Goal: Task Accomplishment & Management: Manage account settings

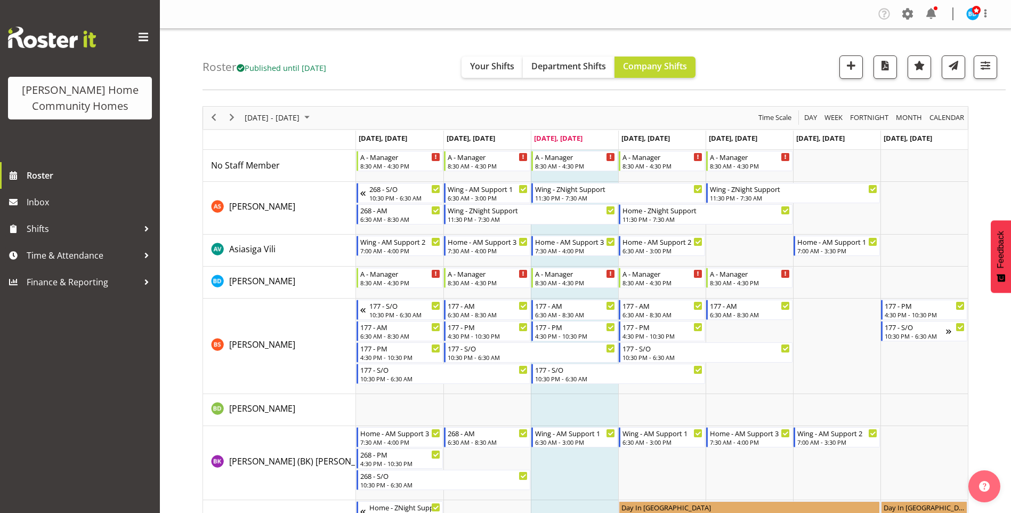
click at [934, 13] on span at bounding box center [930, 13] width 17 height 17
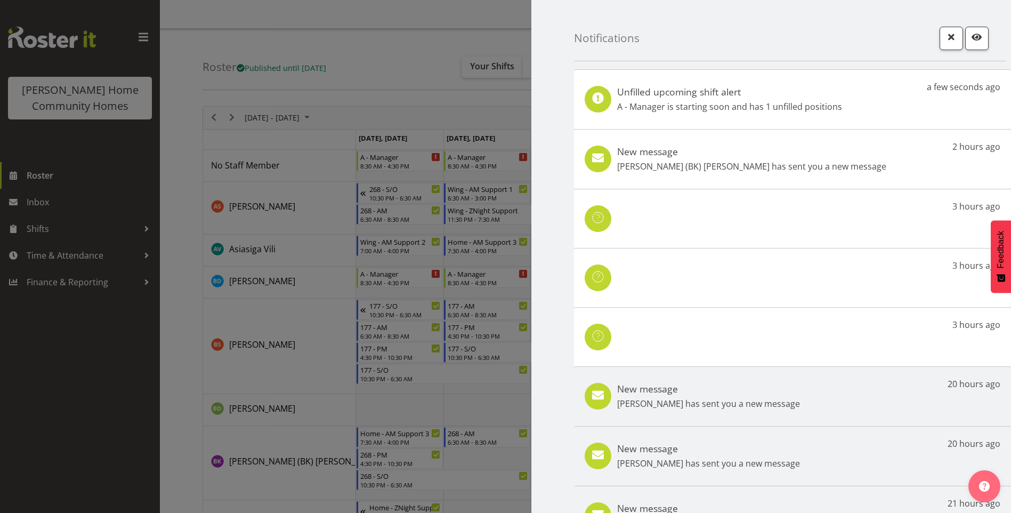
click at [804, 173] on div "New message Brijesh (BK) Kachhadiya has sent you a new message 2 hours ago" at bounding box center [792, 159] width 437 height 60
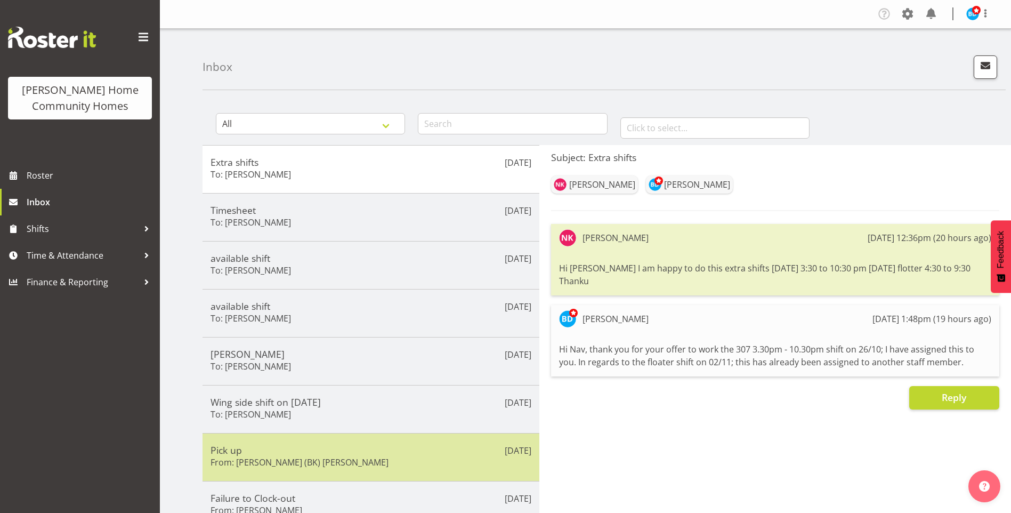
scroll to position [107, 0]
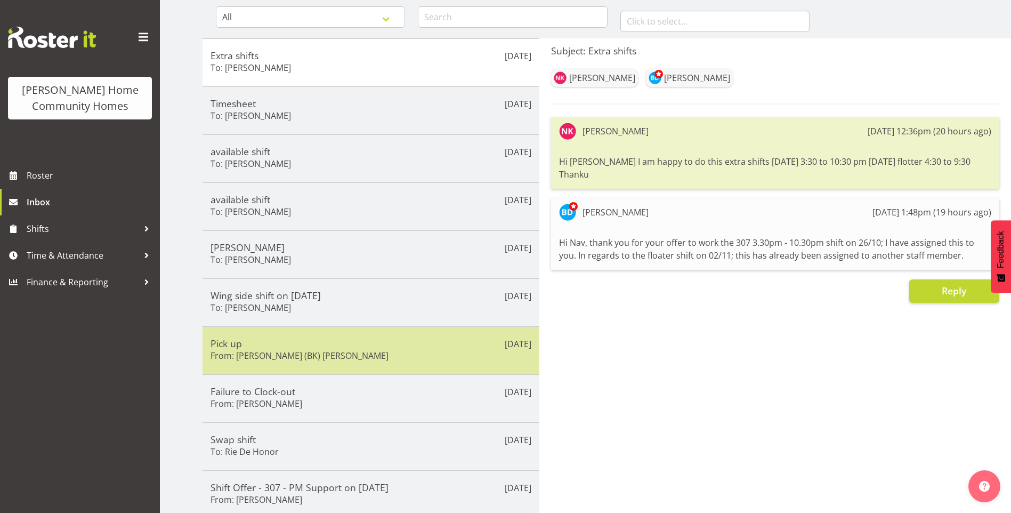
click at [294, 363] on div "Oct 8th Pick up From: Brijesh (BK) Kachhadiya" at bounding box center [370, 350] width 337 height 48
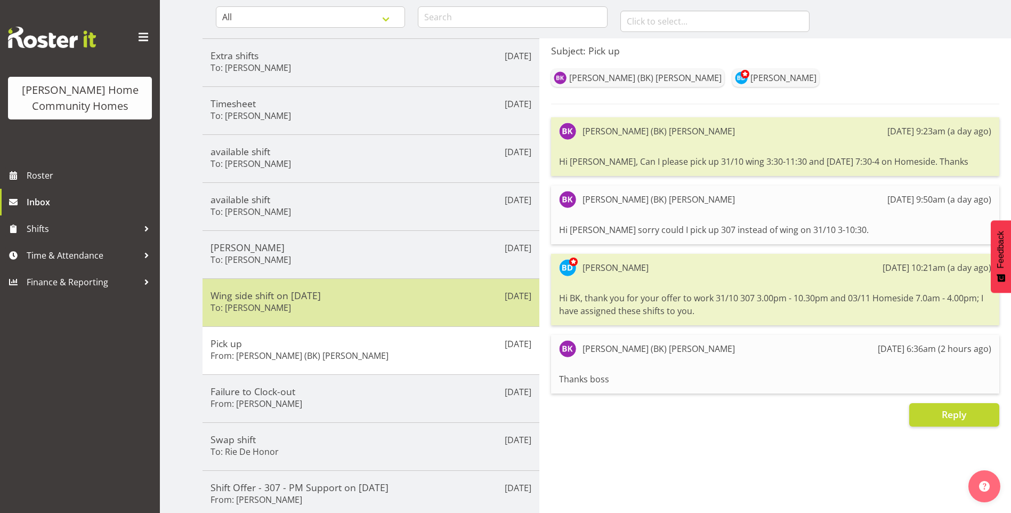
click at [256, 301] on div "Wing side shift on 27oct To: Arshdeep Singh" at bounding box center [370, 302] width 321 height 26
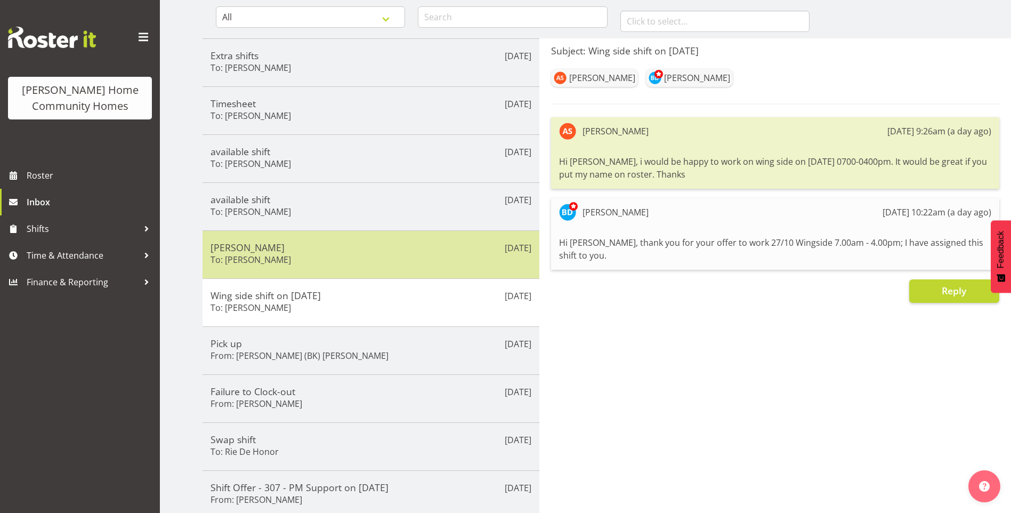
click at [262, 256] on h6 "To: Miyoung Chung" at bounding box center [250, 259] width 80 height 11
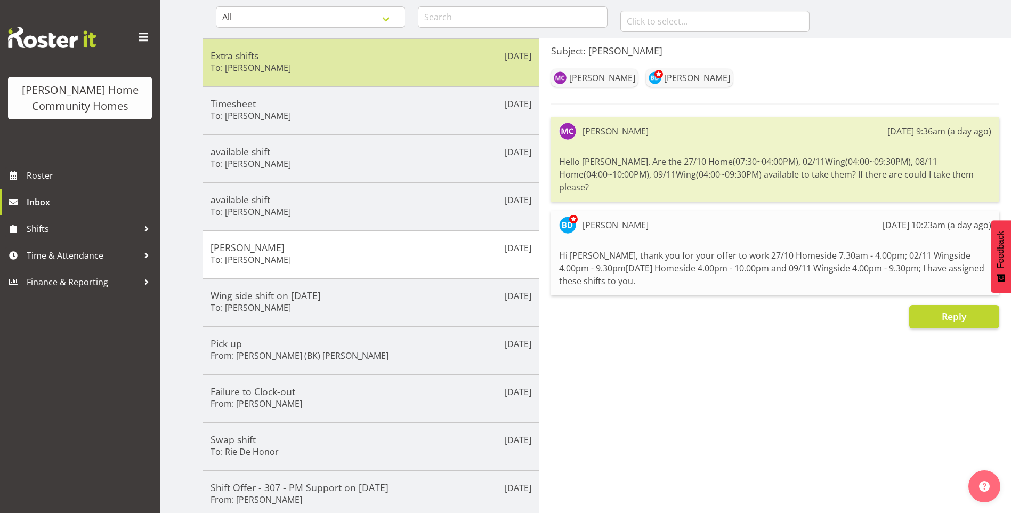
click at [273, 69] on h6 "To: Navneet Kaur" at bounding box center [250, 67] width 80 height 11
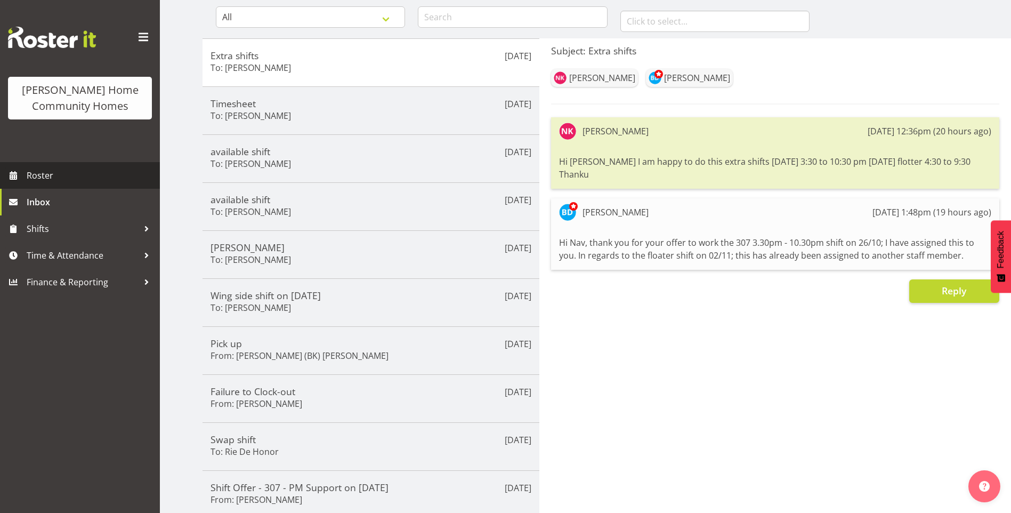
click at [43, 170] on span "Roster" at bounding box center [91, 175] width 128 height 16
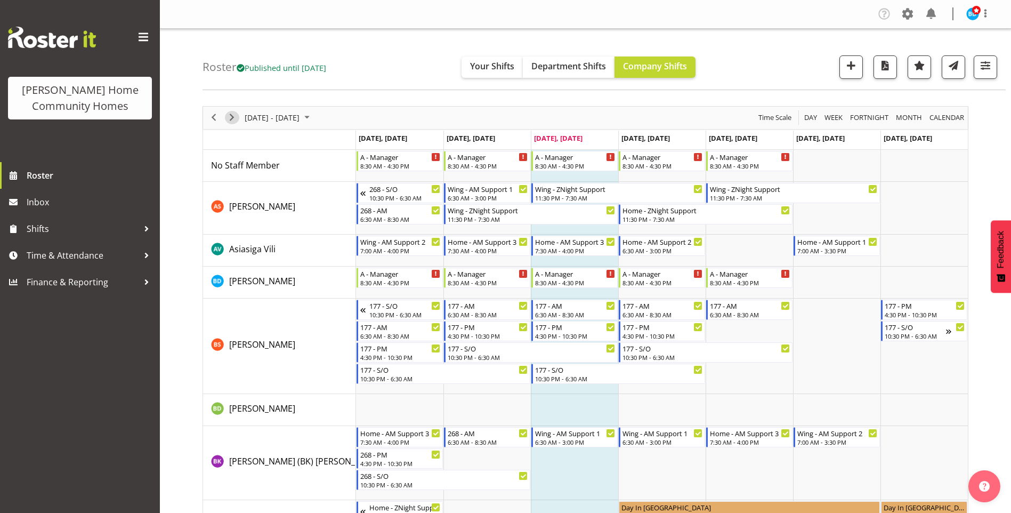
click at [230, 117] on span "Next" at bounding box center [231, 117] width 13 height 13
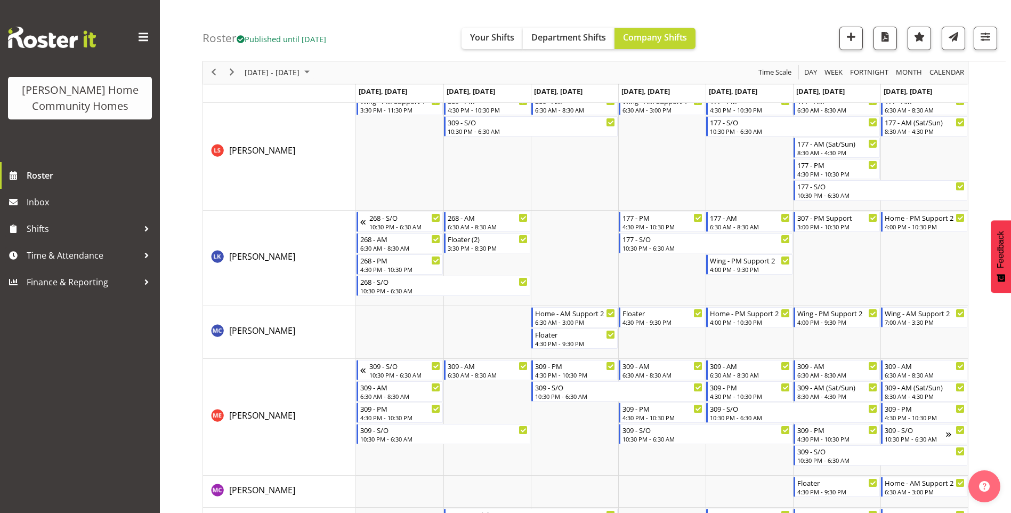
scroll to position [906, 0]
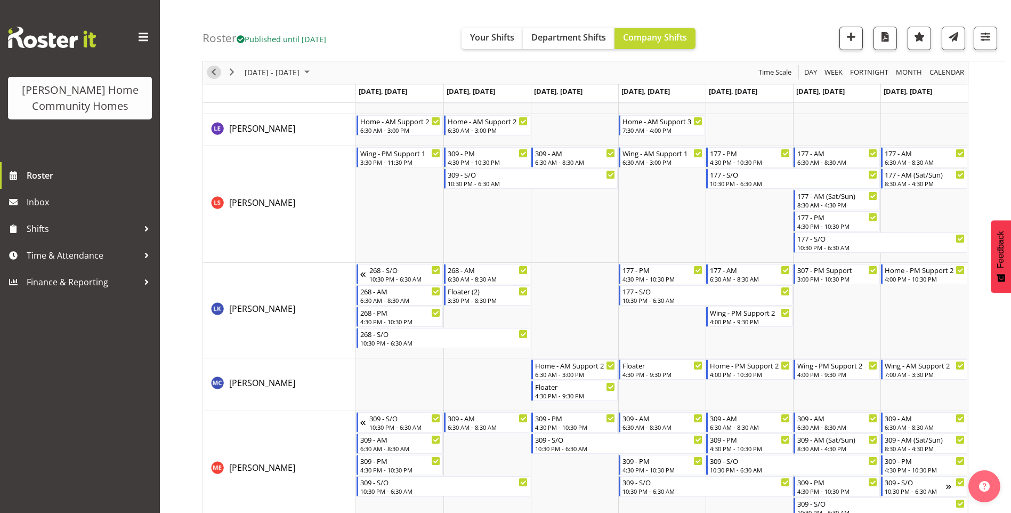
drag, startPoint x: 210, startPoint y: 70, endPoint x: 282, endPoint y: 101, distance: 77.6
click at [210, 70] on span "Previous" at bounding box center [213, 72] width 13 height 13
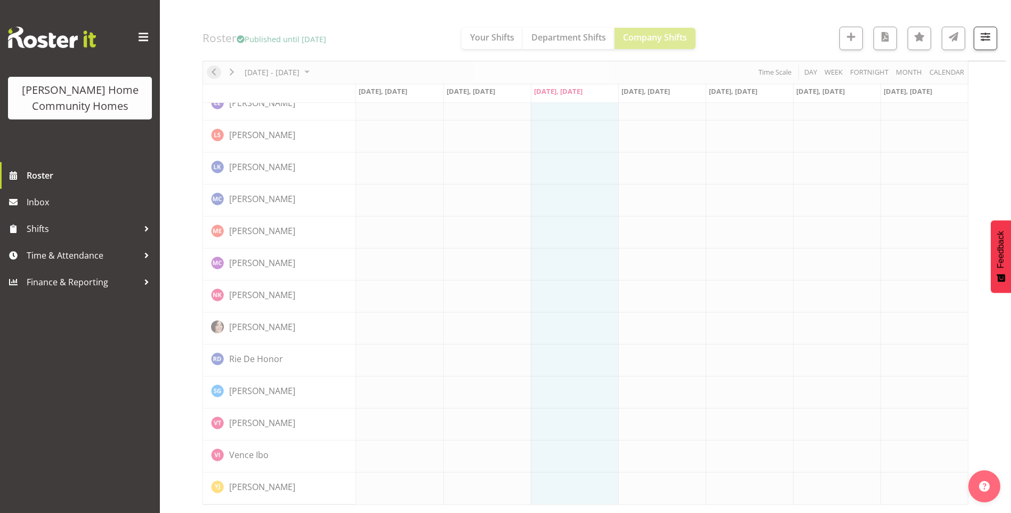
scroll to position [701, 0]
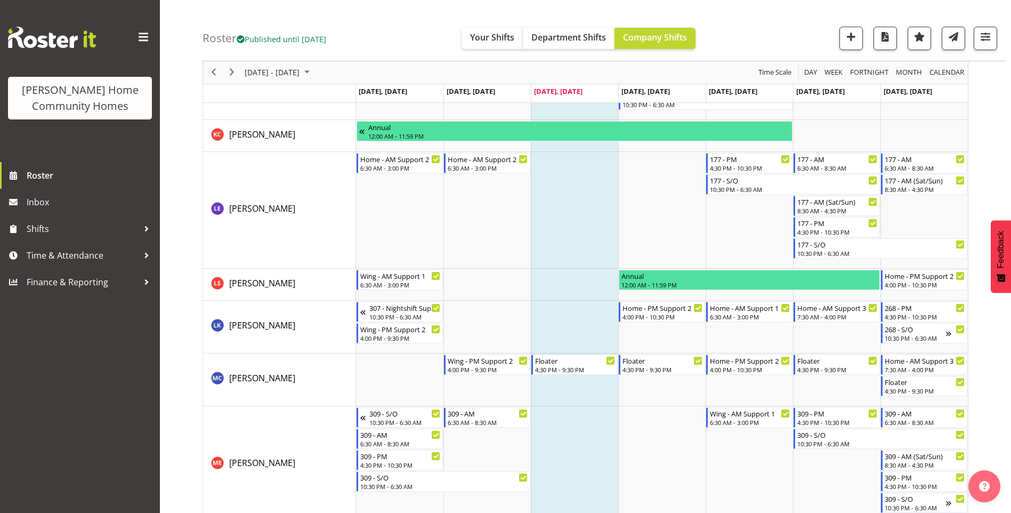
scroll to position [1133, 0]
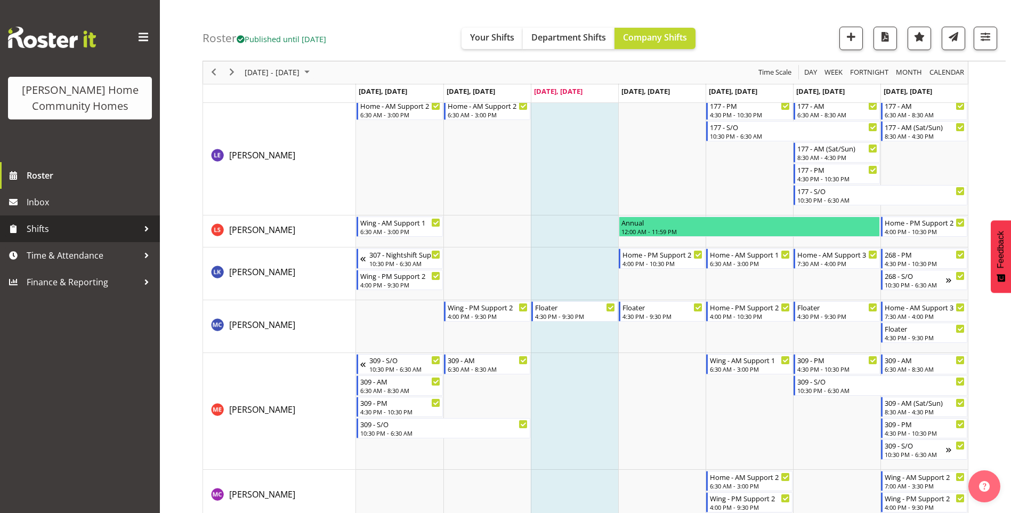
click at [47, 227] on span "Shifts" at bounding box center [83, 229] width 112 height 16
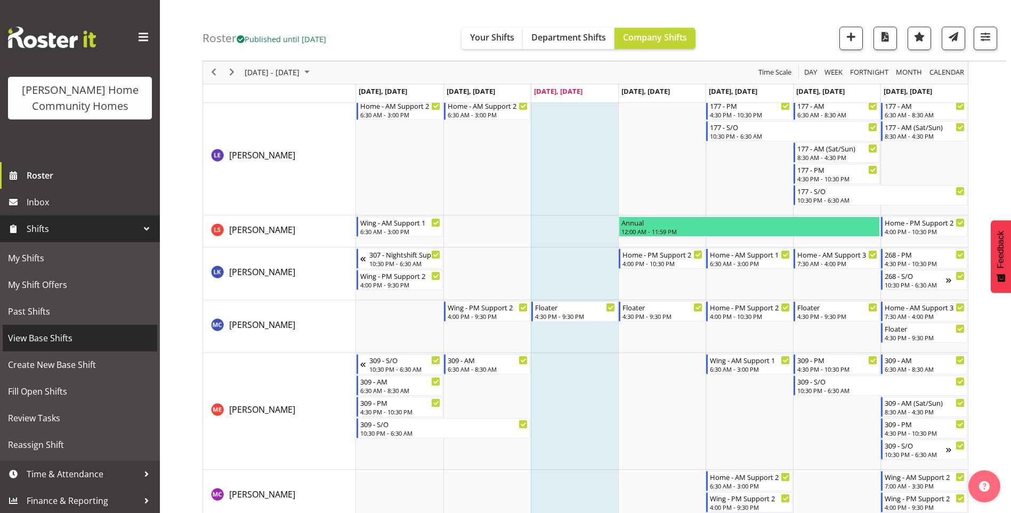
click at [45, 335] on span "View Base Shifts" at bounding box center [80, 338] width 144 height 16
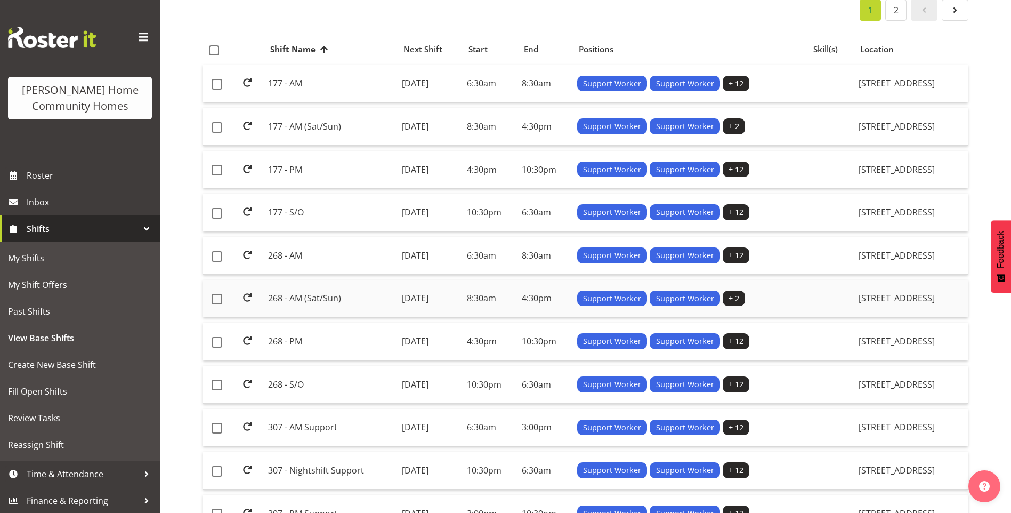
scroll to position [320, 0]
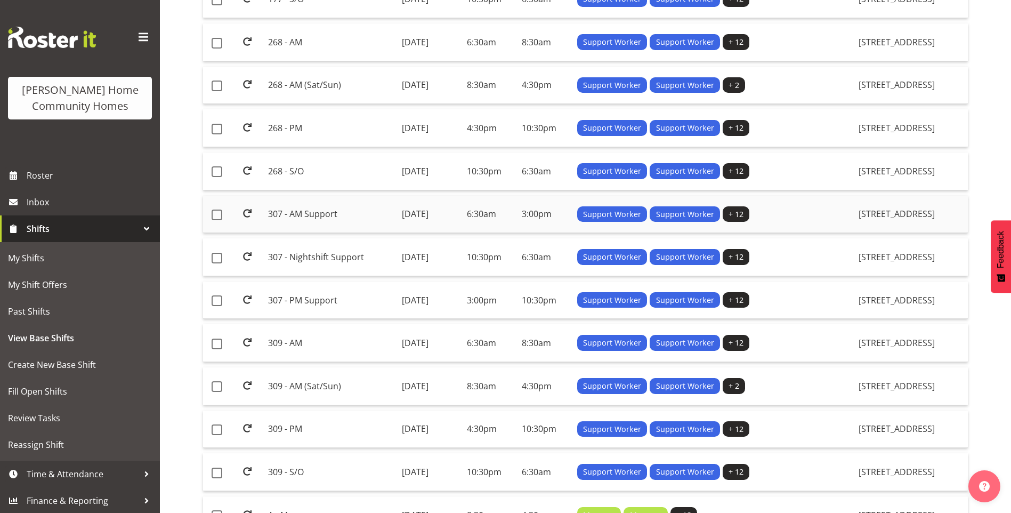
click at [305, 213] on td "307 - AM Support" at bounding box center [330, 215] width 133 height 38
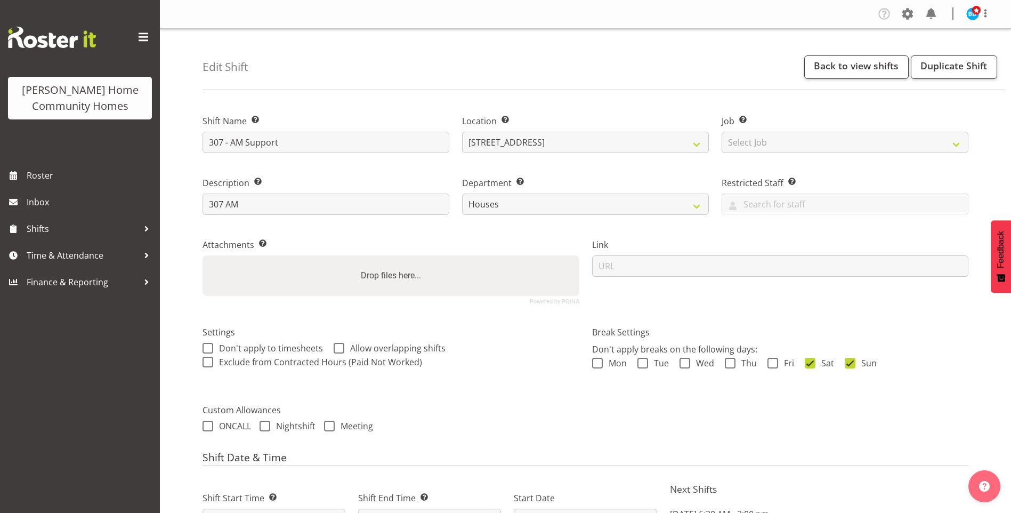
select select "1076"
select select "748"
select select "date"
click at [43, 173] on span "Roster" at bounding box center [91, 175] width 128 height 16
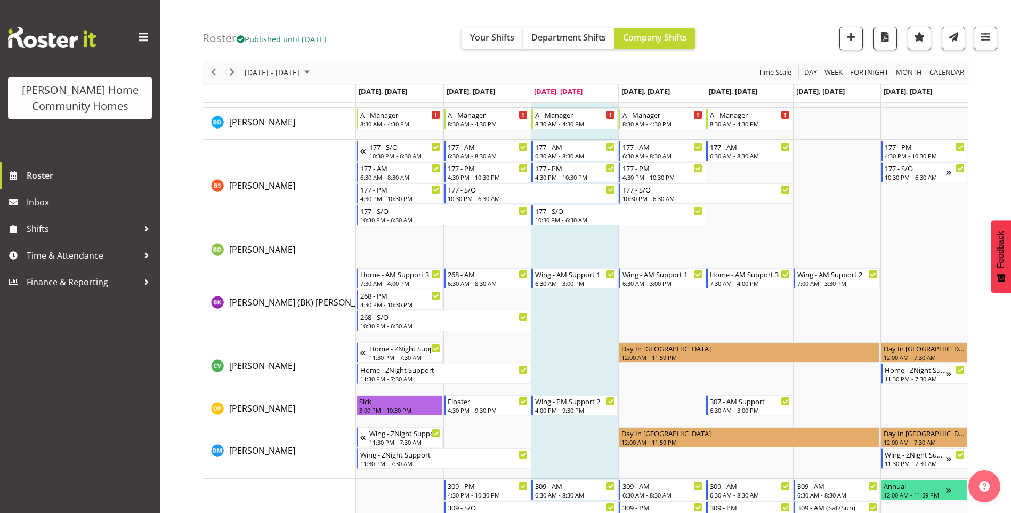
scroll to position [107, 0]
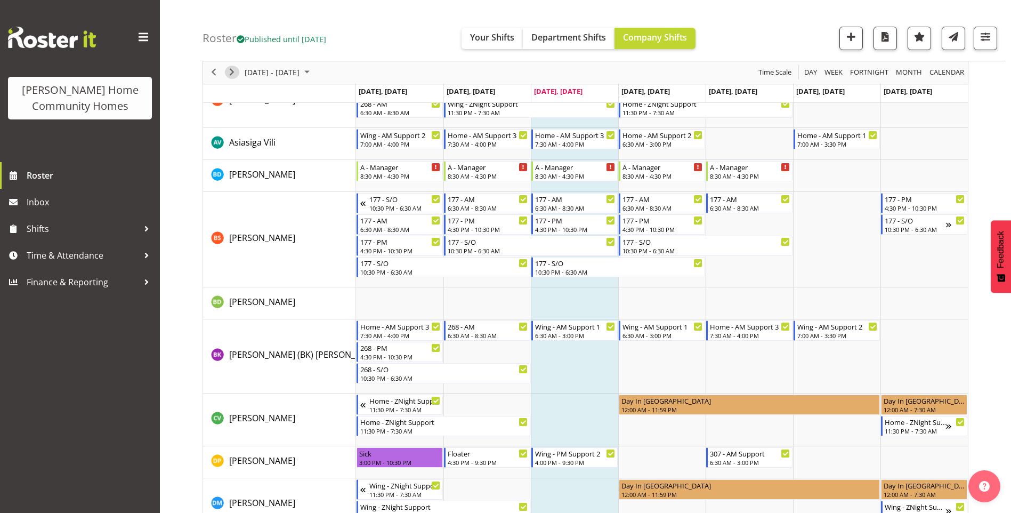
click at [233, 70] on span "Next" at bounding box center [231, 72] width 13 height 13
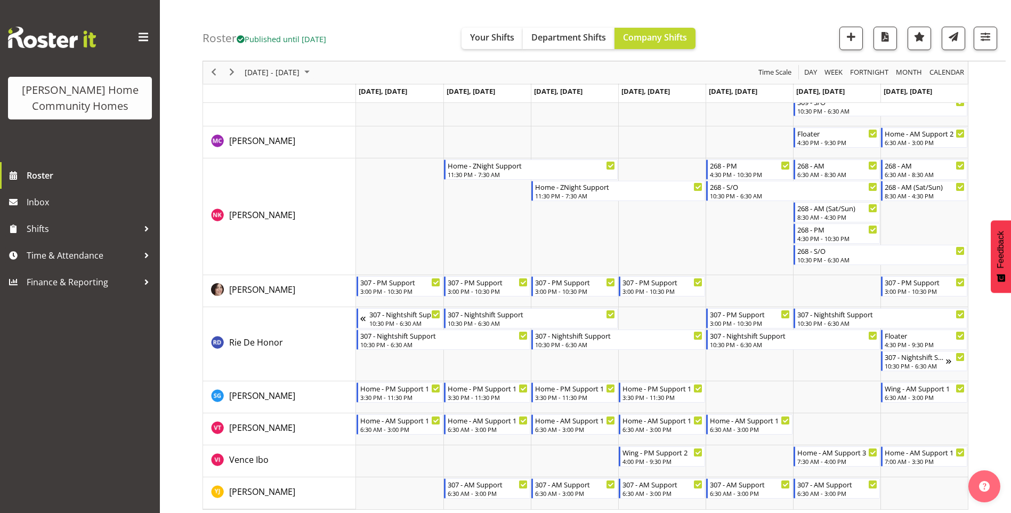
scroll to position [1312, 0]
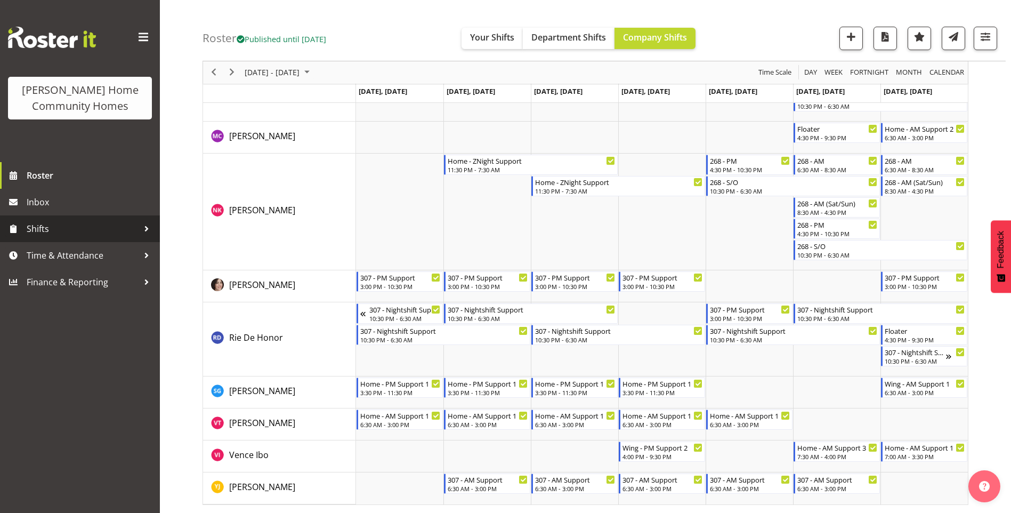
click at [47, 230] on span "Shifts" at bounding box center [83, 229] width 112 height 16
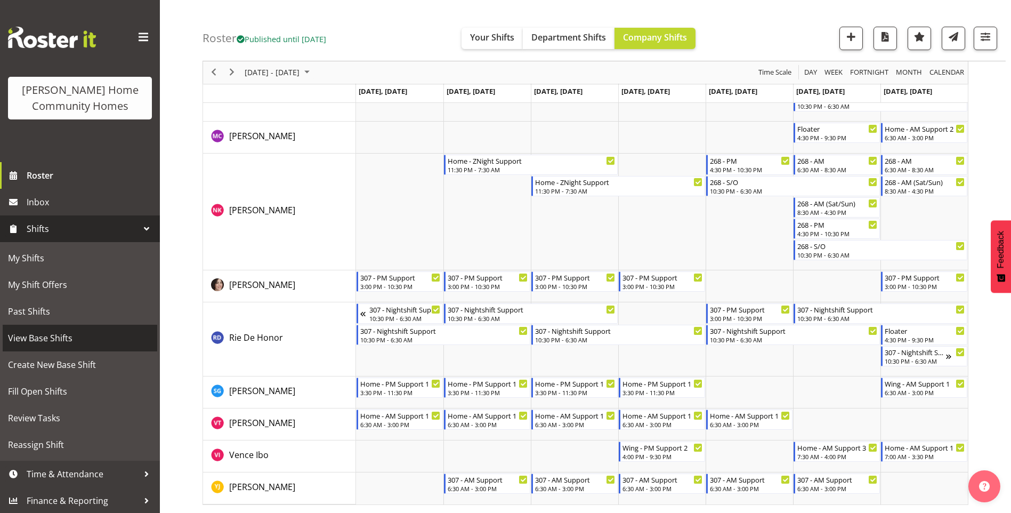
click at [43, 337] on span "View Base Shifts" at bounding box center [80, 338] width 144 height 16
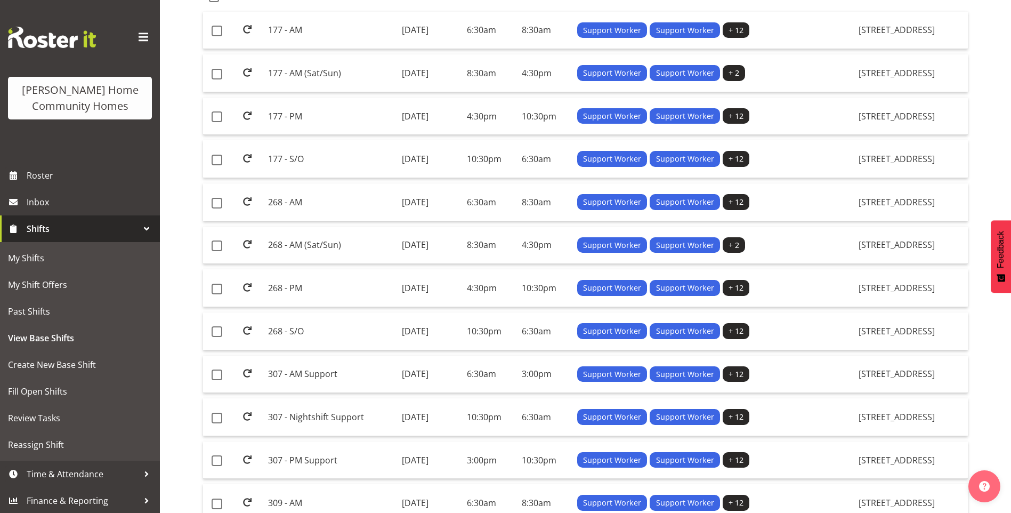
scroll to position [320, 0]
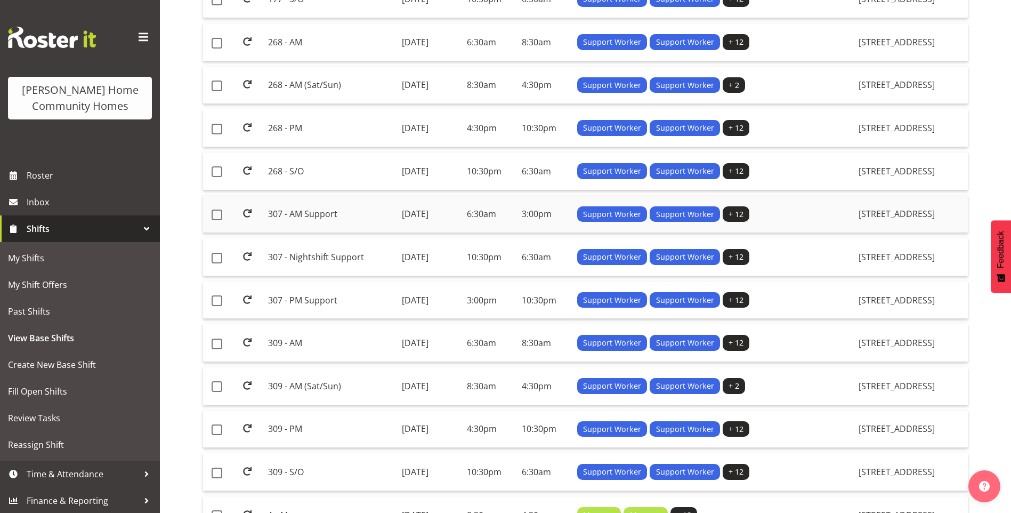
click at [295, 211] on td "307 - AM Support" at bounding box center [330, 215] width 133 height 38
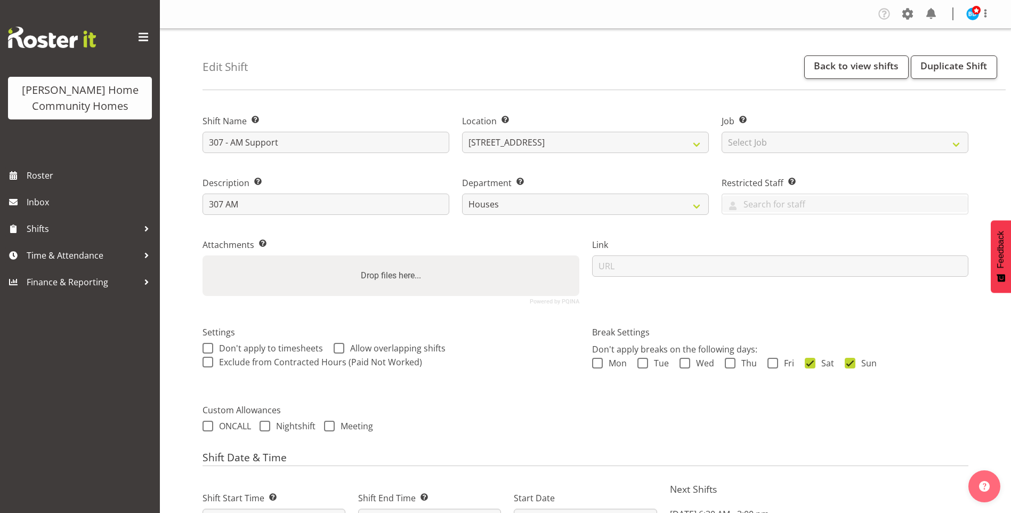
select select "1076"
select select "748"
select select "date"
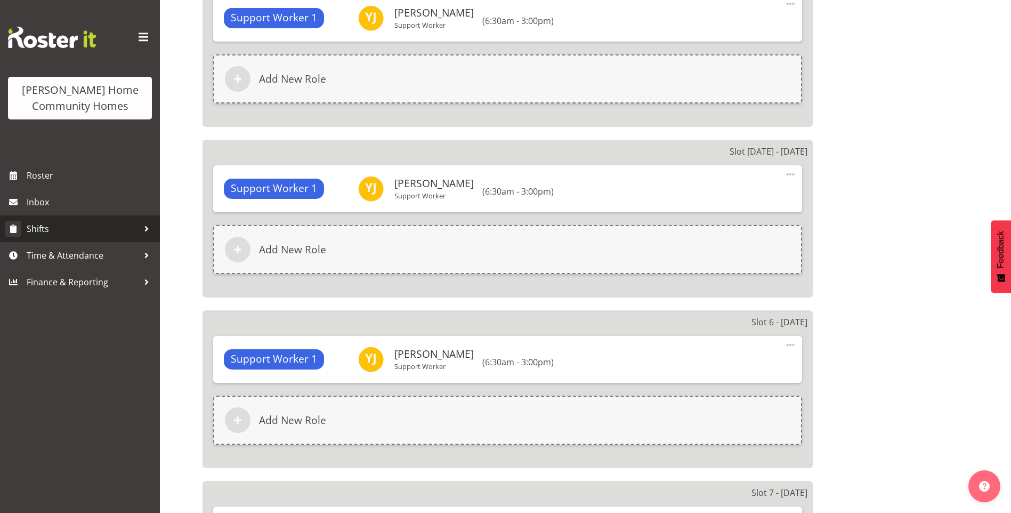
scroll to position [1279, 0]
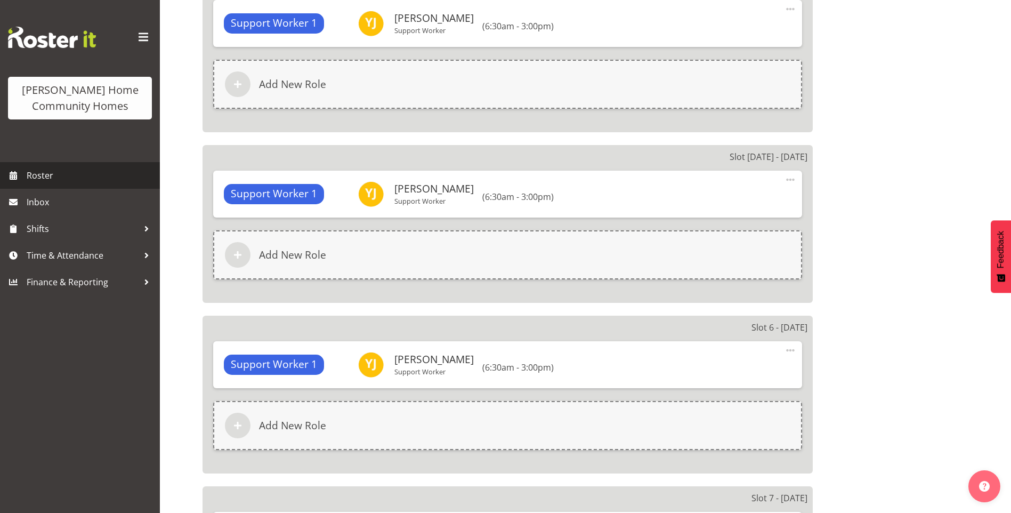
click at [44, 176] on span "Roster" at bounding box center [91, 175] width 128 height 16
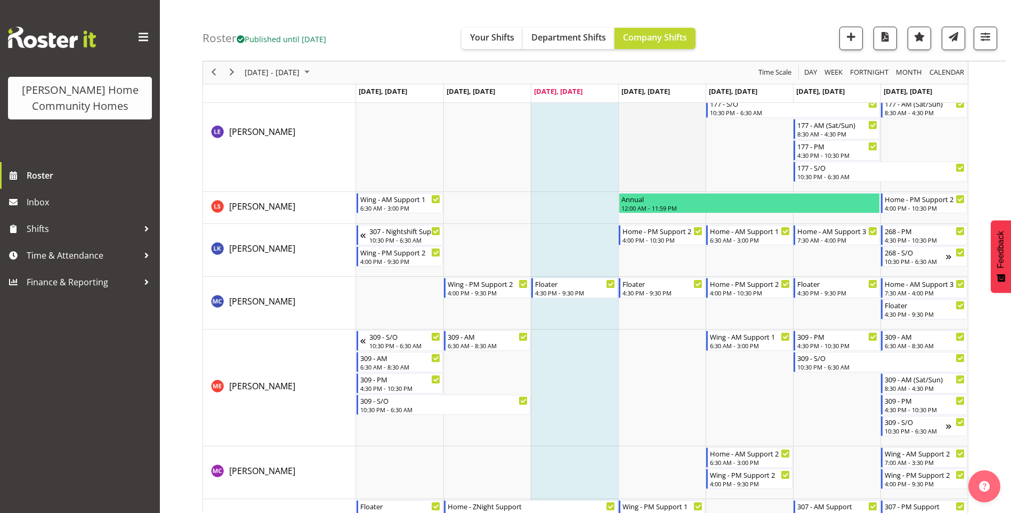
scroll to position [1172, 0]
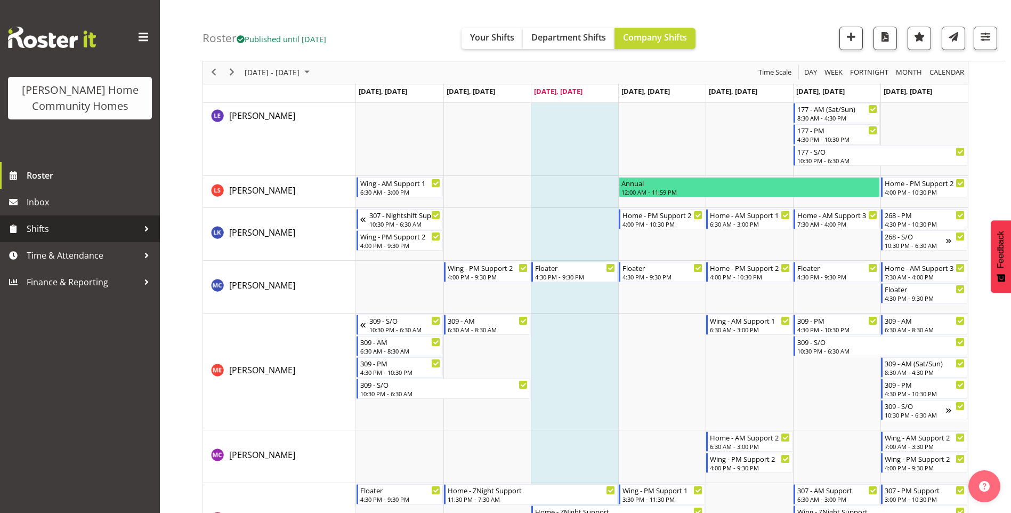
click at [60, 235] on span "Shifts" at bounding box center [83, 229] width 112 height 16
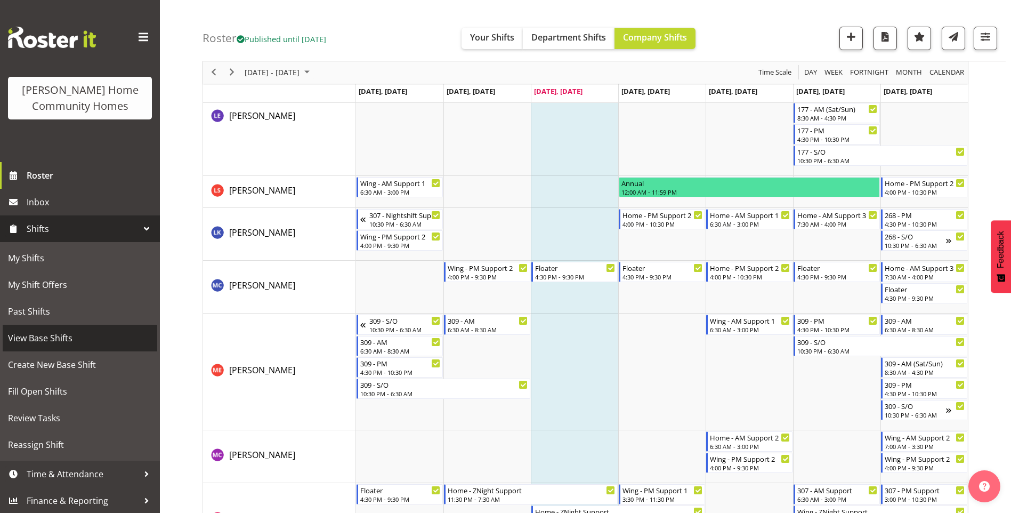
click at [63, 339] on span "View Base Shifts" at bounding box center [80, 338] width 144 height 16
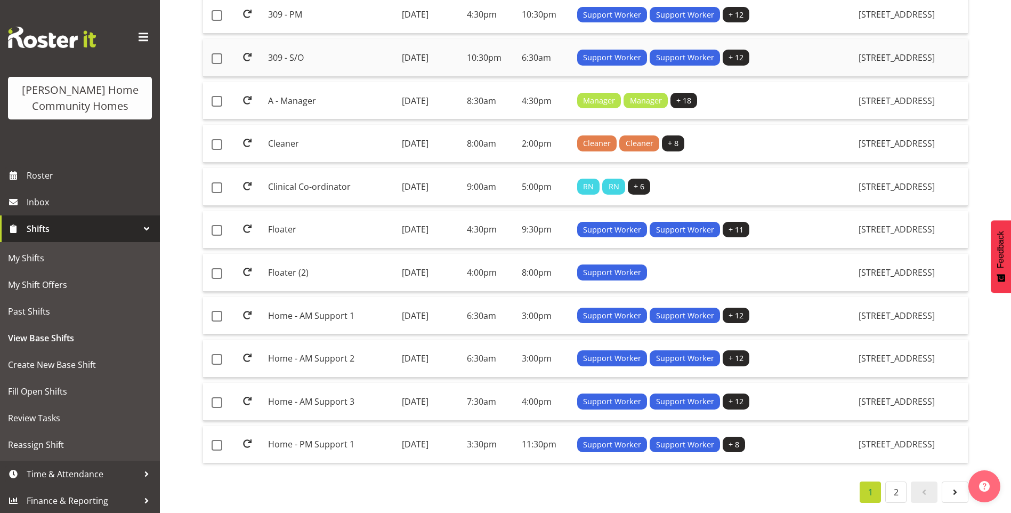
scroll to position [742, 0]
click at [899, 487] on link "2" at bounding box center [895, 491] width 21 height 21
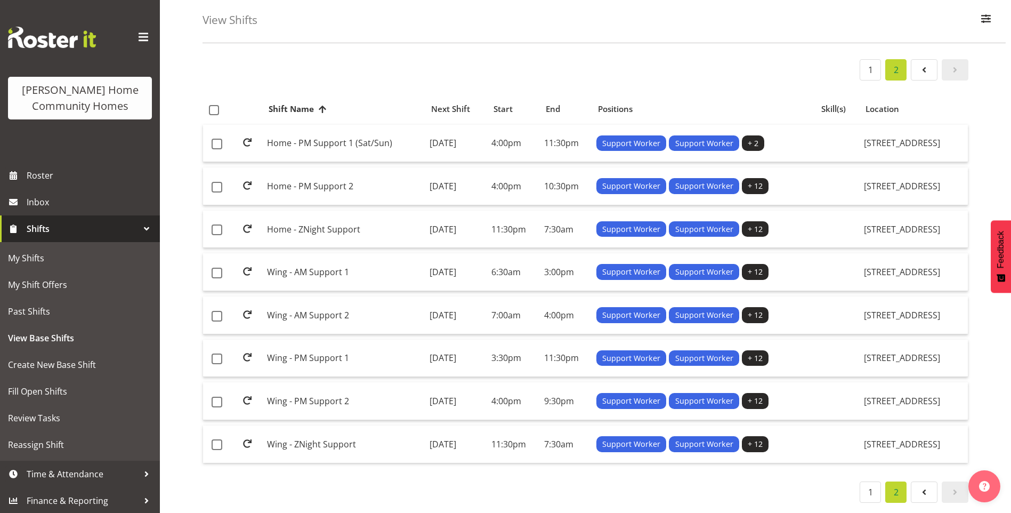
scroll to position [55, 0]
click at [290, 131] on td "Home - PM Support 1 (Sat/Sun)" at bounding box center [344, 144] width 162 height 38
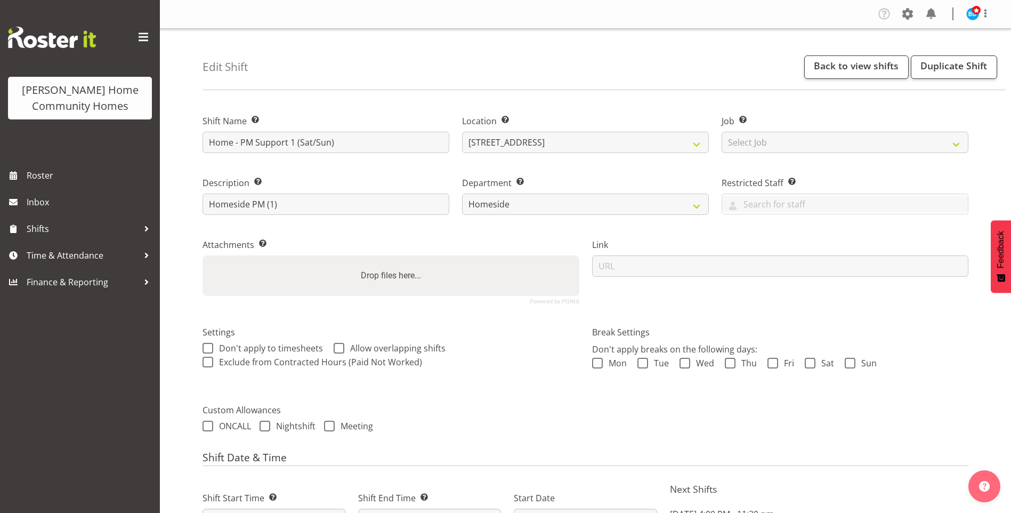
select select "1067"
select select "746"
select select "date"
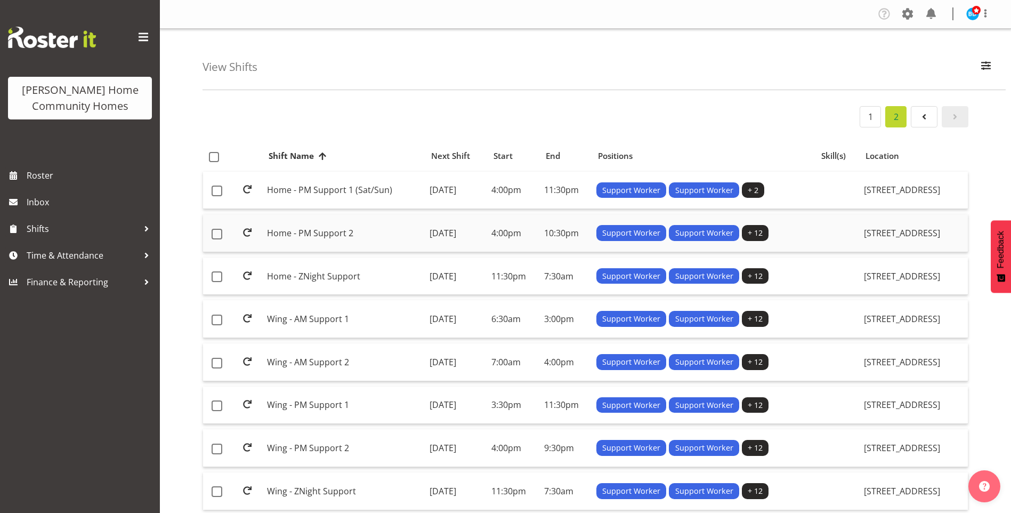
scroll to position [55, 0]
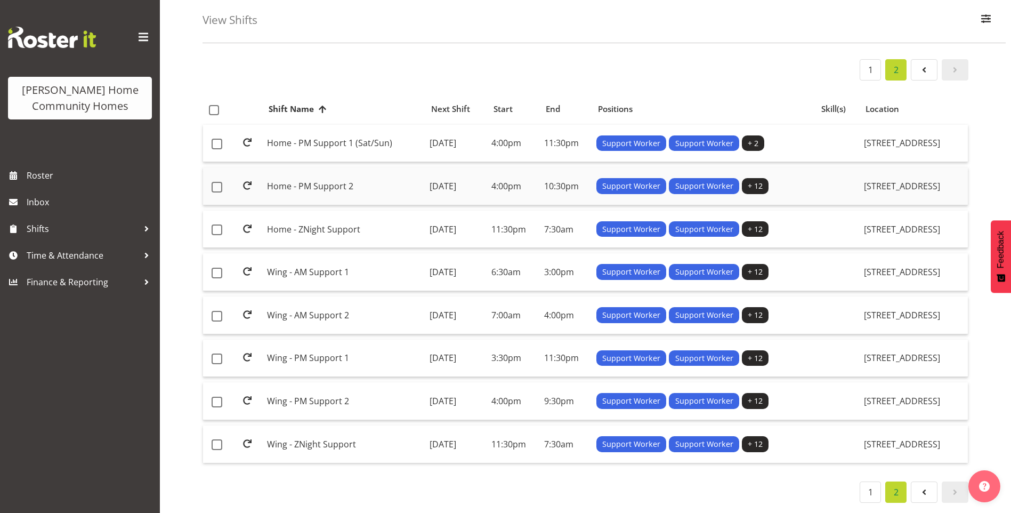
click at [314, 180] on td "Home - PM Support 2" at bounding box center [344, 186] width 162 height 38
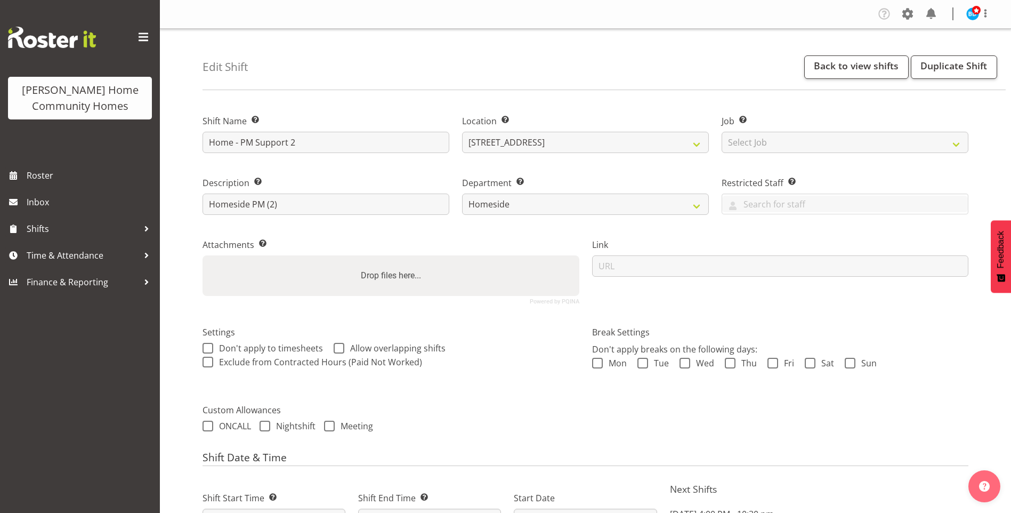
select select "1067"
select select "746"
select select "date"
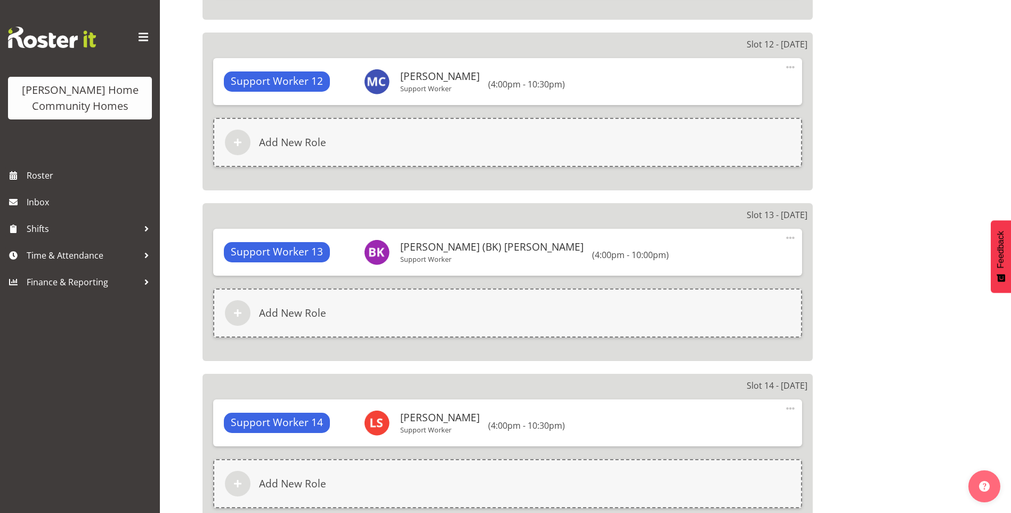
scroll to position [2611, 0]
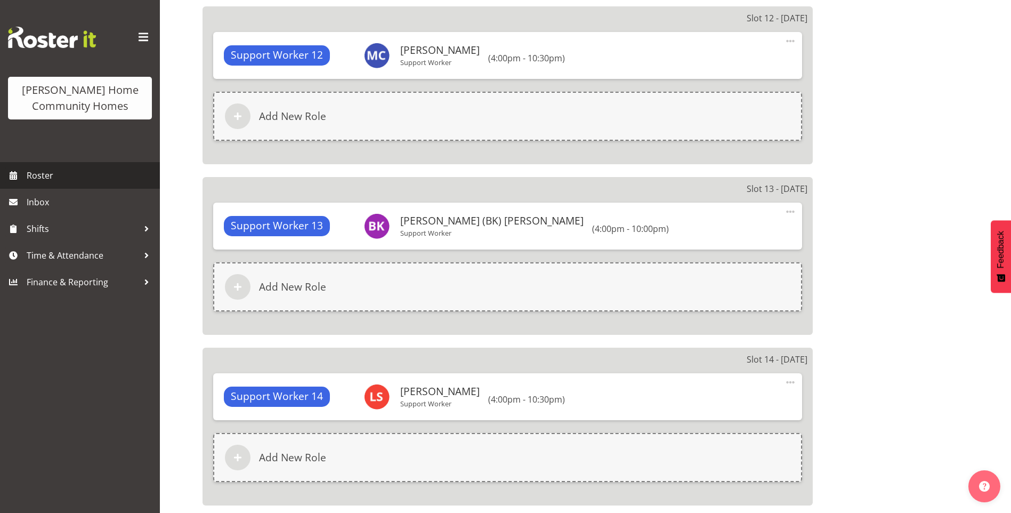
click at [69, 177] on span "Roster" at bounding box center [91, 175] width 128 height 16
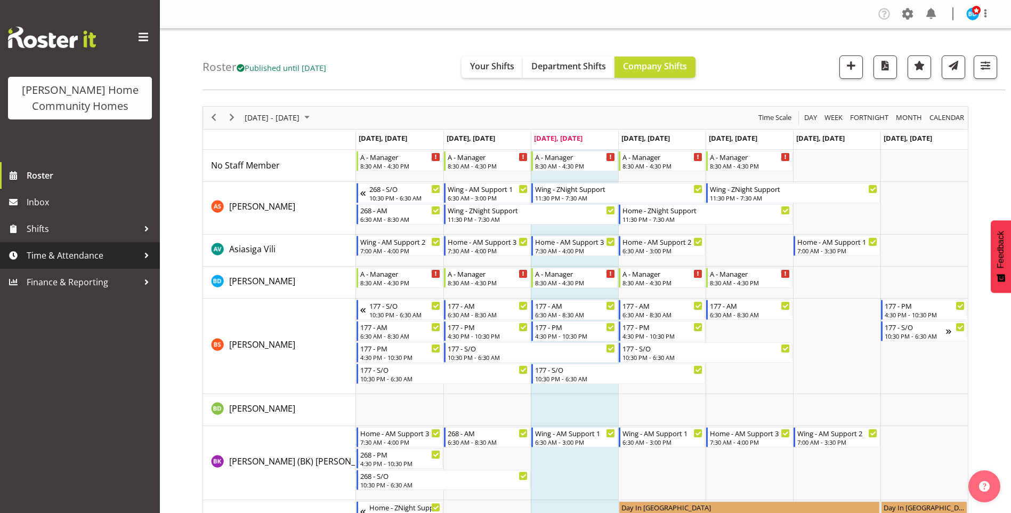
click at [104, 253] on span "Time & Attendance" at bounding box center [83, 255] width 112 height 16
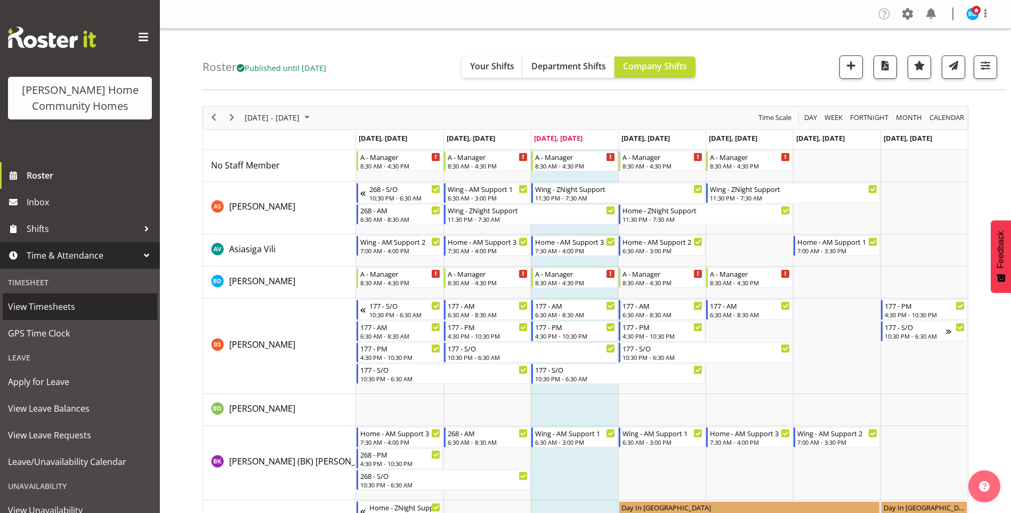
click at [70, 306] on span "View Timesheets" at bounding box center [80, 306] width 144 height 16
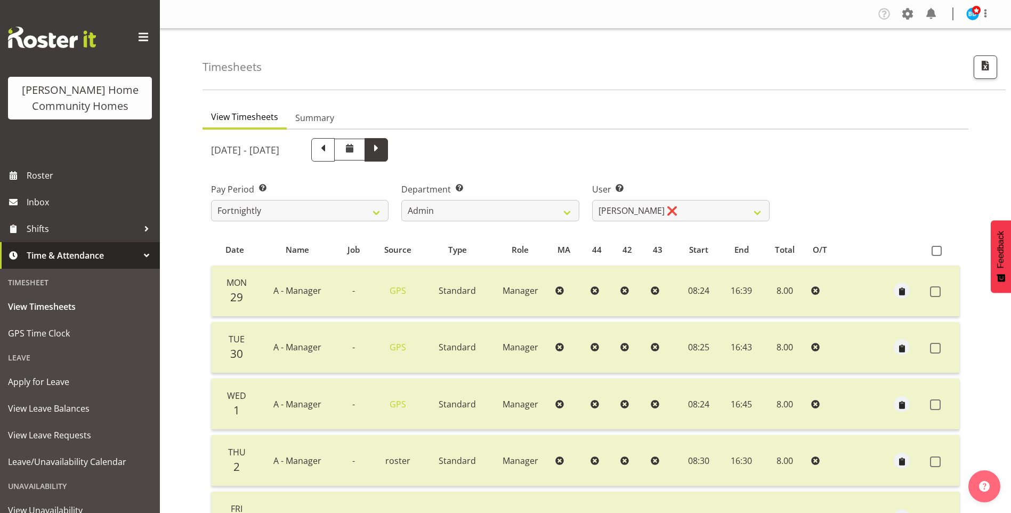
click at [383, 149] on span at bounding box center [376, 149] width 14 height 14
select select
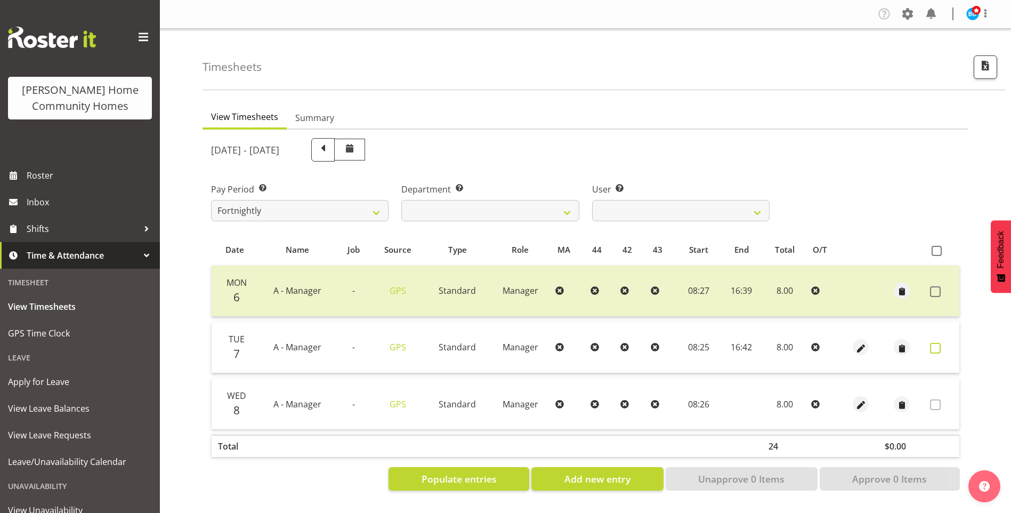
click at [936, 345] on span at bounding box center [935, 348] width 11 height 11
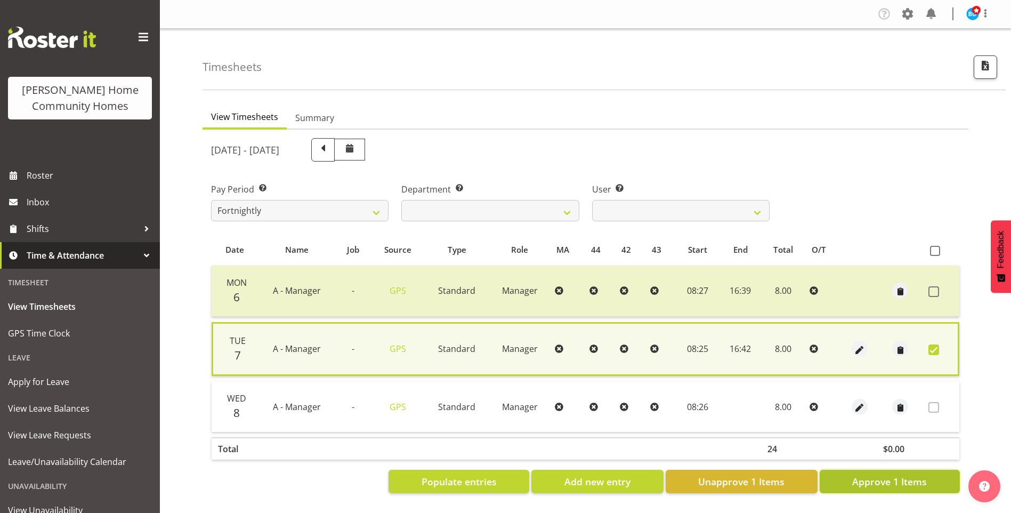
click at [909, 477] on span "Approve 1 Items" at bounding box center [889, 481] width 75 height 14
checkbox input "false"
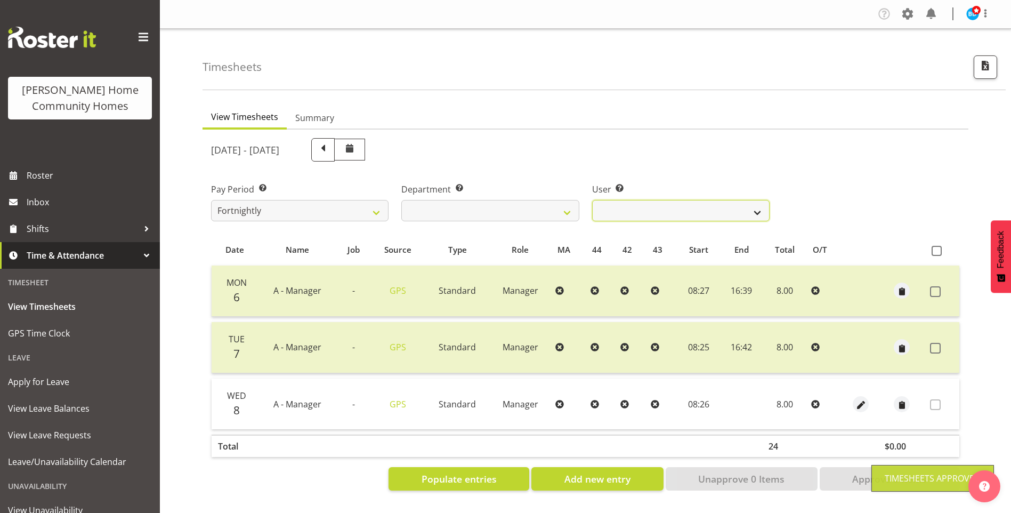
click at [604, 208] on select "Barbara Dunlop ❌ Emily-Jayne Ashton ❌ Johanna Molina ❌ Kirsty Crossley ✔" at bounding box center [680, 210] width 177 height 21
select select "11346"
click at [592, 200] on select "Barbara Dunlop ❌ Emily-Jayne Ashton ❌ Johanna Molina ❌ Kirsty Crossley ✔" at bounding box center [680, 210] width 177 height 21
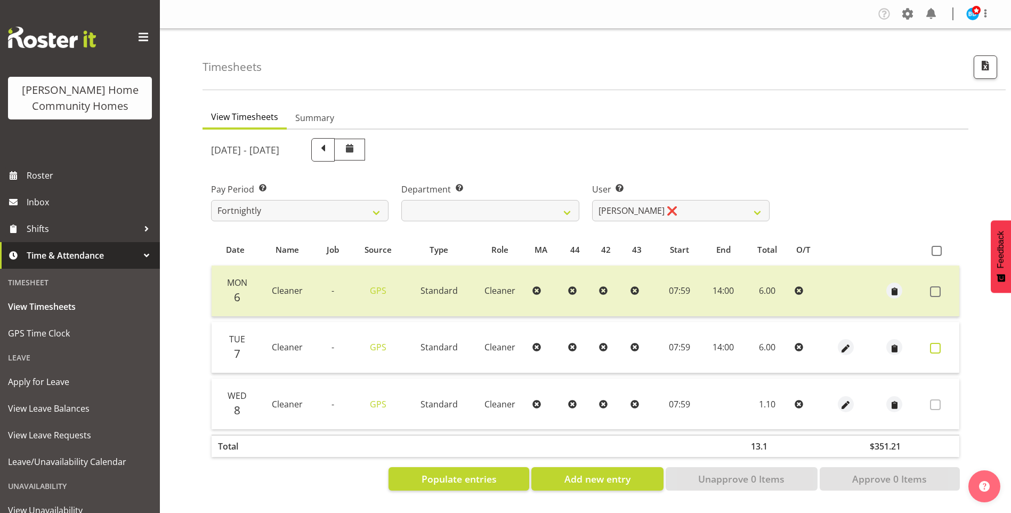
click at [932, 343] on span at bounding box center [935, 348] width 11 height 11
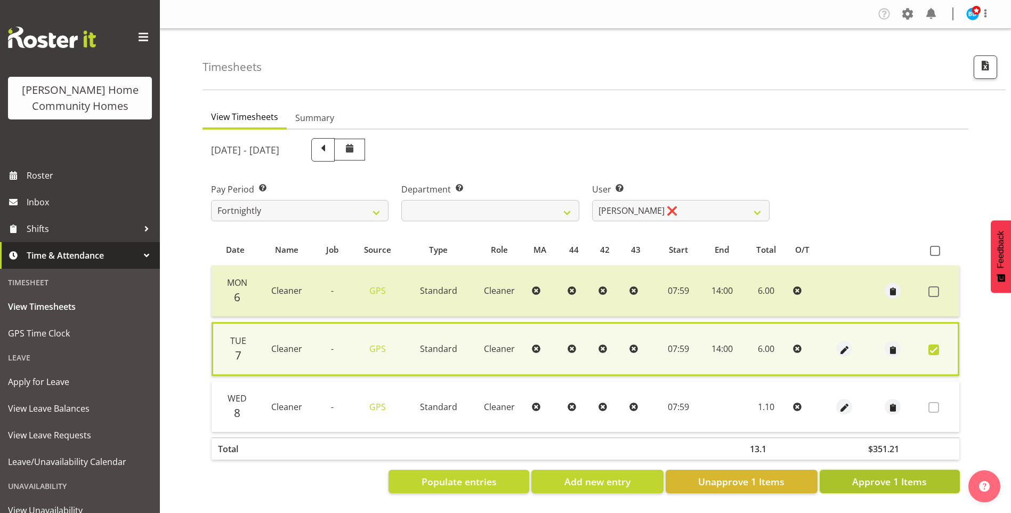
click at [888, 477] on span "Approve 1 Items" at bounding box center [889, 481] width 75 height 14
checkbox input "false"
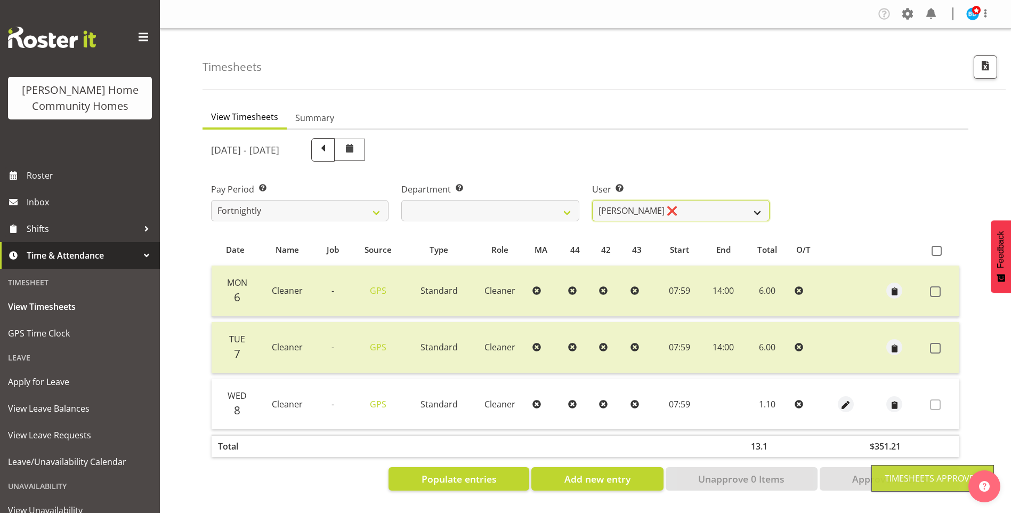
click at [624, 207] on select "Barbara Dunlop ❌ Emily-Jayne Ashton ❌ Johanna Molina ❌ Kirsty Crossley ✔" at bounding box center [680, 210] width 177 height 21
select select "8557"
click at [592, 200] on select "Barbara Dunlop ❌ Emily-Jayne Ashton ❌ Johanna Molina ❌ Kirsty Crossley ✔" at bounding box center [680, 210] width 177 height 21
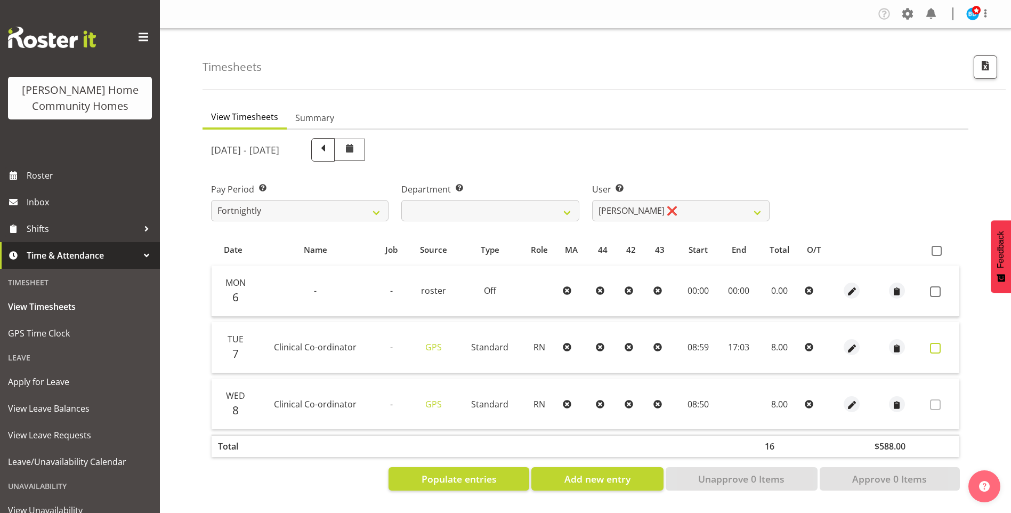
click at [935, 351] on span at bounding box center [935, 348] width 11 height 11
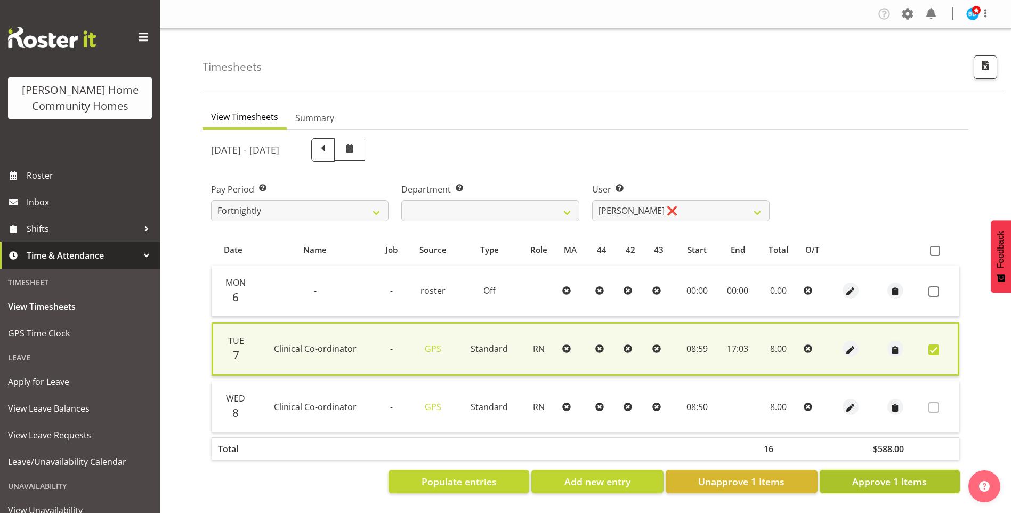
click at [887, 478] on span "Approve 1 Items" at bounding box center [889, 481] width 75 height 14
checkbox input "false"
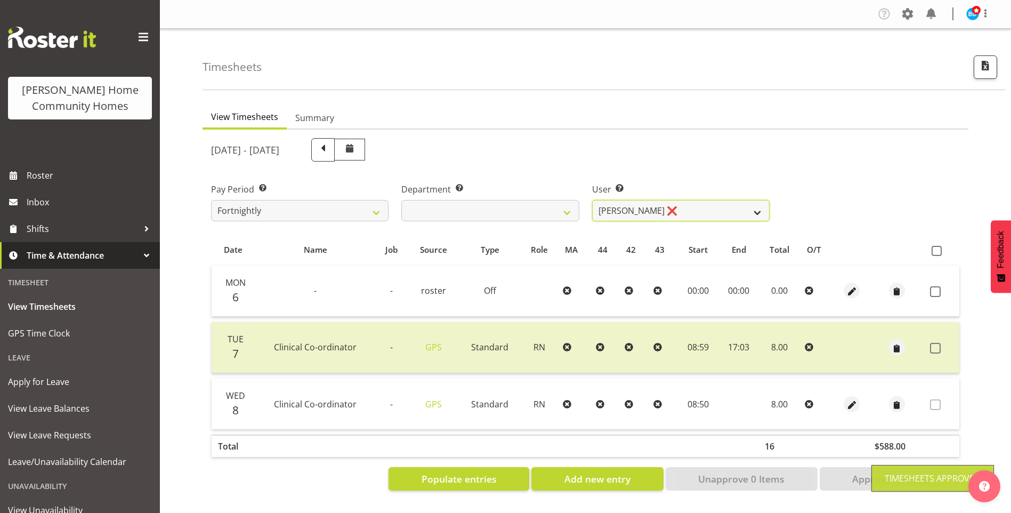
click at [615, 207] on select "Barbara Dunlop ❌ Emily-Jayne Ashton ❌ Johanna Molina ❌ Kirsty Crossley ✔" at bounding box center [680, 210] width 177 height 21
select select "8517"
click at [592, 200] on select "Barbara Dunlop ❌ Emily-Jayne Ashton ❌ Johanna Molina ❌ Kirsty Crossley ✔" at bounding box center [680, 210] width 177 height 21
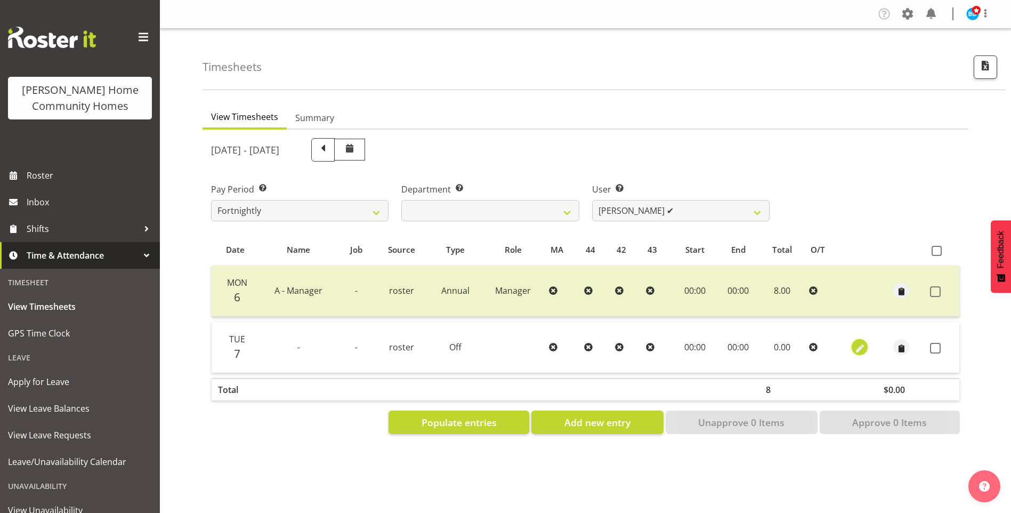
click at [865, 344] on button "button" at bounding box center [859, 347] width 16 height 16
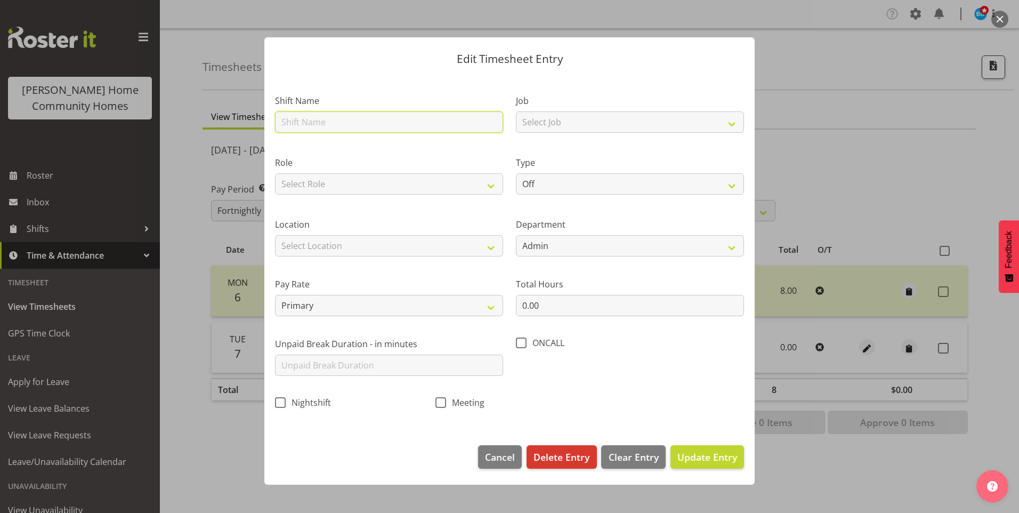
click at [367, 127] on input "text" at bounding box center [389, 121] width 228 height 21
type input "A - Manager"
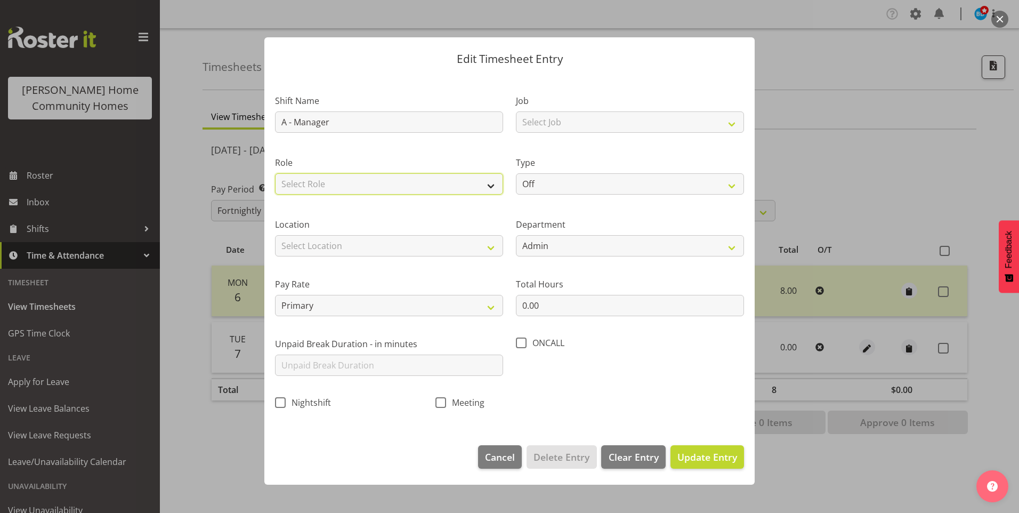
click at [315, 189] on select "Select Role Manager" at bounding box center [389, 183] width 228 height 21
select select "1215"
click at [275, 173] on select "Select Role Manager" at bounding box center [389, 183] width 228 height 21
click at [307, 244] on select "Select Location 177 Halswell Rd 268 Hendersons Rd 307 Hendersons Rd 309 Henders…" at bounding box center [389, 245] width 228 height 21
select select "1067"
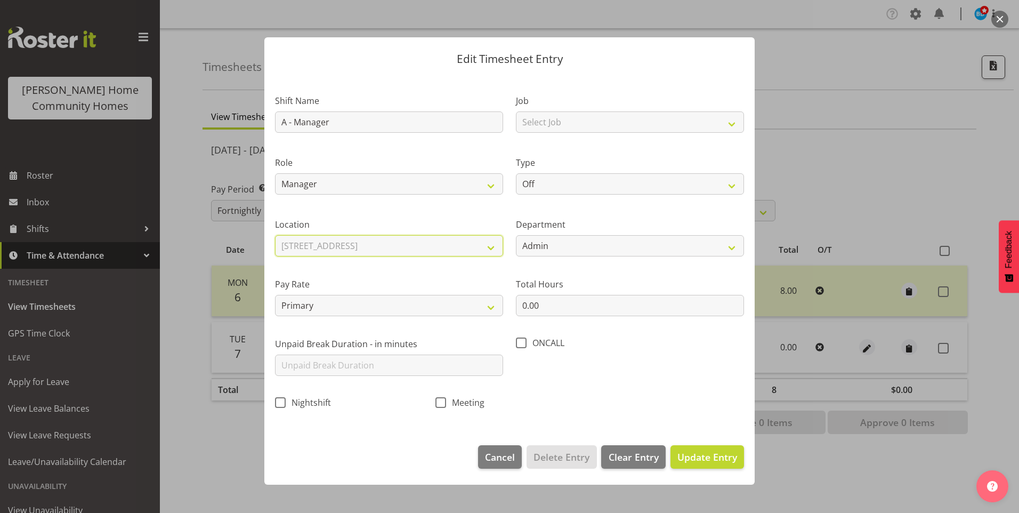
click at [275, 235] on select "Select Location 177 Halswell Rd 268 Hendersons Rd 307 Hendersons Rd 309 Henders…" at bounding box center [389, 245] width 228 height 21
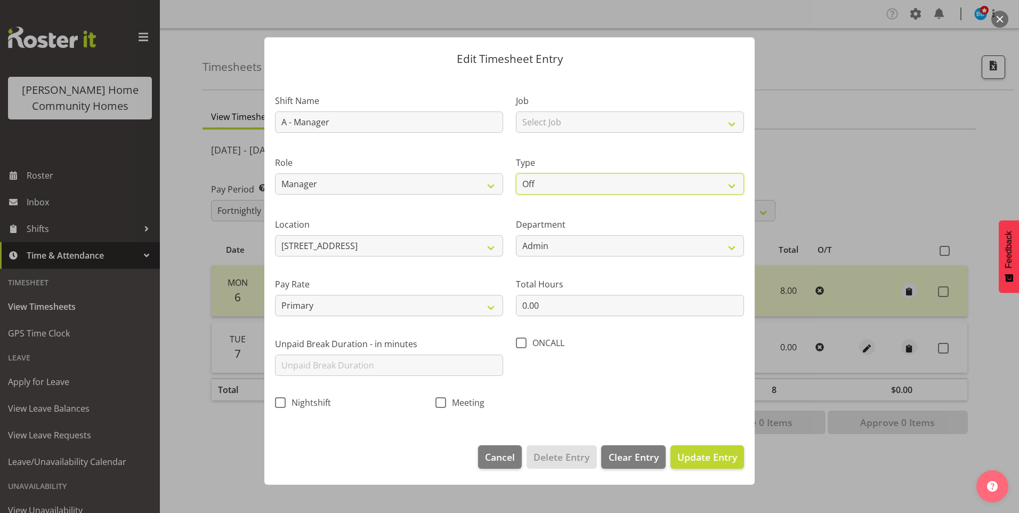
drag, startPoint x: 521, startPoint y: 181, endPoint x: 530, endPoint y: 194, distance: 16.1
click at [521, 181] on select "Off Standard Public Holiday Public Holiday (Worked) Day In Lieu Annual Leave Si…" at bounding box center [630, 183] width 228 height 21
select select "Annual"
click at [516, 173] on select "Off Standard Public Holiday Public Holiday (Worked) Day In Lieu Annual Leave Si…" at bounding box center [630, 183] width 228 height 21
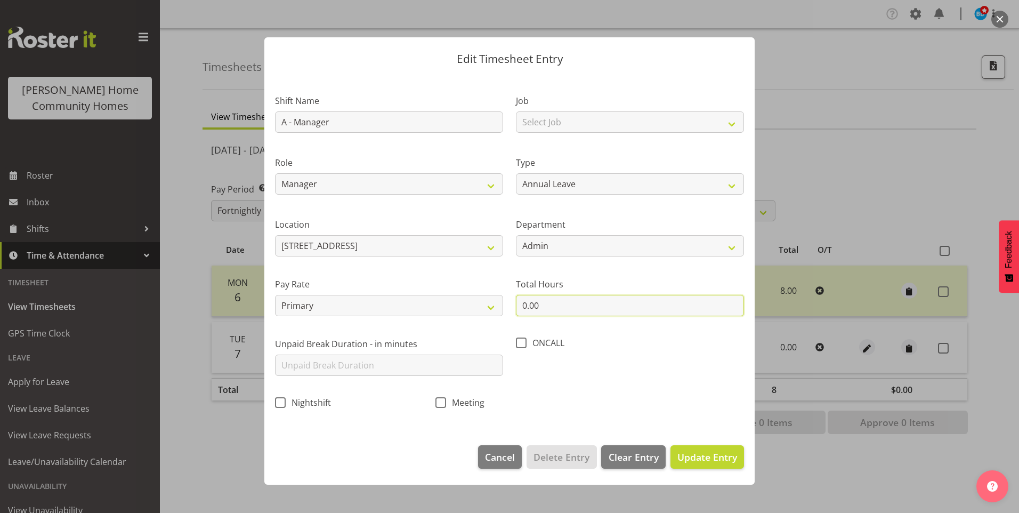
drag, startPoint x: 549, startPoint y: 302, endPoint x: 454, endPoint y: 288, distance: 96.4
click at [466, 291] on div "Shift Name A - Manager Job Select Job Floater Role Manager Type Off Standard Pu…" at bounding box center [510, 248] width 482 height 338
type input "8.00"
drag, startPoint x: 727, startPoint y: 459, endPoint x: 729, endPoint y: 451, distance: 8.3
click at [728, 459] on span "Update Entry" at bounding box center [707, 456] width 60 height 13
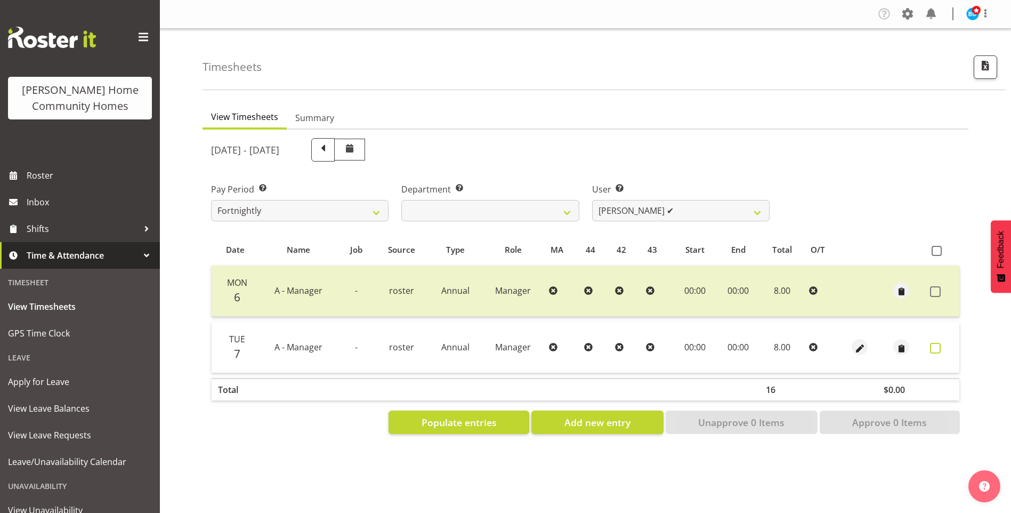
click at [930, 349] on span at bounding box center [935, 348] width 11 height 11
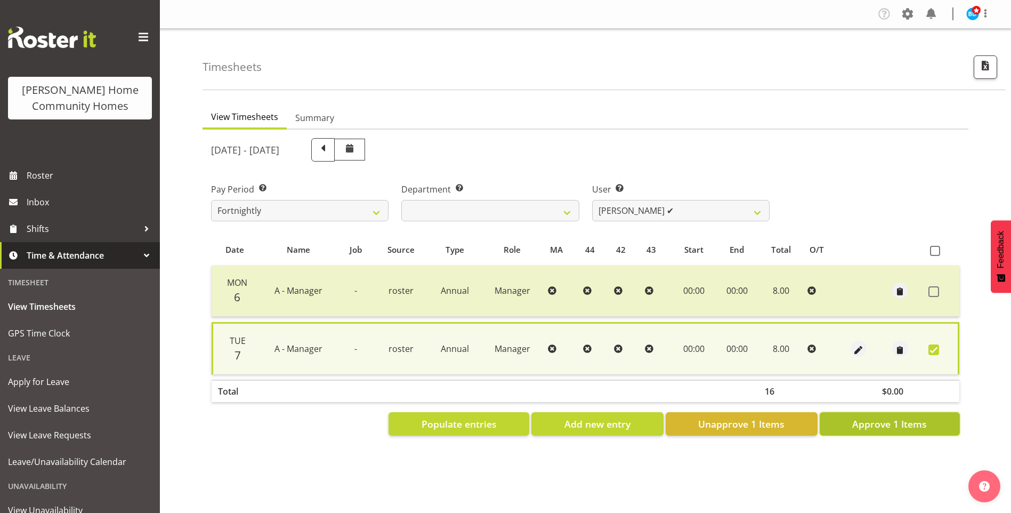
click at [909, 428] on span "Approve 1 Items" at bounding box center [889, 424] width 75 height 14
checkbox input "false"
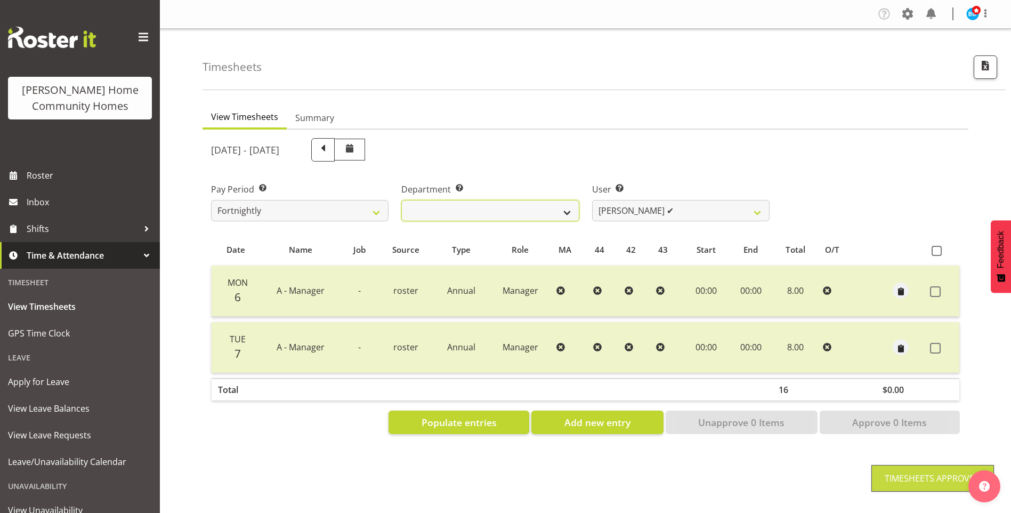
click at [479, 212] on select "Admin Homeside Houses Wingside" at bounding box center [489, 210] width 177 height 21
select select "746"
click at [401, 200] on select "Admin Homeside Houses Wingside" at bounding box center [489, 210] width 177 height 21
select select "8528"
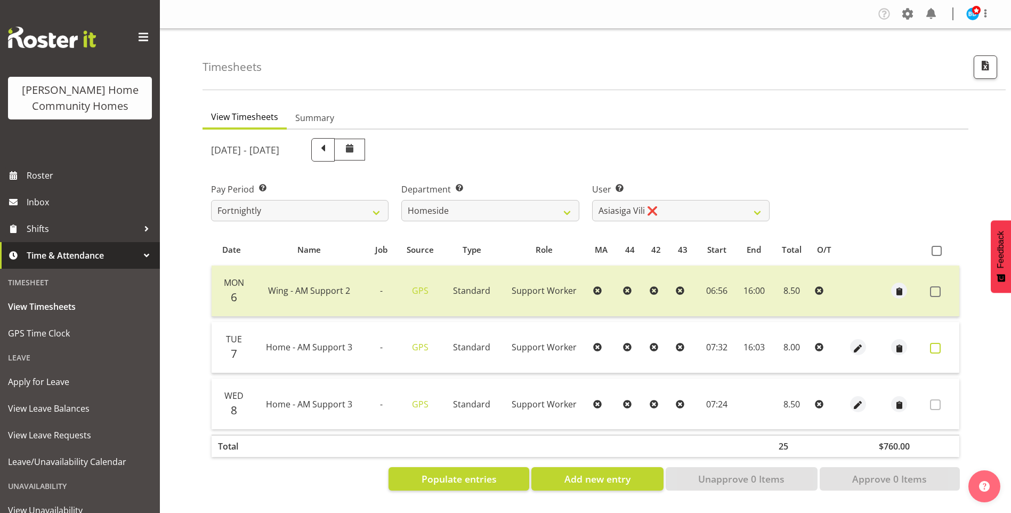
click at [939, 347] on span at bounding box center [935, 348] width 11 height 11
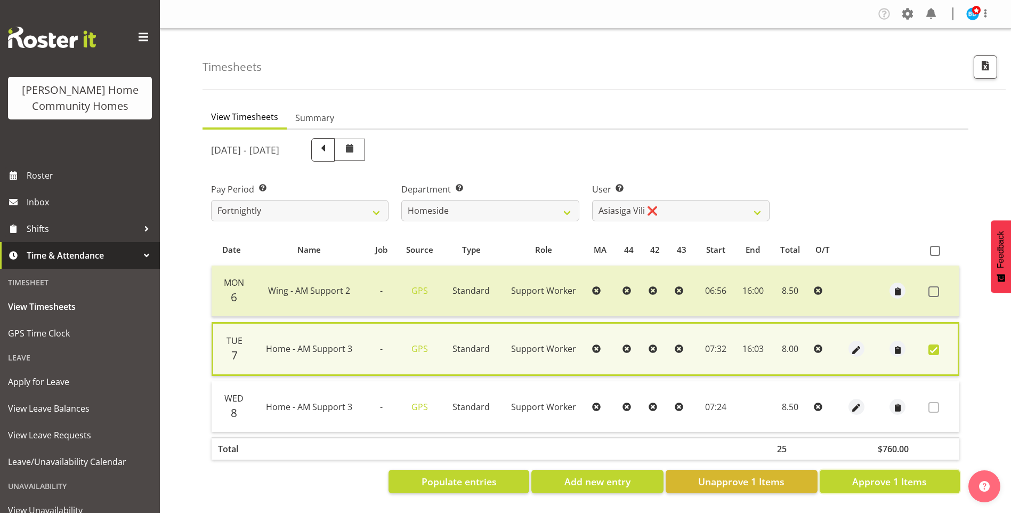
drag, startPoint x: 902, startPoint y: 479, endPoint x: 830, endPoint y: 437, distance: 83.5
click at [902, 476] on span "Approve 1 Items" at bounding box center [889, 481] width 75 height 14
checkbox input "false"
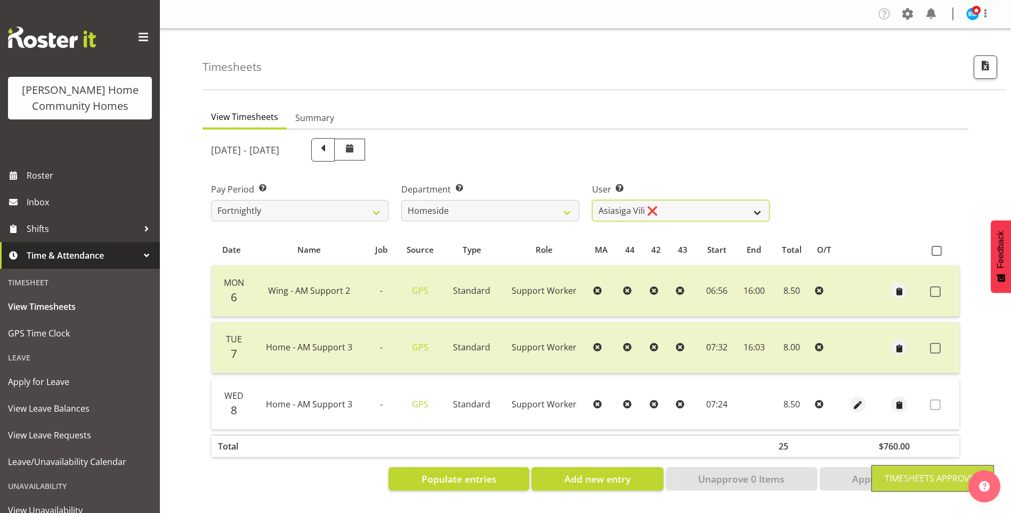
click at [624, 206] on select "Asiasiga Vili ❌ Billie-Rose Dunlop ❌ Brijesh (BK) Kachhadiya ✔ Cheenee Vargas ✔…" at bounding box center [680, 210] width 177 height 21
select select "8539"
click at [592, 200] on select "Asiasiga Vili ❌ Billie-Rose Dunlop ❌ Brijesh (BK) Kachhadiya ✔ Cheenee Vargas ✔…" at bounding box center [680, 210] width 177 height 21
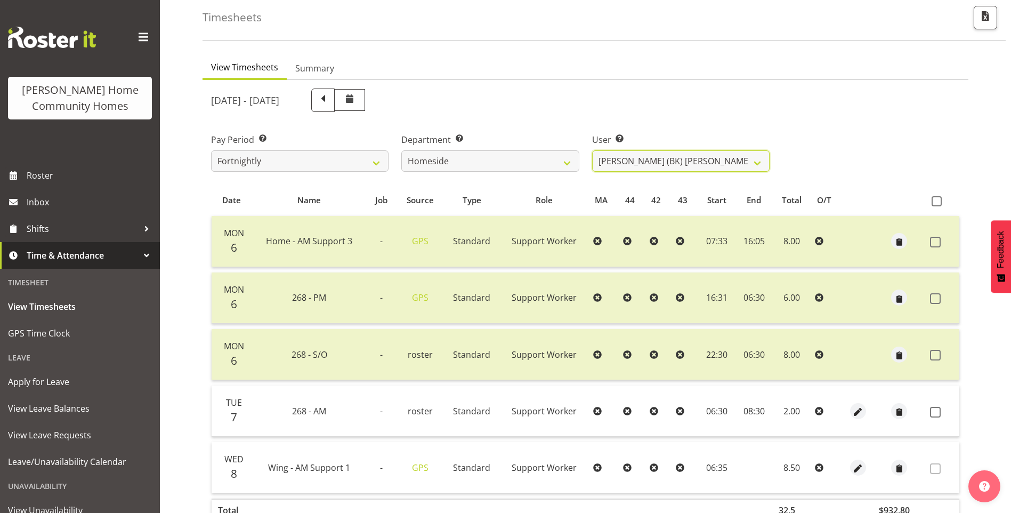
scroll to position [107, 0]
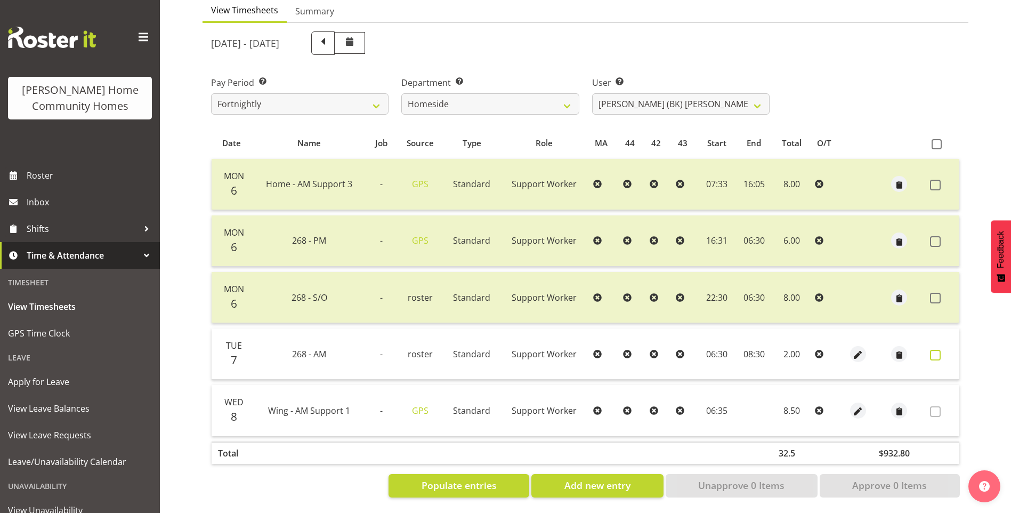
click at [931, 349] on span at bounding box center [935, 354] width 11 height 11
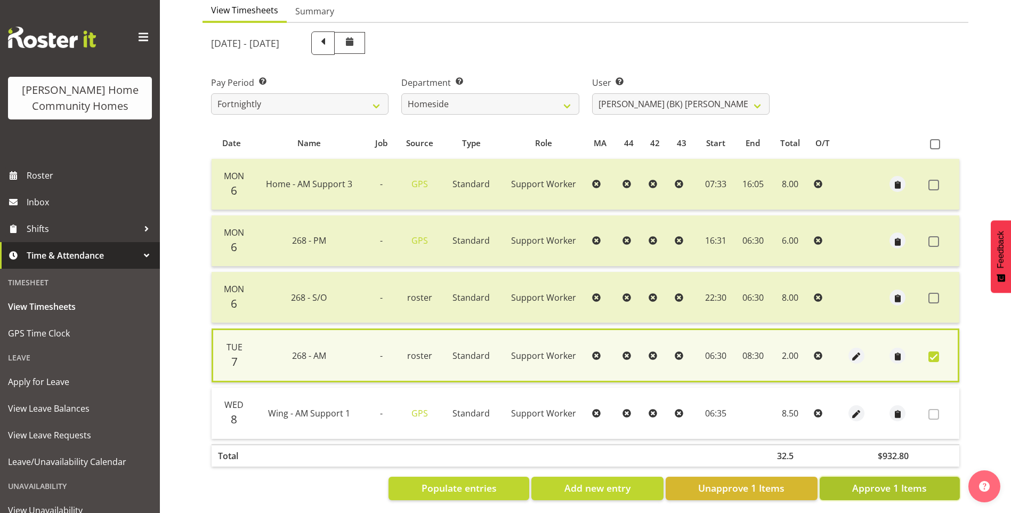
click at [884, 483] on span "Approve 1 Items" at bounding box center [889, 488] width 75 height 14
checkbox input "false"
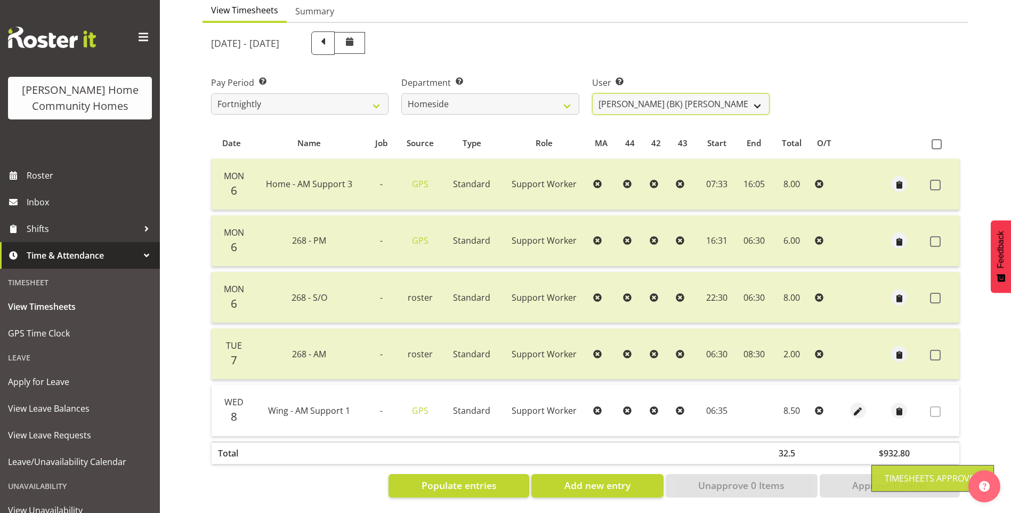
click at [617, 95] on select "Asiasiga Vili ❌ Billie-Rose Dunlop ❌ Brijesh (BK) Kachhadiya ❌ Cheenee Vargas ✔…" at bounding box center [680, 103] width 177 height 21
click at [592, 93] on select "Asiasiga Vili ❌ Billie-Rose Dunlop ❌ Brijesh (BK) Kachhadiya ❌ Cheenee Vargas ✔…" at bounding box center [680, 103] width 177 height 21
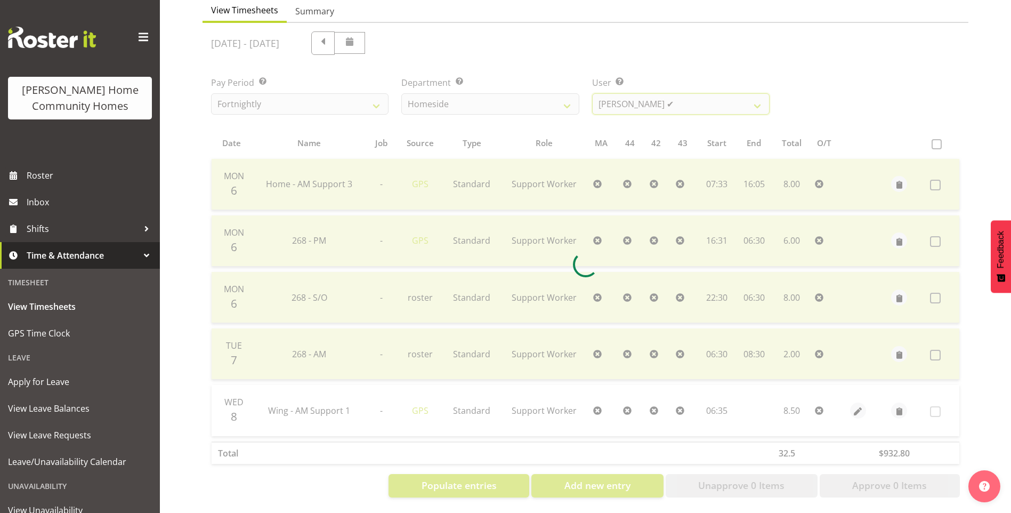
scroll to position [20, 0]
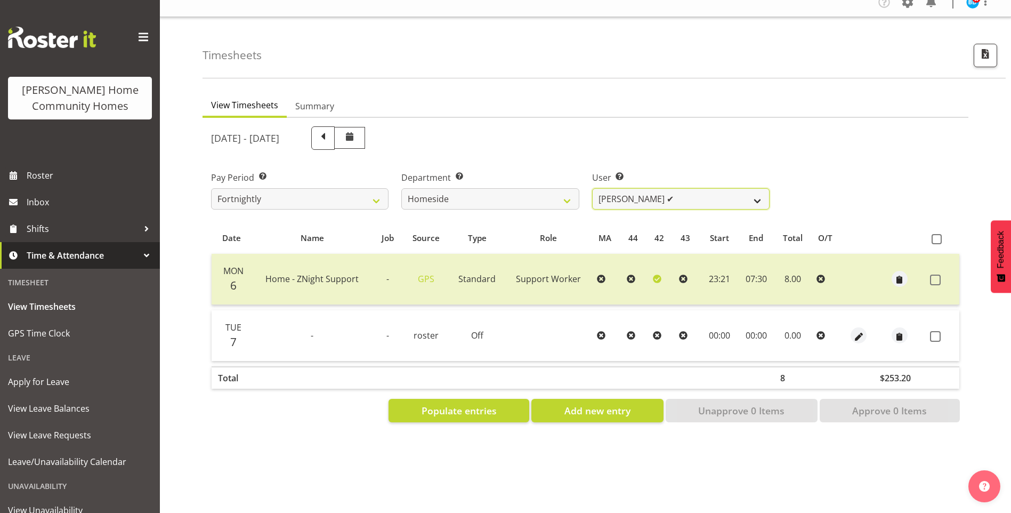
click at [633, 197] on select "Asiasiga Vili ❌ Billie-Rose Dunlop ❌ Brijesh (BK) Kachhadiya ❌ Cheenee Vargas ✔…" at bounding box center [680, 198] width 177 height 21
click at [592, 188] on select "Asiasiga Vili ❌ Billie-Rose Dunlop ❌ Brijesh (BK) Kachhadiya ❌ Cheenee Vargas ✔…" at bounding box center [680, 198] width 177 height 21
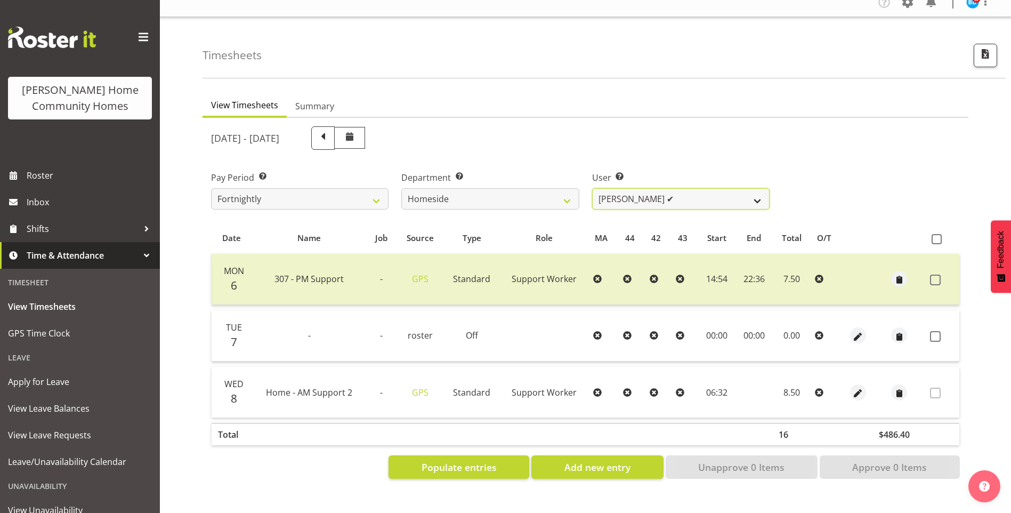
click at [654, 191] on select "Asiasiga Vili ❌ Billie-Rose Dunlop ❌ Brijesh (BK) Kachhadiya ❌ Cheenee Vargas ✔…" at bounding box center [680, 198] width 177 height 21
select select "10096"
click at [592, 188] on select "Asiasiga Vili ❌ Billie-Rose Dunlop ❌ Brijesh (BK) Kachhadiya ❌ Cheenee Vargas ✔…" at bounding box center [680, 198] width 177 height 21
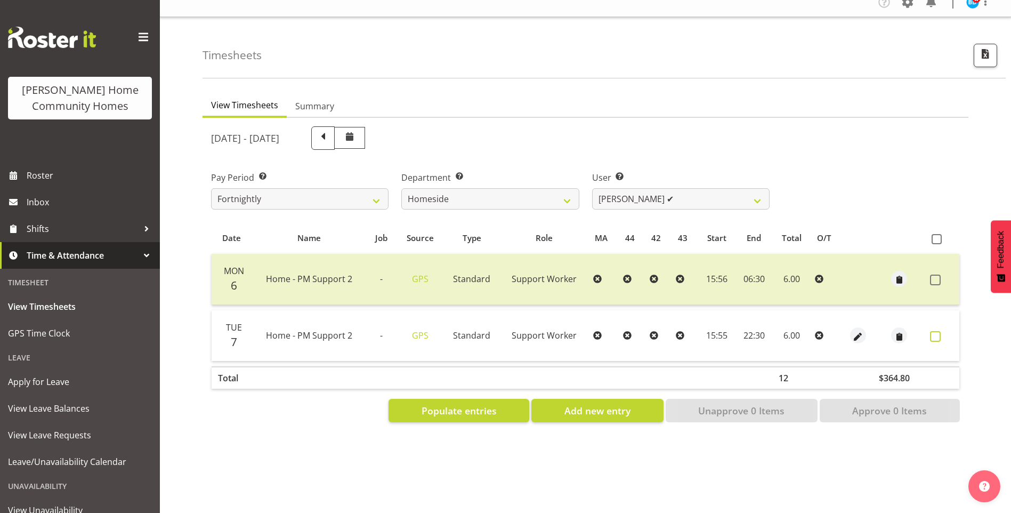
click at [939, 331] on span at bounding box center [935, 336] width 11 height 11
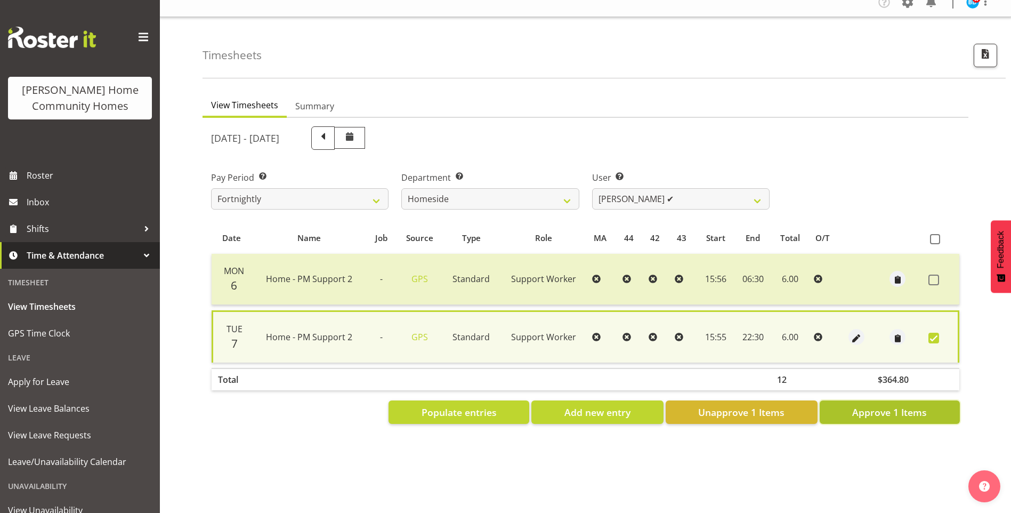
click at [913, 406] on span "Approve 1 Items" at bounding box center [889, 412] width 75 height 14
checkbox input "false"
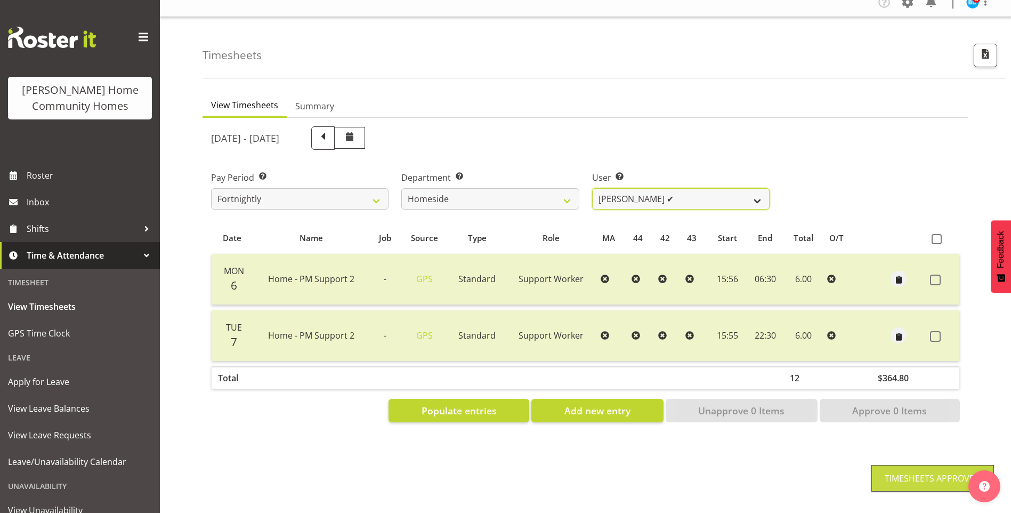
click at [637, 195] on select "Asiasiga Vili ❌ Billie-Rose Dunlop ❌ Brijesh (BK) Kachhadiya ❌ Cheenee Vargas ❌…" at bounding box center [680, 198] width 177 height 21
select select "10095"
click at [592, 188] on select "Asiasiga Vili ❌ Billie-Rose Dunlop ❌ Brijesh (BK) Kachhadiya ❌ Cheenee Vargas ❌…" at bounding box center [680, 198] width 177 height 21
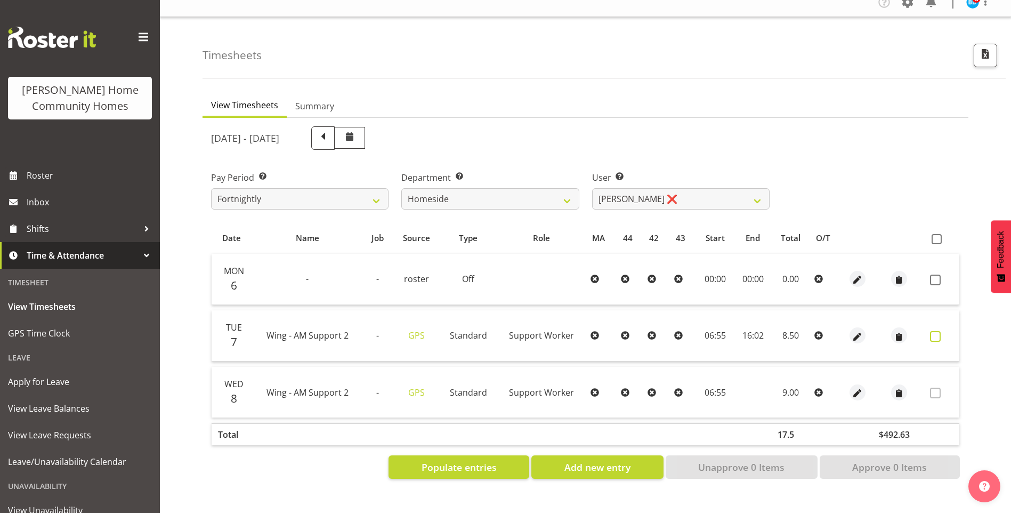
click at [931, 331] on span at bounding box center [935, 336] width 11 height 11
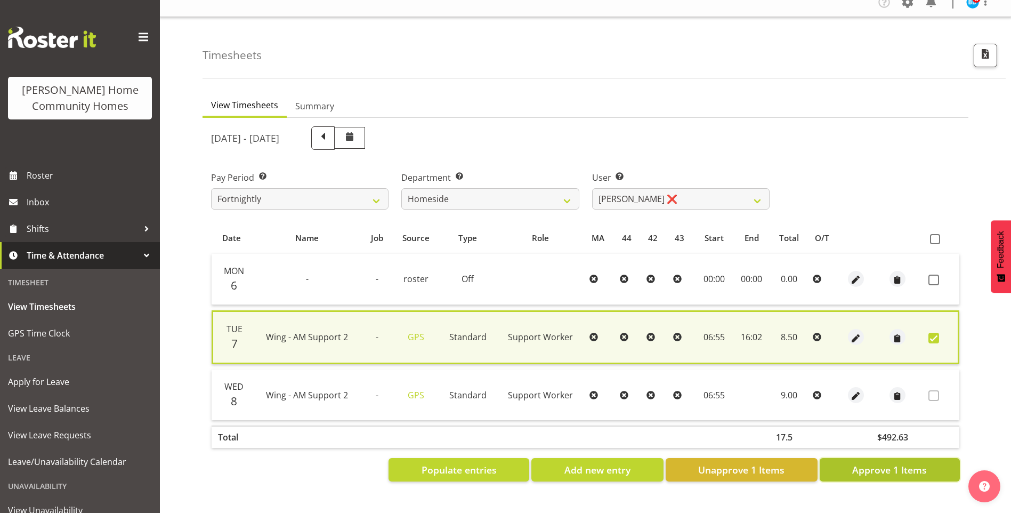
click at [885, 462] on span "Approve 1 Items" at bounding box center [889, 469] width 75 height 14
checkbox input "false"
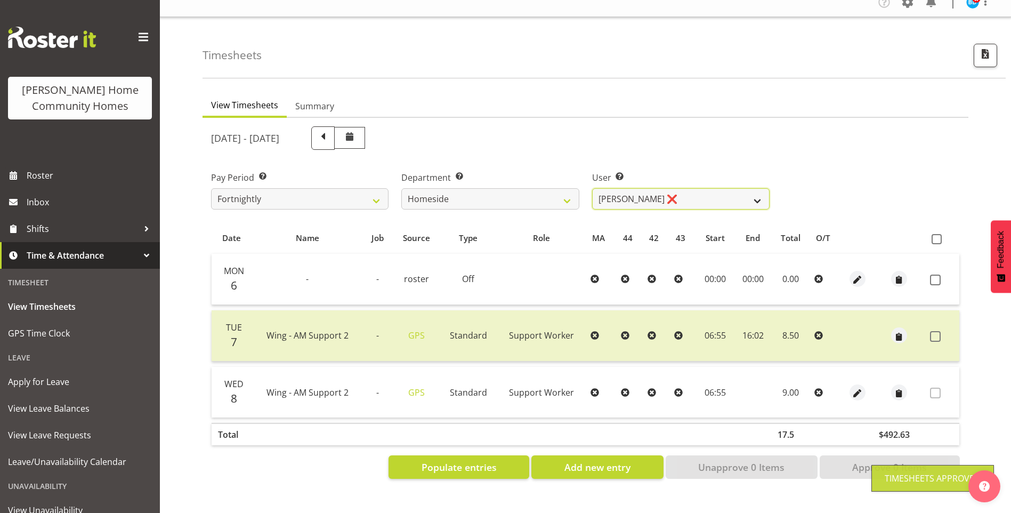
click at [638, 191] on select "Asiasiga Vili ❌ Billie-Rose Dunlop ❌ Brijesh (BK) Kachhadiya ❌ Cheenee Vargas ❌…" at bounding box center [680, 198] width 177 height 21
select select "8533"
click at [592, 188] on select "Asiasiga Vili ❌ Billie-Rose Dunlop ❌ Brijesh (BK) Kachhadiya ❌ Cheenee Vargas ❌…" at bounding box center [680, 198] width 177 height 21
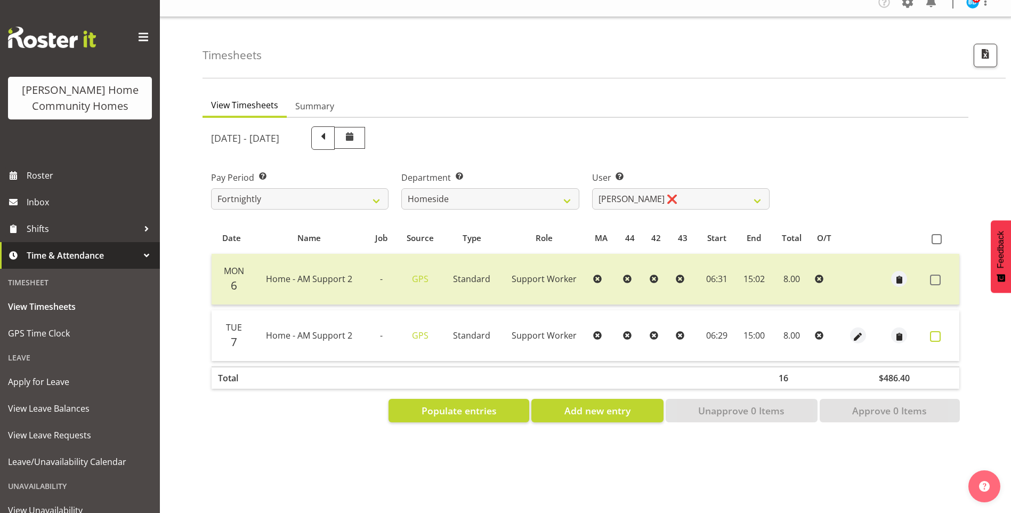
click at [935, 331] on span at bounding box center [935, 336] width 11 height 11
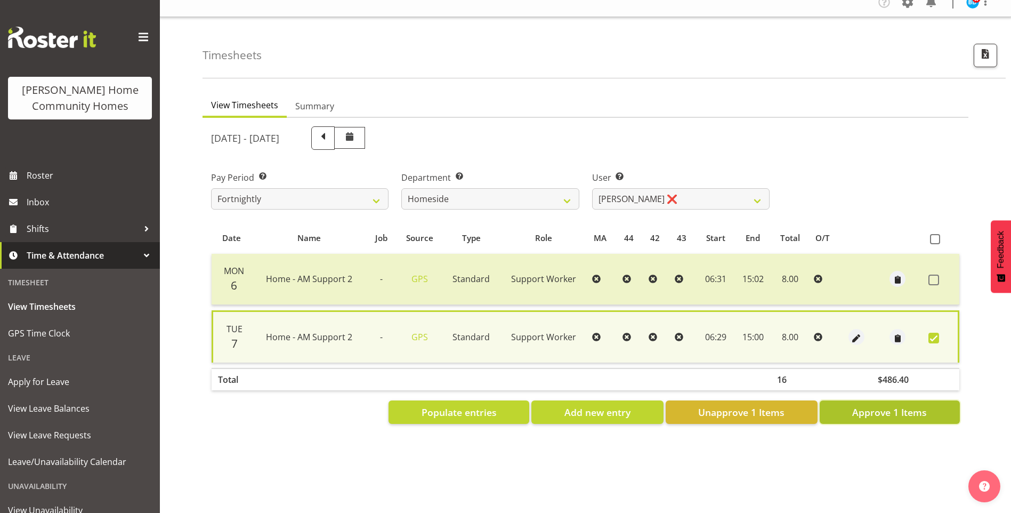
click at [908, 405] on span "Approve 1 Items" at bounding box center [889, 412] width 75 height 14
checkbox input "false"
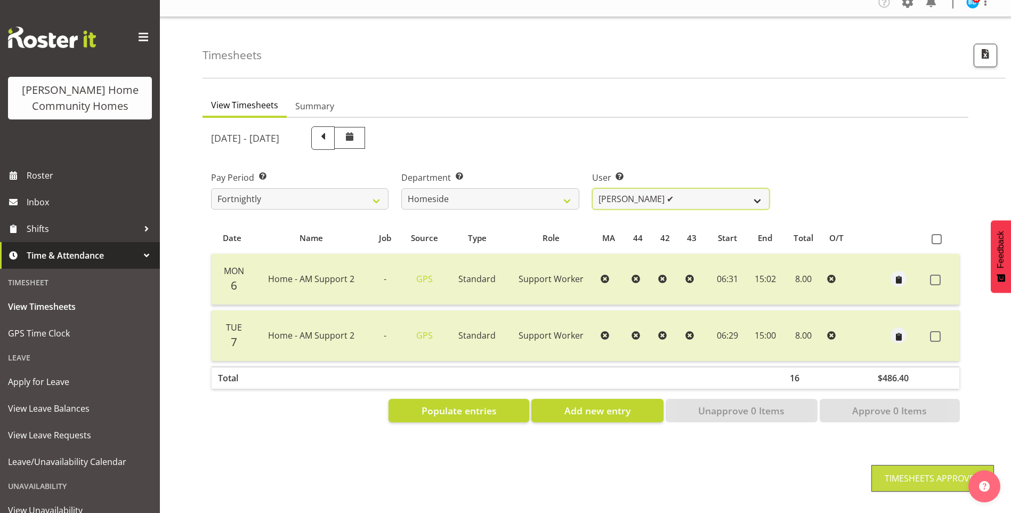
click at [612, 188] on select "Asiasiga Vili ❌ Billie-Rose Dunlop ❌ Brijesh (BK) Kachhadiya ❌ Cheenee Vargas ❌…" at bounding box center [680, 198] width 177 height 21
click at [592, 188] on select "Asiasiga Vili ❌ Billie-Rose Dunlop ❌ Brijesh (BK) Kachhadiya ❌ Cheenee Vargas ❌…" at bounding box center [680, 198] width 177 height 21
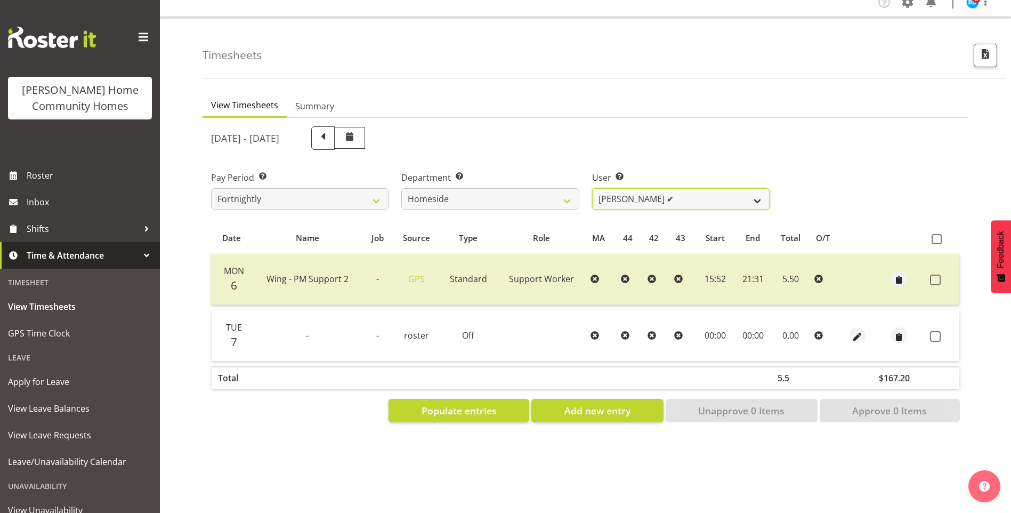
click at [638, 188] on select "Asiasiga Vili ❌ Billie-Rose Dunlop ❌ Brijesh (BK) Kachhadiya ❌ Cheenee Vargas ❌…" at bounding box center [680, 198] width 177 height 21
select select "10404"
click at [592, 188] on select "Asiasiga Vili ❌ Billie-Rose Dunlop ❌ Brijesh (BK) Kachhadiya ❌ Cheenee Vargas ❌…" at bounding box center [680, 198] width 177 height 21
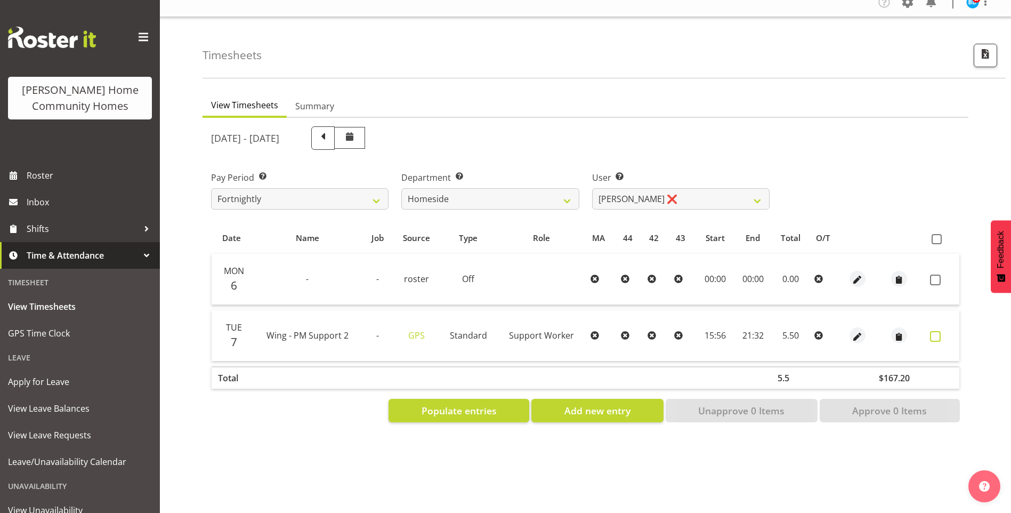
click at [940, 331] on label at bounding box center [938, 336] width 17 height 11
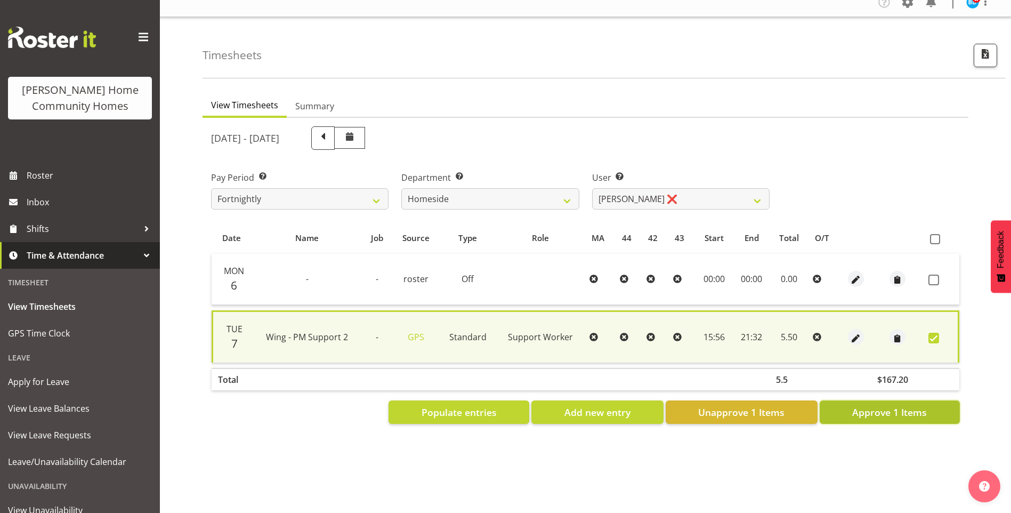
click at [907, 405] on span "Approve 1 Items" at bounding box center [889, 412] width 75 height 14
checkbox input "false"
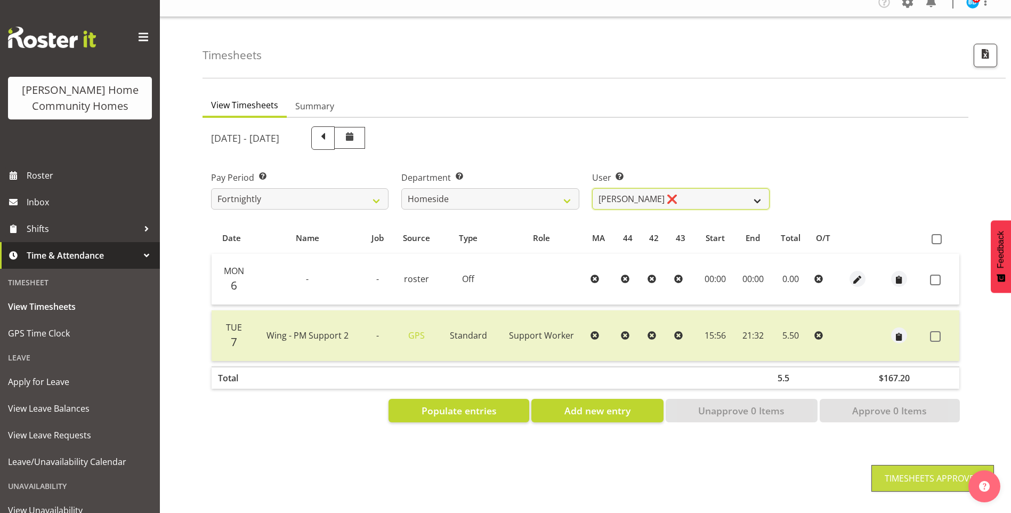
click at [616, 191] on select "Asiasiga Vili ❌ Billie-Rose Dunlop ❌ Brijesh (BK) Kachhadiya ❌ Cheenee Vargas ❌…" at bounding box center [680, 198] width 177 height 21
click at [592, 188] on select "Asiasiga Vili ❌ Billie-Rose Dunlop ❌ Brijesh (BK) Kachhadiya ❌ Cheenee Vargas ❌…" at bounding box center [680, 198] width 177 height 21
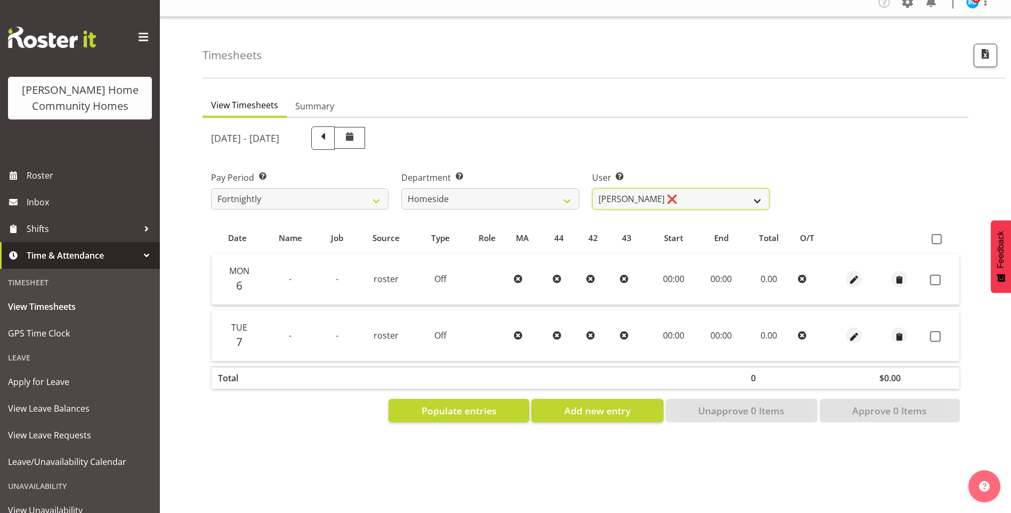
click at [637, 192] on select "Asiasiga Vili ❌ Billie-Rose Dunlop ❌ Brijesh (BK) Kachhadiya ❌ Cheenee Vargas ❌…" at bounding box center [680, 198] width 177 height 21
select select "10443"
click at [592, 188] on select "Asiasiga Vili ❌ Billie-Rose Dunlop ❌ Brijesh (BK) Kachhadiya ❌ Cheenee Vargas ❌…" at bounding box center [680, 198] width 177 height 21
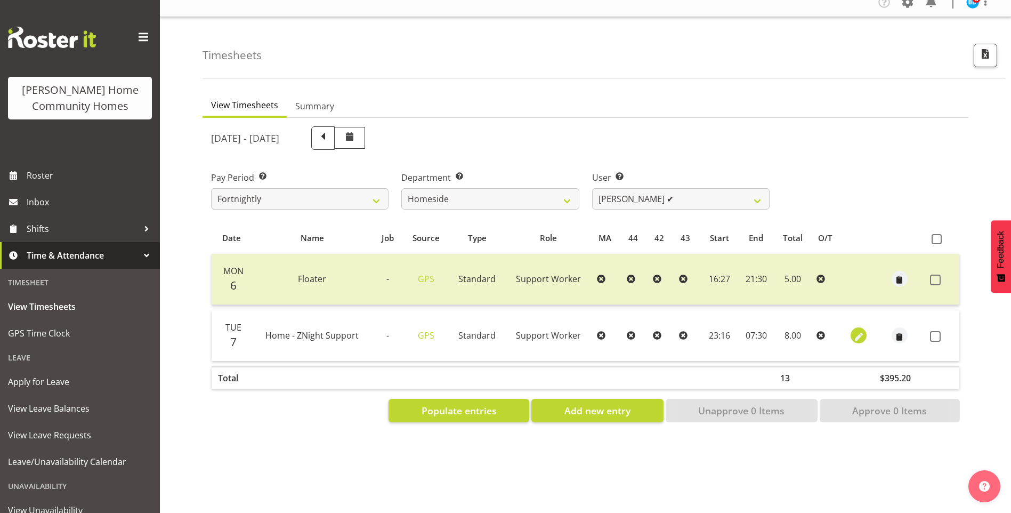
drag, startPoint x: 848, startPoint y: 327, endPoint x: 855, endPoint y: 327, distance: 6.9
click at [848, 327] on div at bounding box center [858, 335] width 21 height 16
click at [854, 330] on span "button" at bounding box center [858, 336] width 12 height 12
select select "Standard"
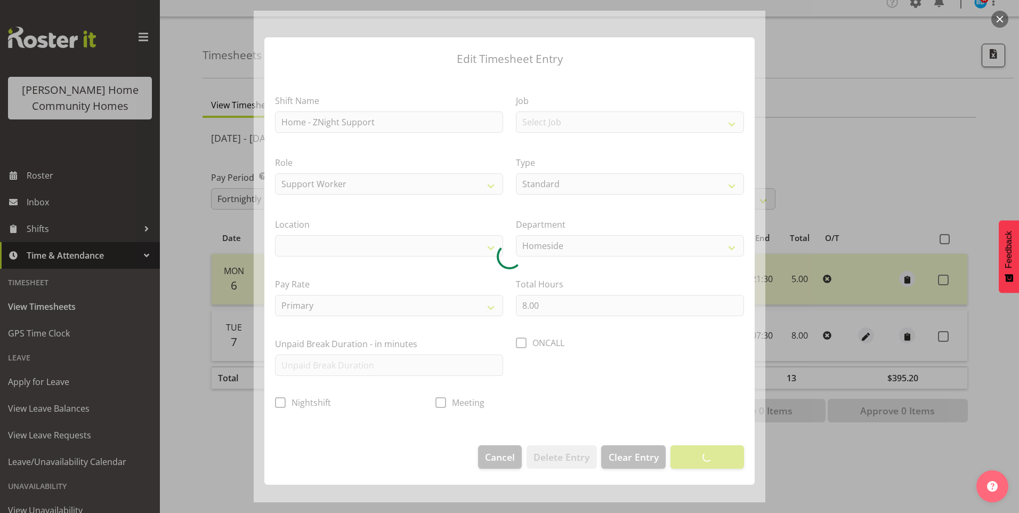
select select "1067"
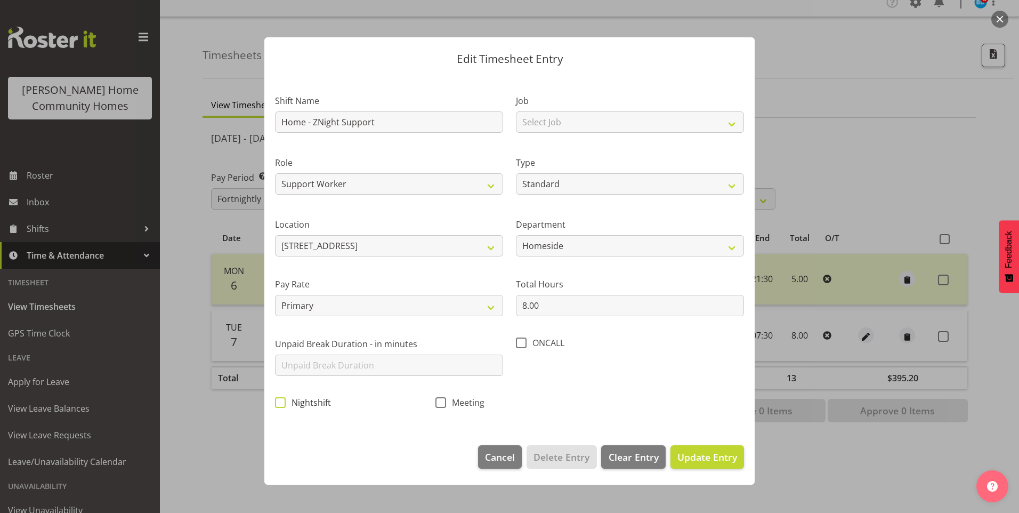
drag, startPoint x: 277, startPoint y: 404, endPoint x: 327, endPoint y: 405, distance: 50.1
click at [280, 404] on span at bounding box center [280, 402] width 11 height 11
click at [280, 404] on input "Nightshift" at bounding box center [278, 402] width 7 height 7
checkbox input "true"
click at [710, 456] on span "Update Entry" at bounding box center [707, 456] width 60 height 13
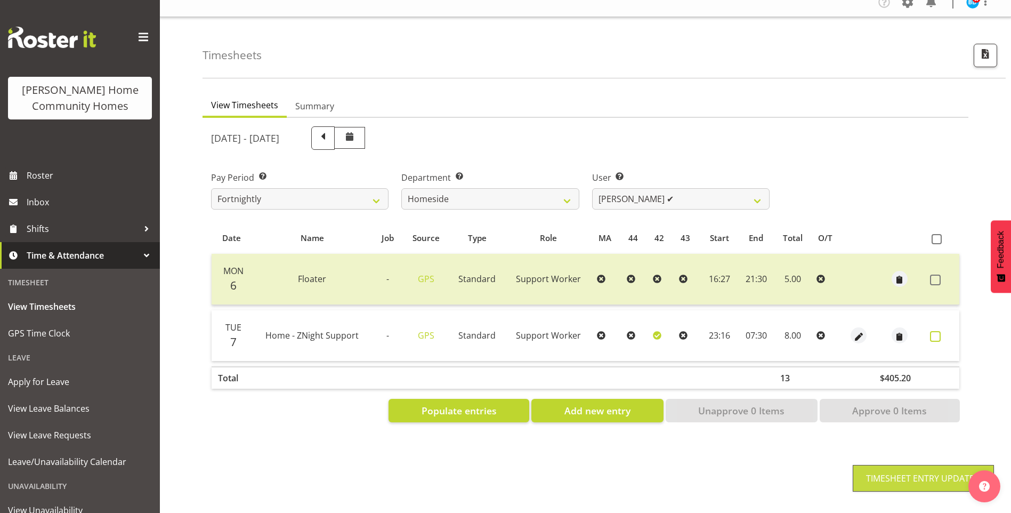
click at [939, 331] on span at bounding box center [935, 336] width 11 height 11
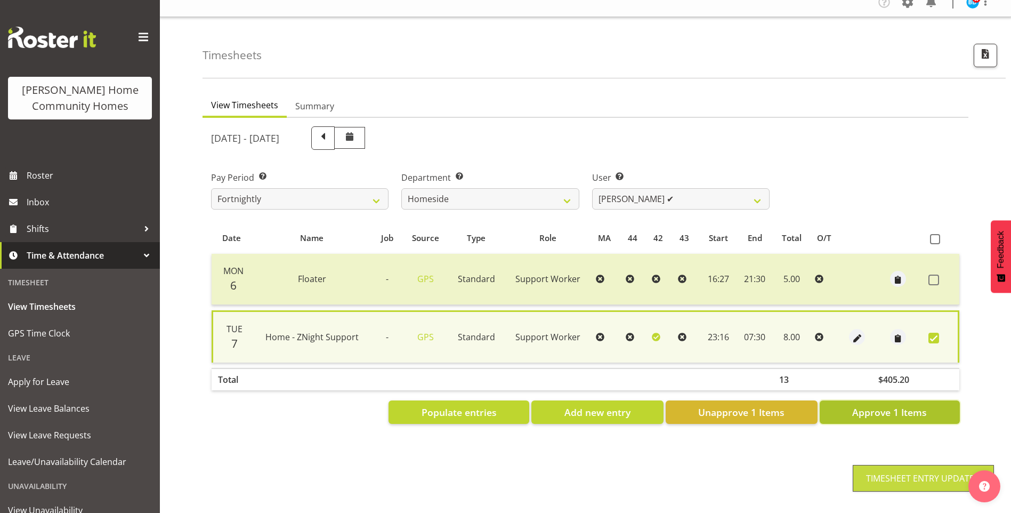
click at [893, 405] on span "Approve 1 Items" at bounding box center [889, 412] width 75 height 14
checkbox input "false"
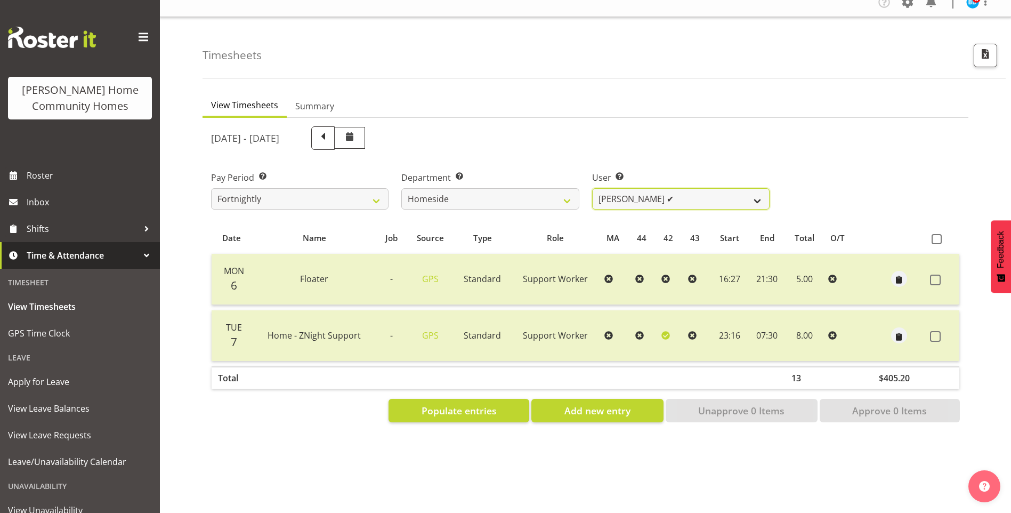
click at [615, 189] on select "Asiasiga Vili ❌ Billie-Rose Dunlop ❌ Brijesh (BK) Kachhadiya ❌ Cheenee Vargas ❌…" at bounding box center [680, 198] width 177 height 21
select select "8540"
click at [592, 188] on select "Asiasiga Vili ❌ Billie-Rose Dunlop ❌ Brijesh (BK) Kachhadiya ❌ Cheenee Vargas ❌…" at bounding box center [680, 198] width 177 height 21
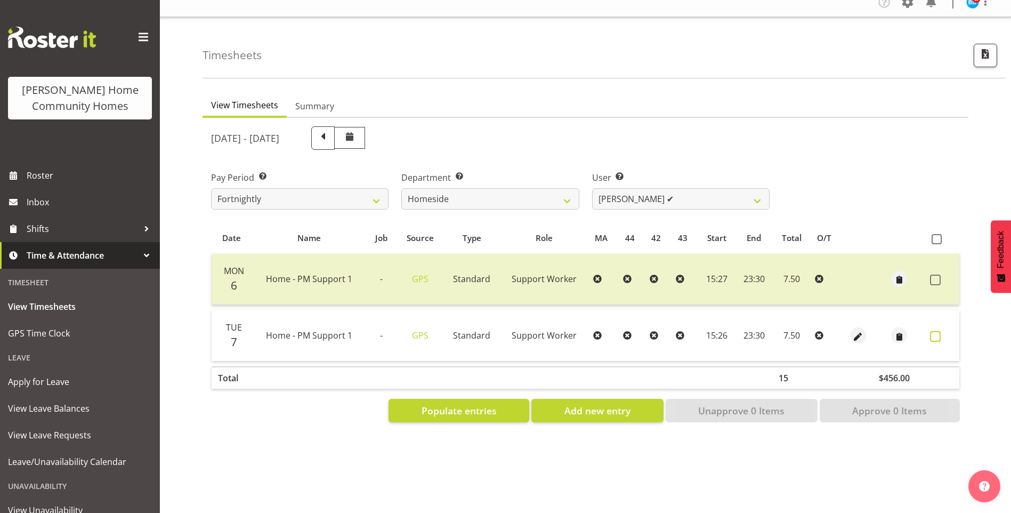
click at [938, 331] on span at bounding box center [935, 336] width 11 height 11
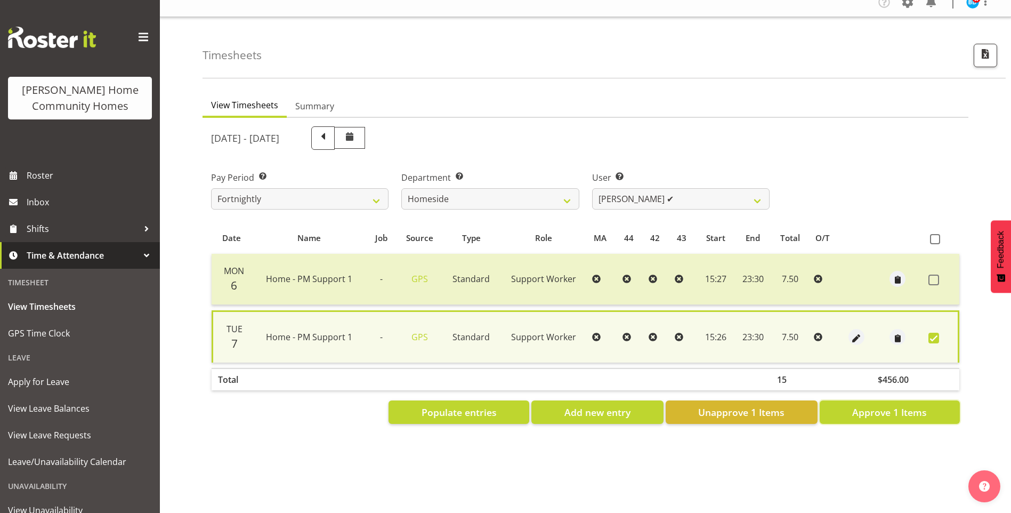
drag, startPoint x: 898, startPoint y: 406, endPoint x: 887, endPoint y: 393, distance: 17.4
click at [898, 406] on span "Approve 1 Items" at bounding box center [889, 412] width 75 height 14
checkbox input "false"
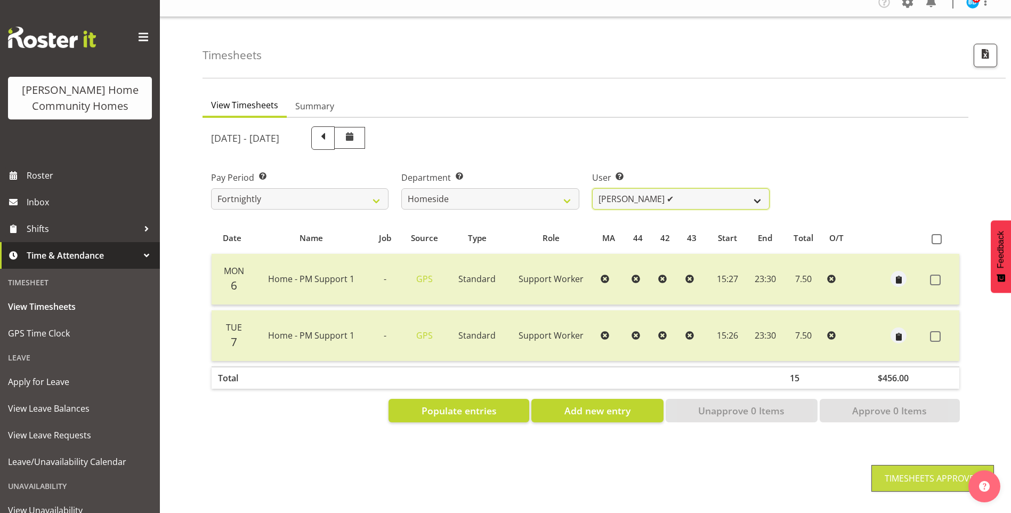
click at [628, 193] on select "Asiasiga Vili ❌ Billie-Rose Dunlop ❌ Brijesh (BK) Kachhadiya ❌ Cheenee Vargas ❌…" at bounding box center [680, 198] width 177 height 21
select select "8527"
click at [592, 188] on select "Asiasiga Vili ❌ Billie-Rose Dunlop ❌ Brijesh (BK) Kachhadiya ❌ Cheenee Vargas ❌…" at bounding box center [680, 198] width 177 height 21
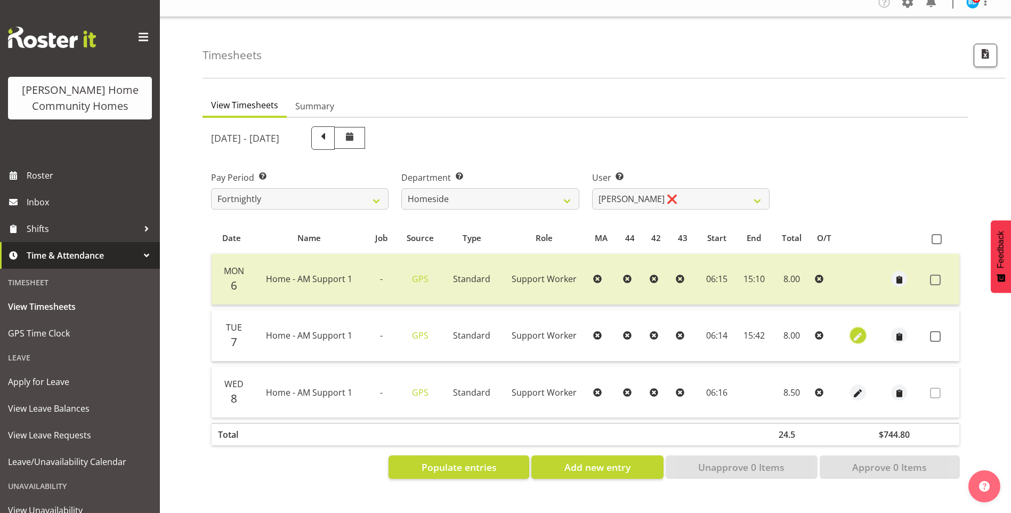
click at [858, 330] on span "button" at bounding box center [857, 336] width 12 height 12
select select "Standard"
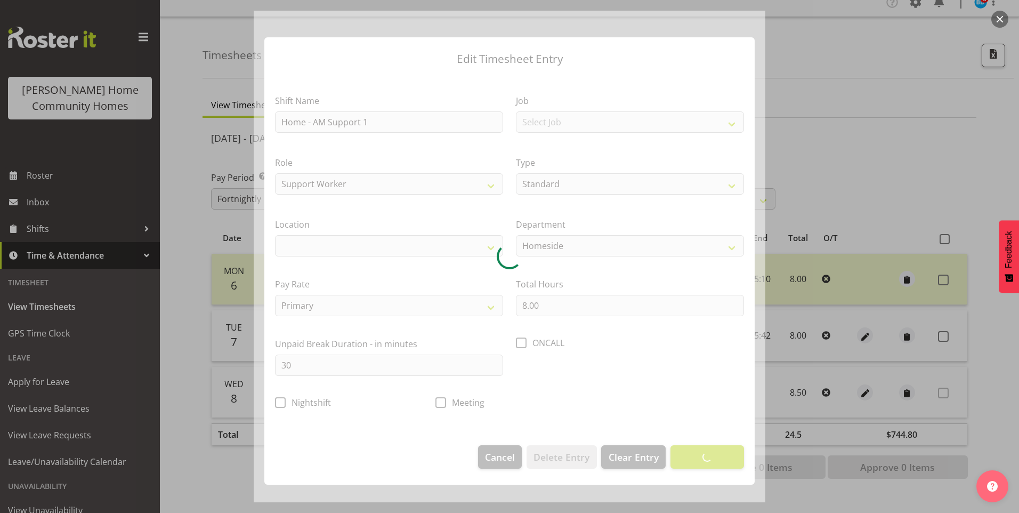
select select "1067"
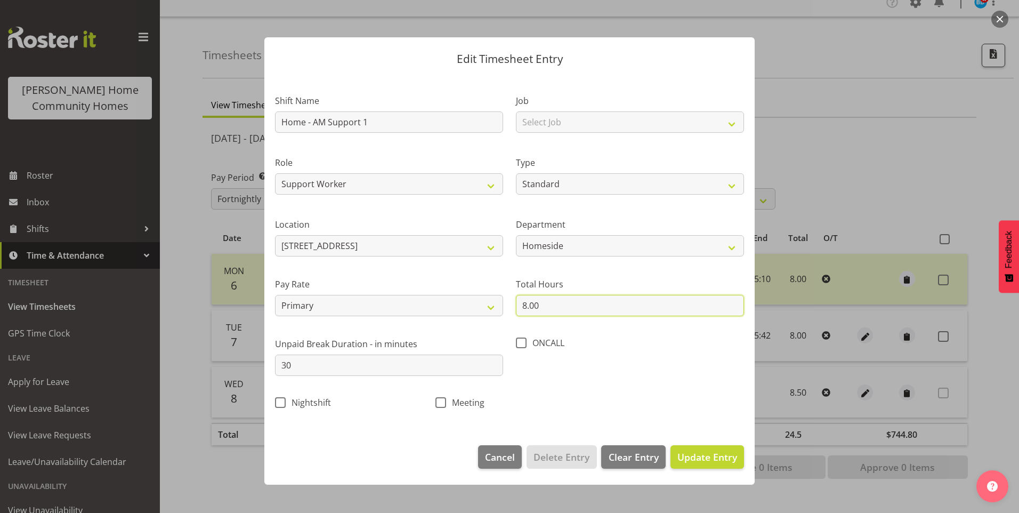
drag, startPoint x: 547, startPoint y: 308, endPoint x: 458, endPoint y: 291, distance: 90.7
click at [458, 291] on div "Shift Name Home - AM Support 1 Job Select Job Floater Role Support Worker Type …" at bounding box center [510, 248] width 482 height 338
type input "8.75"
click at [723, 461] on span "Update Entry" at bounding box center [707, 456] width 60 height 13
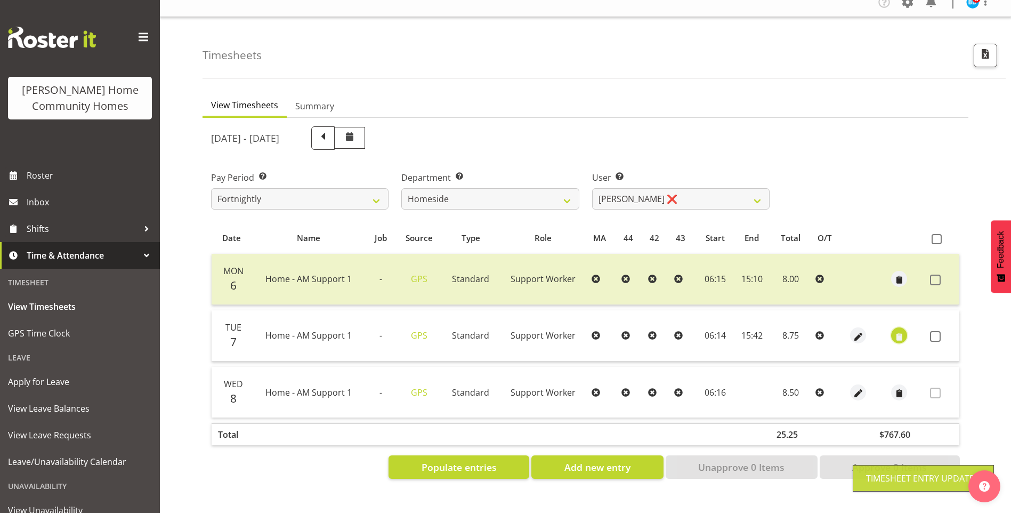
click at [897, 330] on span "button" at bounding box center [899, 336] width 12 height 12
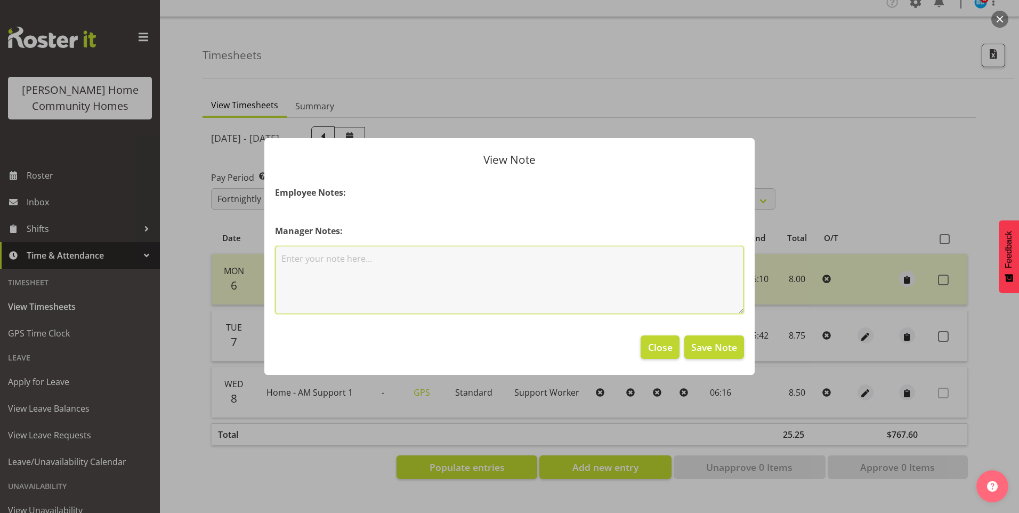
click at [471, 285] on textarea at bounding box center [509, 280] width 469 height 68
type textarea "W"
type textarea "d"
type textarea "Did pm van pick ups."
drag, startPoint x: 722, startPoint y: 345, endPoint x: 779, endPoint y: 348, distance: 56.6
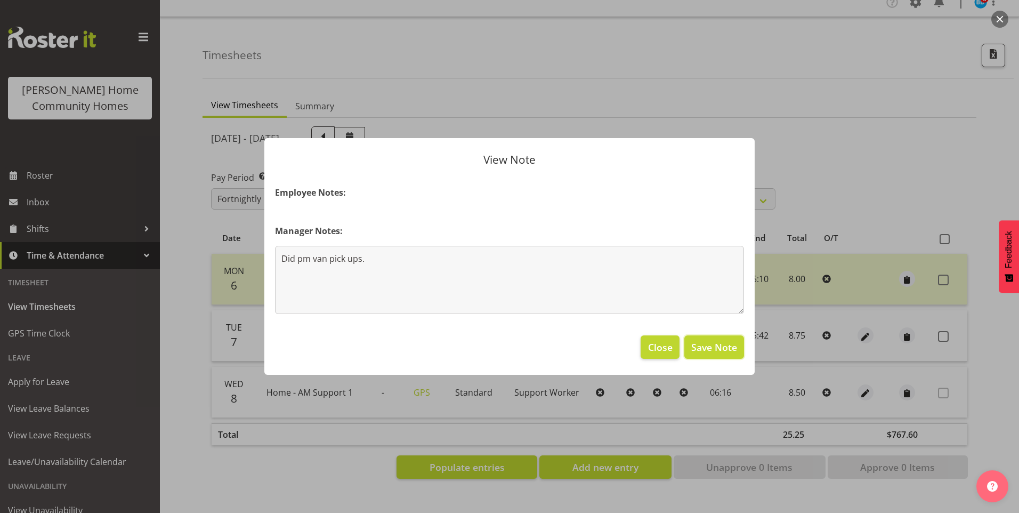
click at [727, 345] on span "Save Note" at bounding box center [714, 347] width 46 height 14
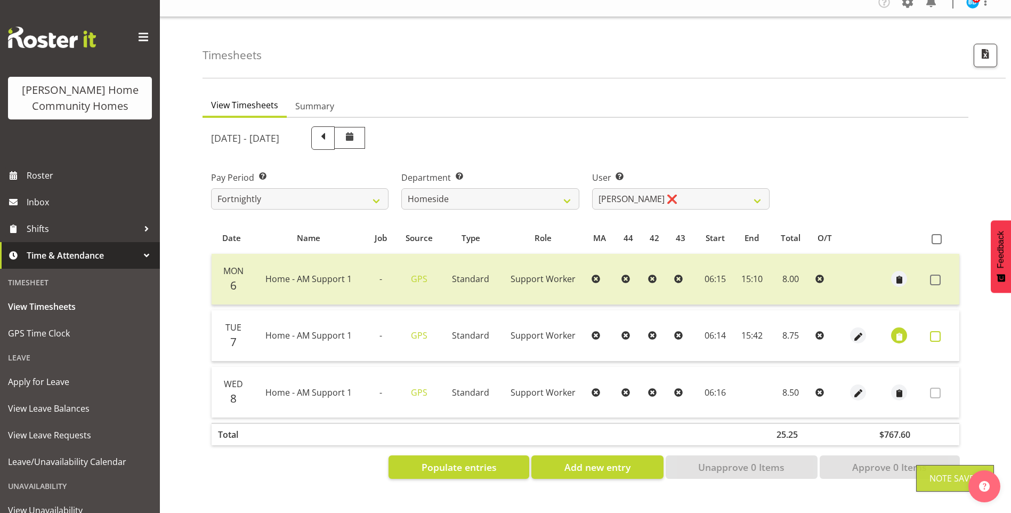
click at [943, 331] on label at bounding box center [938, 336] width 17 height 11
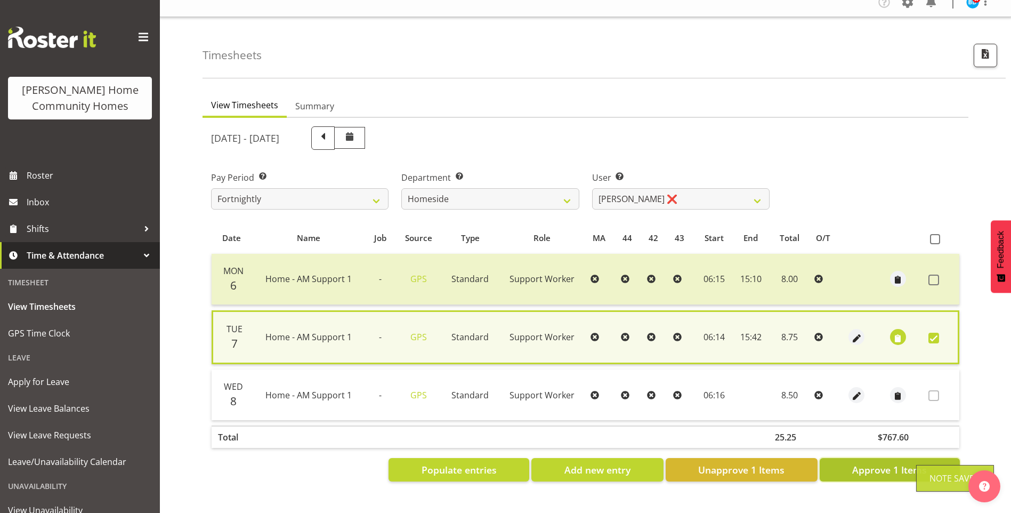
click at [883, 462] on span "Approve 1 Items" at bounding box center [889, 469] width 75 height 14
checkbox input "false"
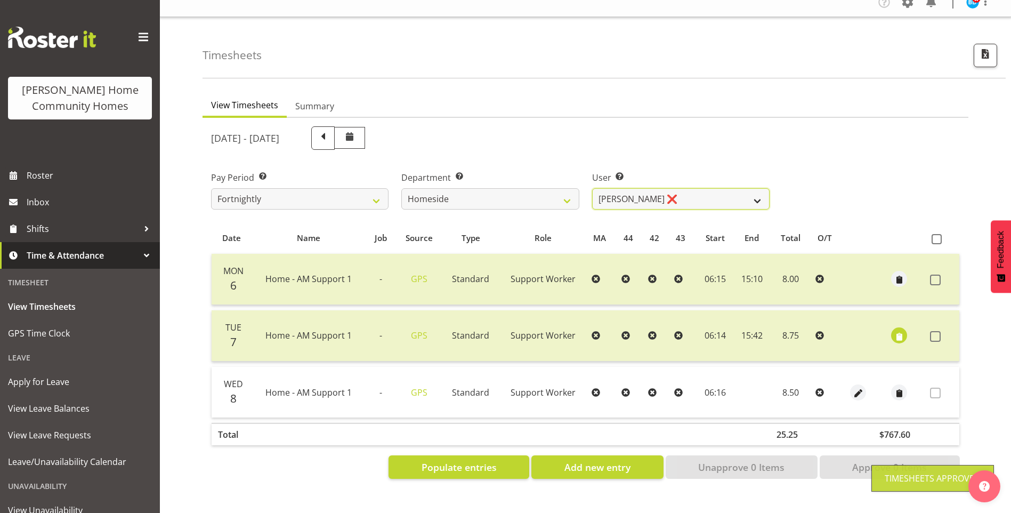
drag, startPoint x: 628, startPoint y: 190, endPoint x: 630, endPoint y: 201, distance: 10.8
click at [628, 190] on select "Asiasiga Vili ❌ Billie-Rose Dunlop ❌ Brijesh (BK) Kachhadiya ❌ Cheenee Vargas ❌…" at bounding box center [680, 198] width 177 height 21
select select "8543"
click at [592, 188] on select "Asiasiga Vili ❌ Billie-Rose Dunlop ❌ Brijesh (BK) Kachhadiya ❌ Cheenee Vargas ❌…" at bounding box center [680, 198] width 177 height 21
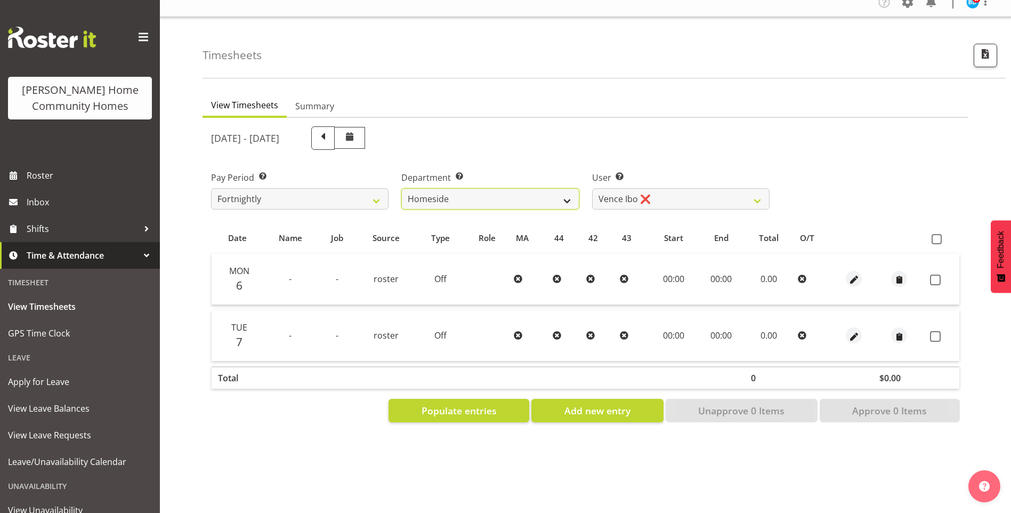
click at [496, 196] on select "Admin Homeside Houses Wingside" at bounding box center [489, 198] width 177 height 21
select select "748"
click at [401, 188] on select "Admin Homeside Houses Wingside" at bounding box center [489, 198] width 177 height 21
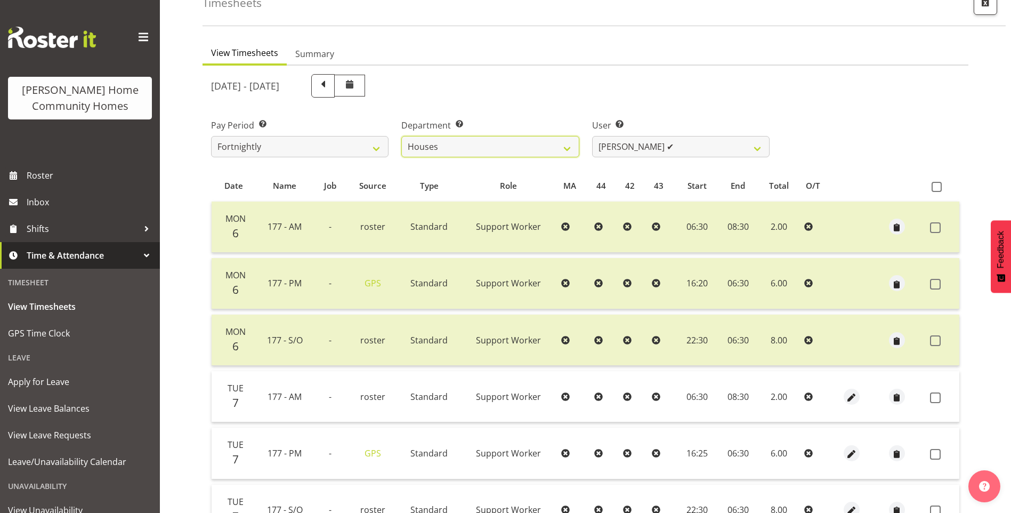
scroll to position [172, 0]
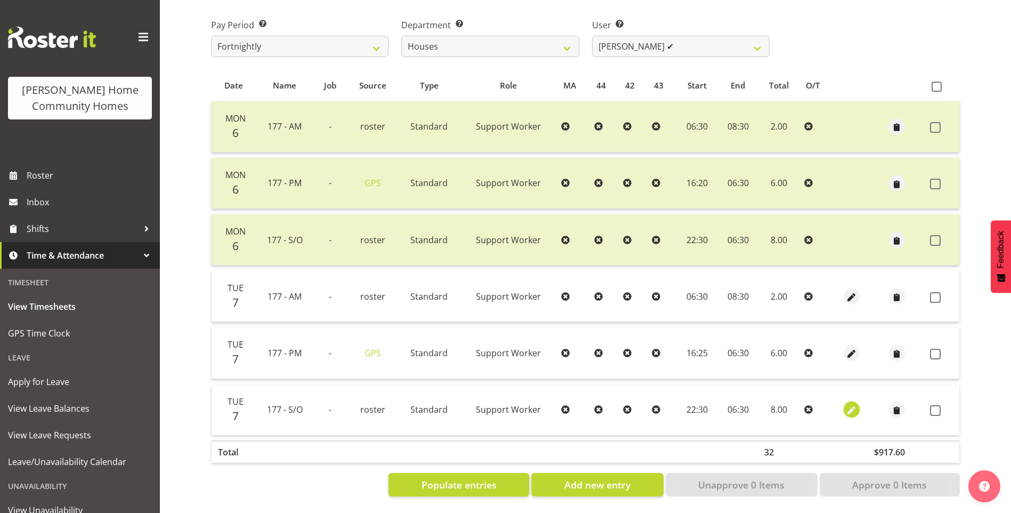
click at [848, 404] on span "button" at bounding box center [851, 410] width 12 height 12
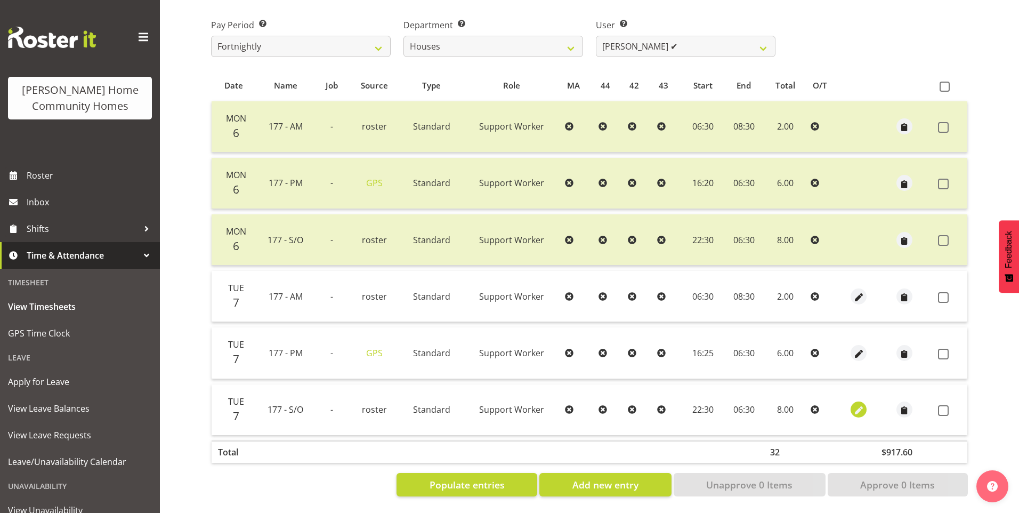
select select "Standard"
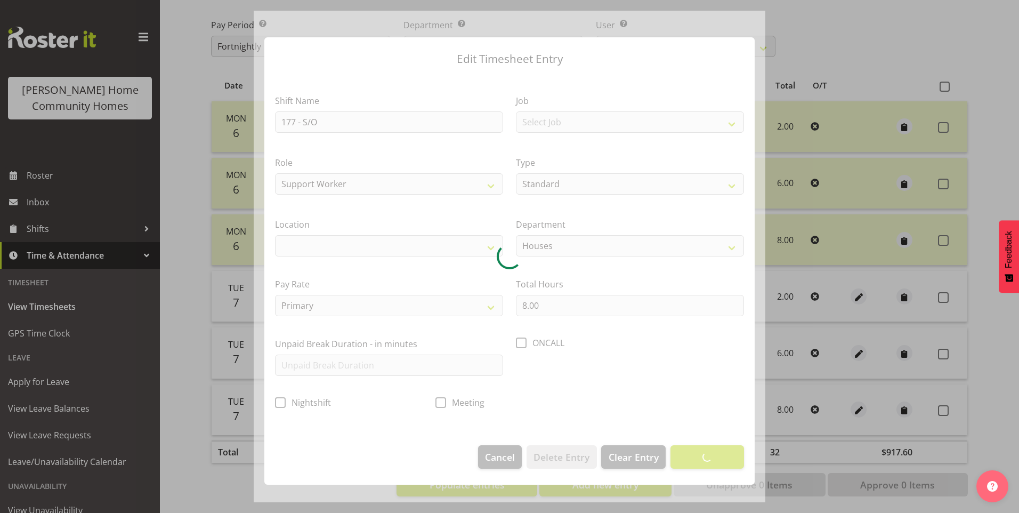
select select
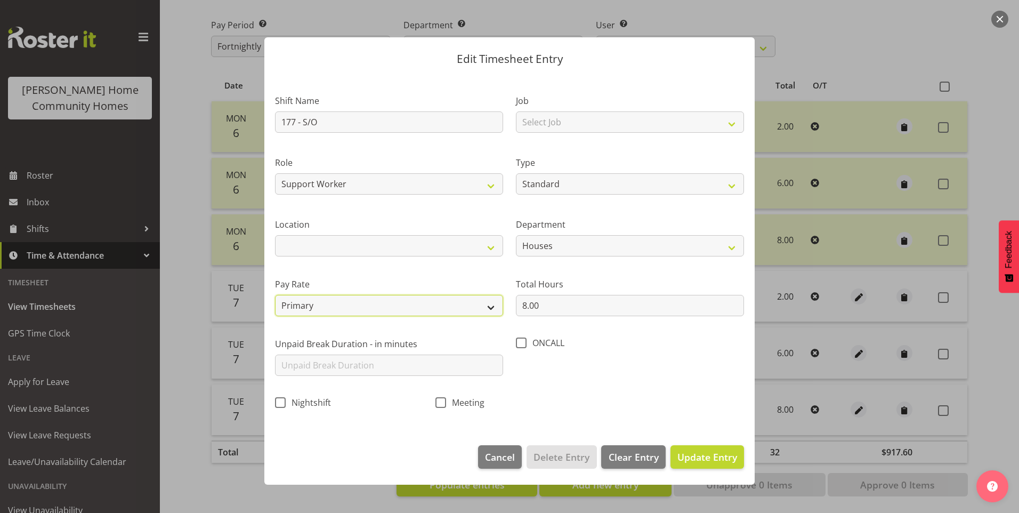
drag, startPoint x: 313, startPoint y: 309, endPoint x: 318, endPoint y: 316, distance: 8.9
click at [313, 308] on select "Primary Secondary Tertiary Fourth Fifth" at bounding box center [389, 305] width 228 height 21
select select "secondary"
click at [275, 295] on select "Primary Secondary Tertiary Fourth Fifth" at bounding box center [389, 305] width 228 height 21
drag, startPoint x: 698, startPoint y: 460, endPoint x: 734, endPoint y: 444, distance: 38.4
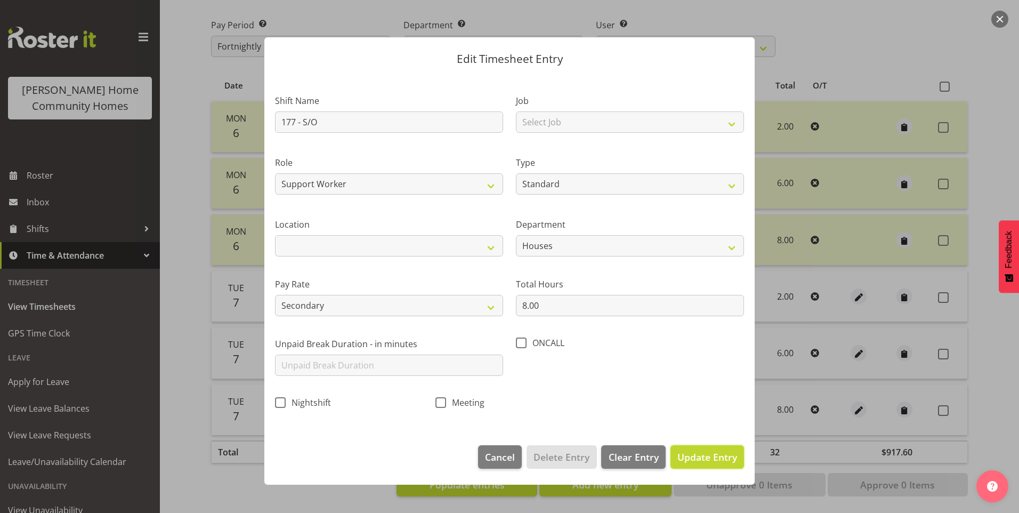
click at [699, 459] on span "Update Entry" at bounding box center [707, 456] width 60 height 13
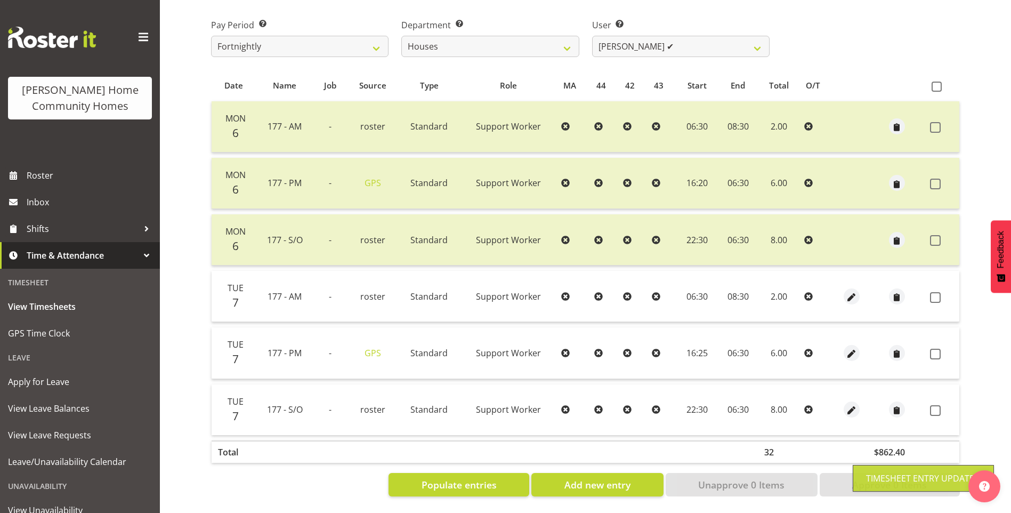
click at [938, 292] on span at bounding box center [935, 297] width 11 height 11
checkbox input "true"
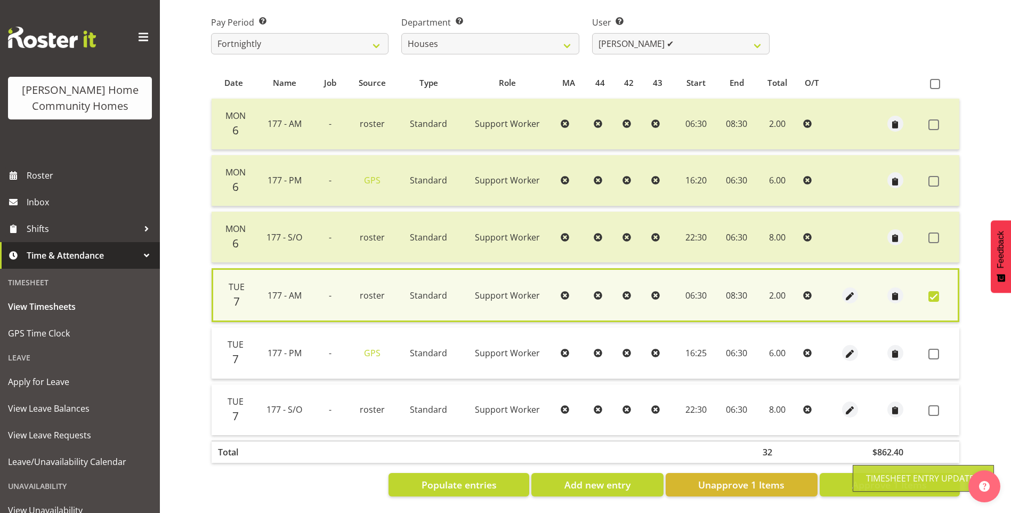
drag, startPoint x: 929, startPoint y: 347, endPoint x: 939, endPoint y: 365, distance: 20.3
click at [930, 348] on span at bounding box center [933, 353] width 11 height 11
checkbox input "true"
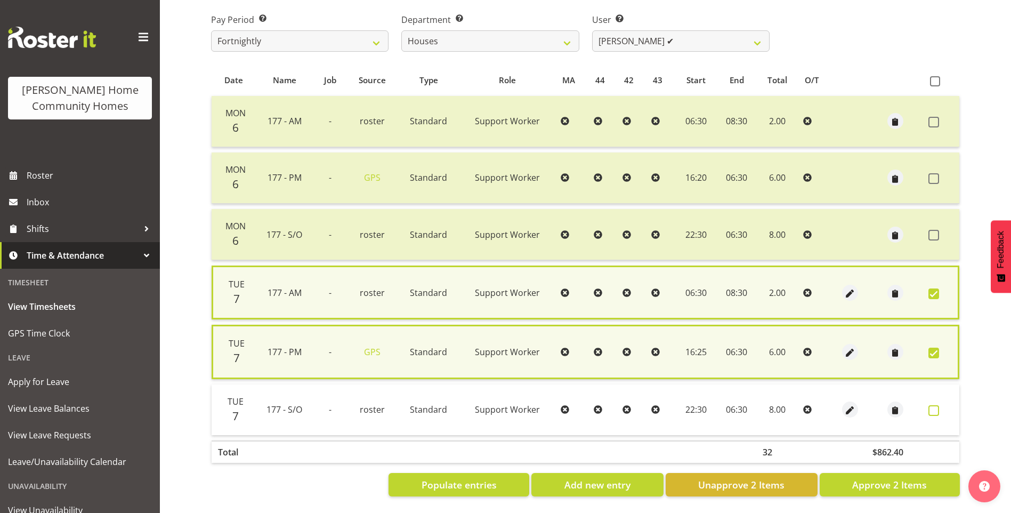
click at [931, 409] on span at bounding box center [933, 410] width 11 height 11
checkbox input "true"
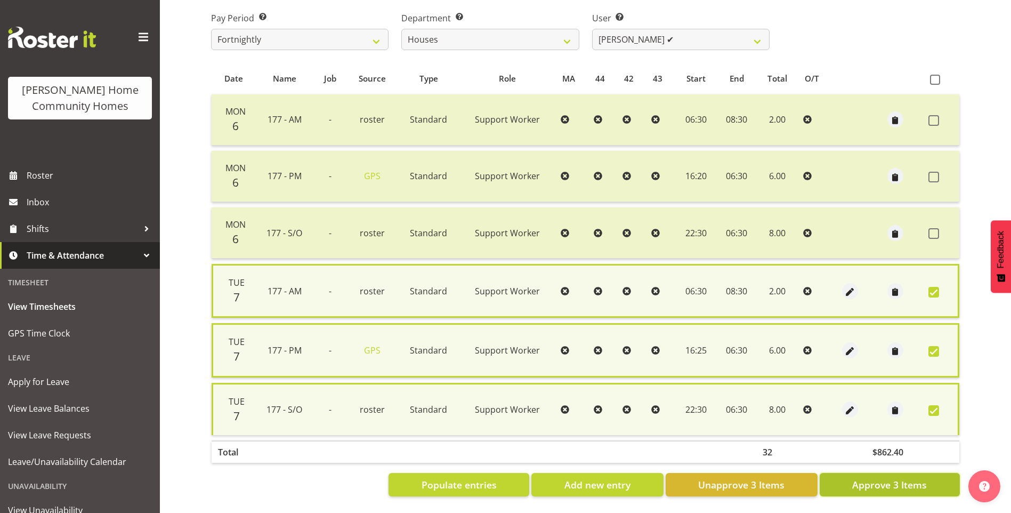
click at [884, 482] on span "Approve 3 Items" at bounding box center [889, 484] width 75 height 14
checkbox input "false"
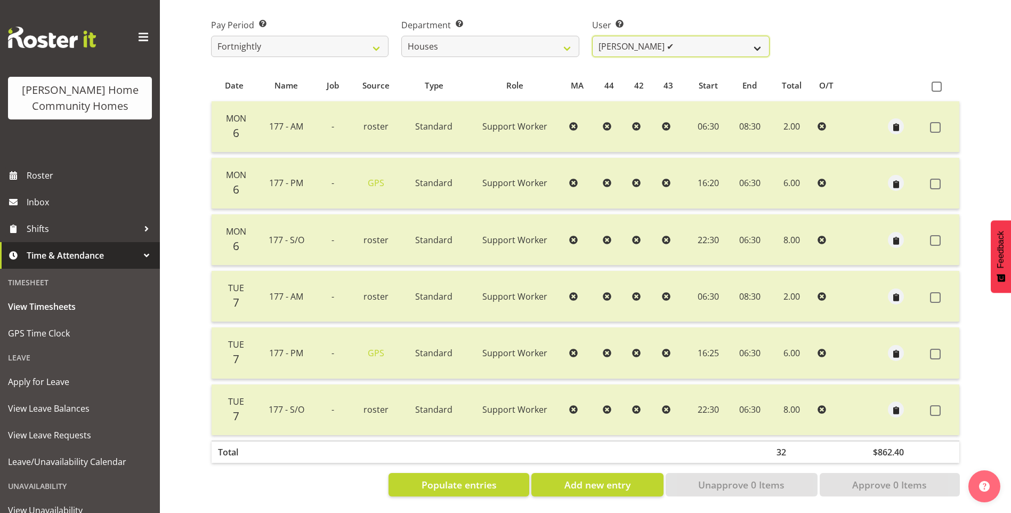
click at [633, 39] on select "Billie Sothern ✔ Dipika Thapa ❌ Jess Aracan ❌ Katrina Shaw ❌ Liezl Sanchez ✔ Ma…" at bounding box center [680, 46] width 177 height 21
select select "8541"
click at [592, 36] on select "Billie Sothern ✔ Dipika Thapa ❌ Jess Aracan ❌ Katrina Shaw ❌ Liezl Sanchez ✔ Ma…" at bounding box center [680, 46] width 177 height 21
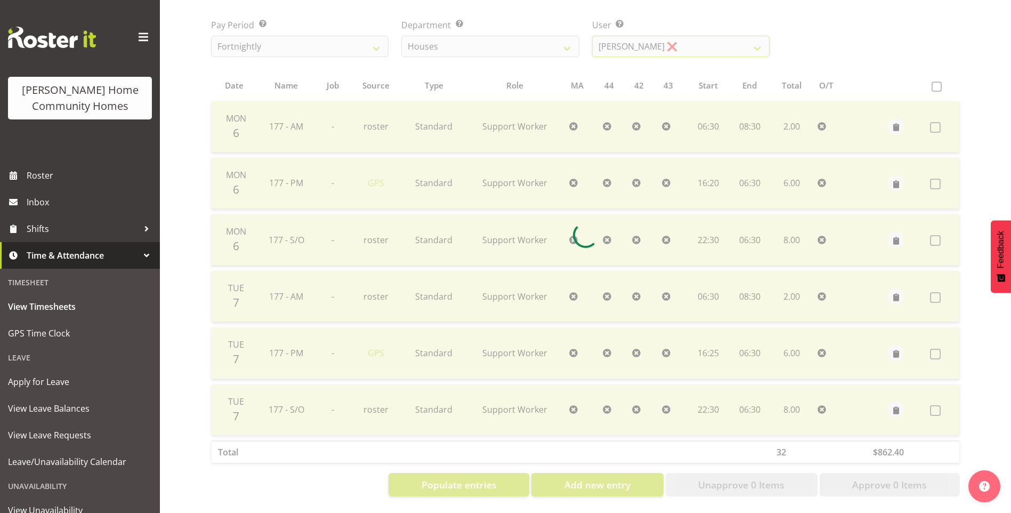
scroll to position [20, 0]
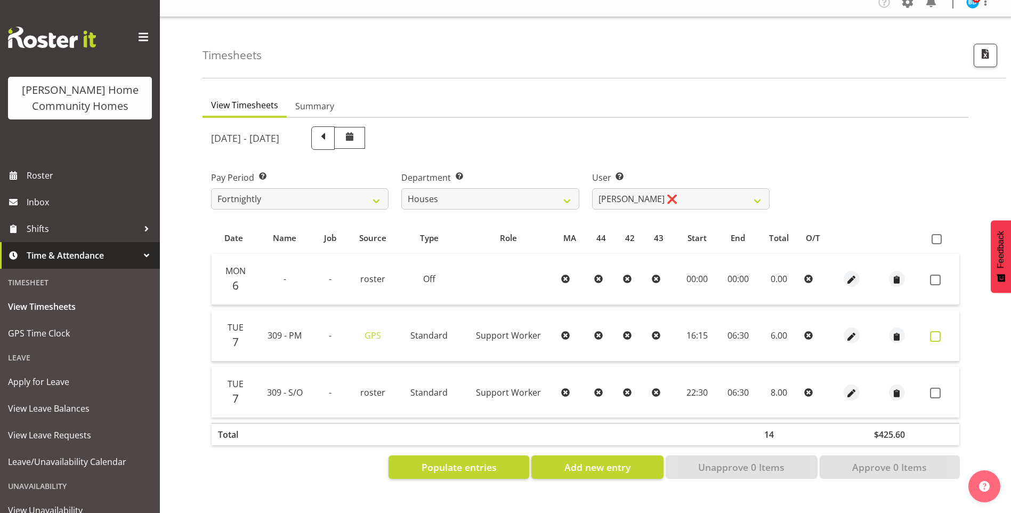
click at [939, 331] on span at bounding box center [935, 336] width 11 height 11
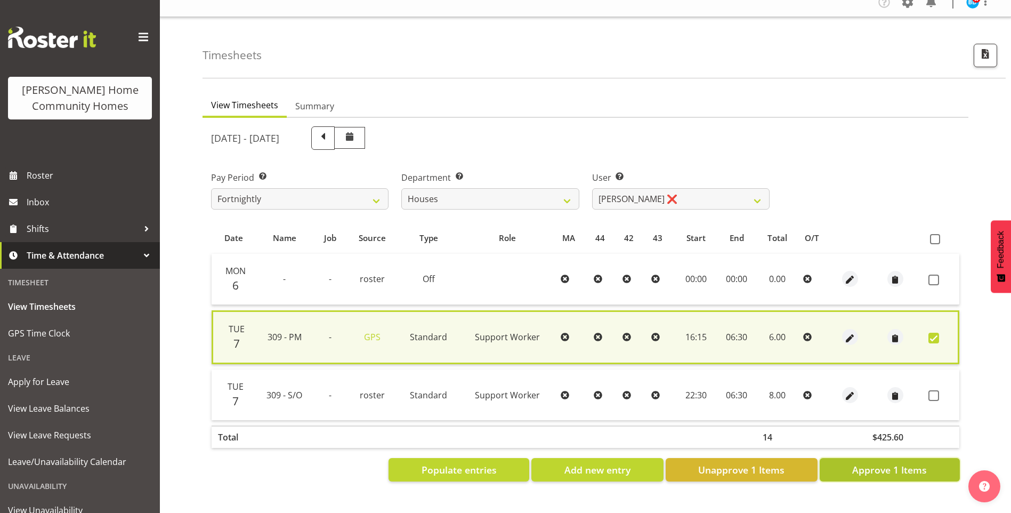
click at [912, 462] on span "Approve 1 Items" at bounding box center [889, 469] width 75 height 14
checkbox input "false"
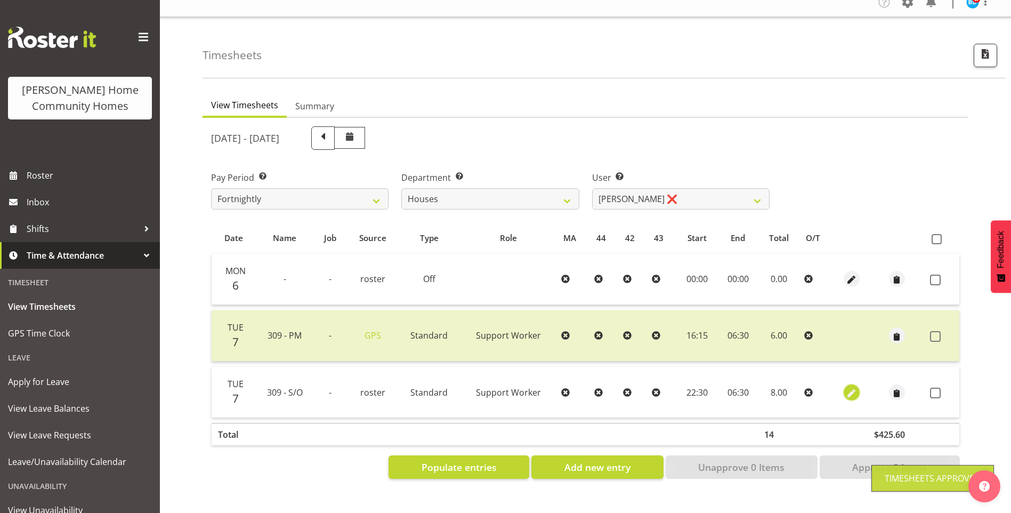
click at [849, 387] on span "button" at bounding box center [851, 393] width 12 height 12
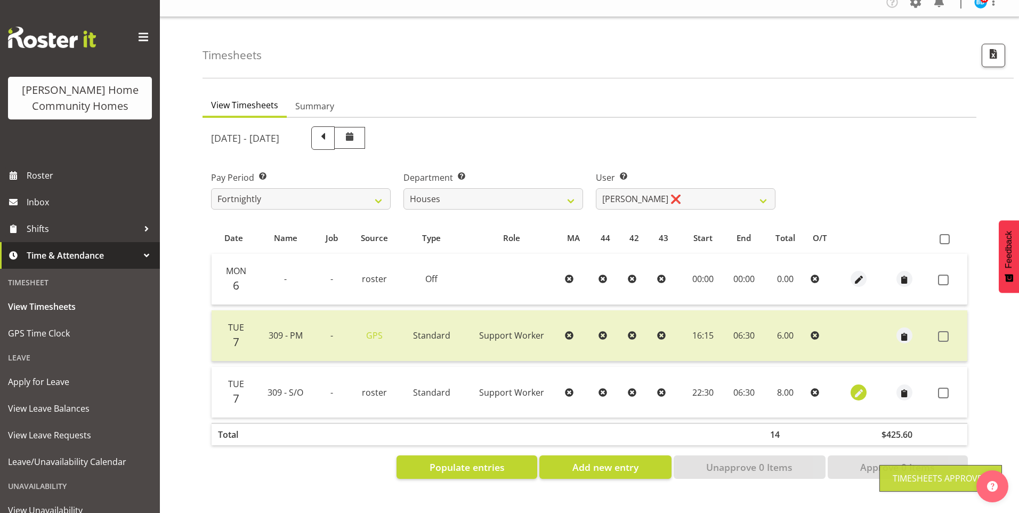
select select "Standard"
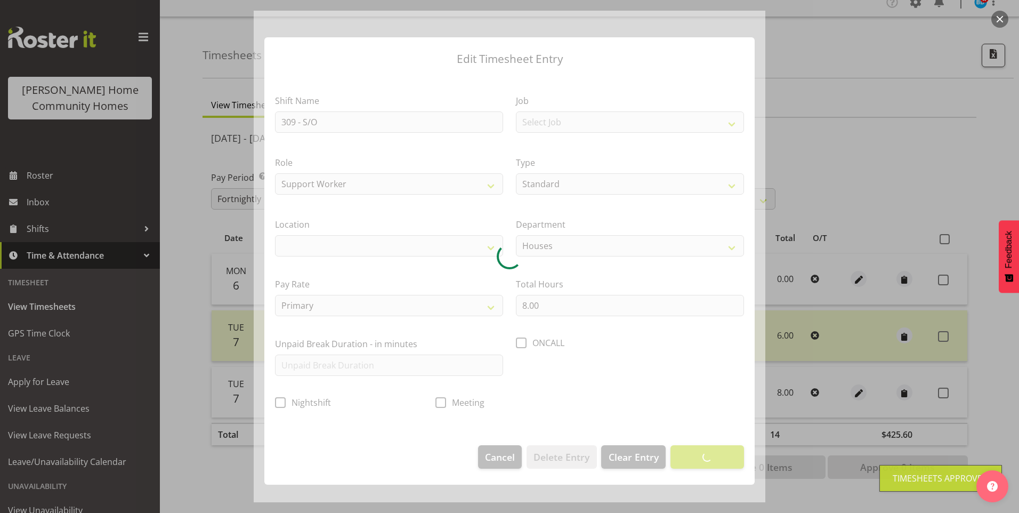
select select "1070"
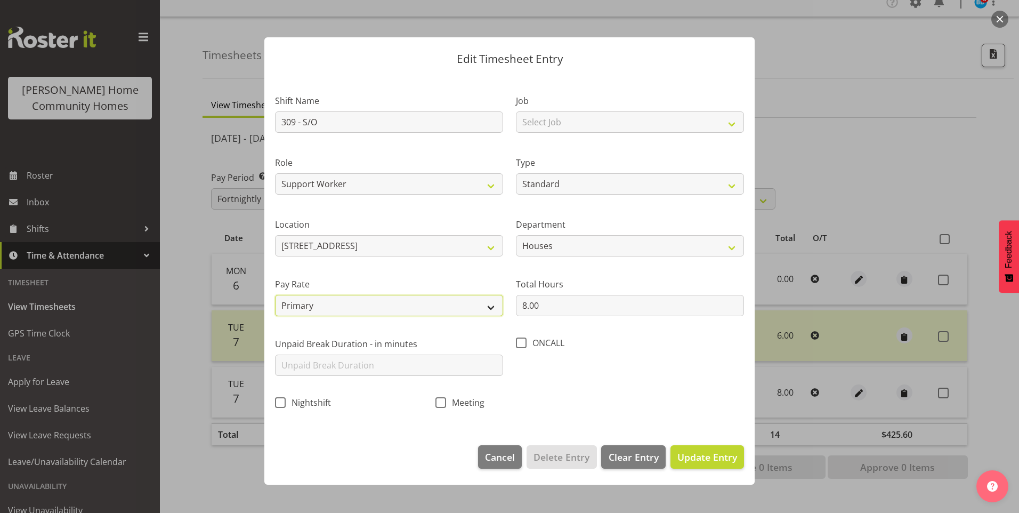
drag, startPoint x: 304, startPoint y: 306, endPoint x: 303, endPoint y: 313, distance: 6.4
click at [304, 306] on select "Primary Secondary Tertiary Fourth Fifth" at bounding box center [389, 305] width 228 height 21
select select "secondary"
click at [275, 295] on select "Primary Secondary Tertiary Fourth Fifth" at bounding box center [389, 305] width 228 height 21
drag, startPoint x: 703, startPoint y: 462, endPoint x: 811, endPoint y: 437, distance: 110.9
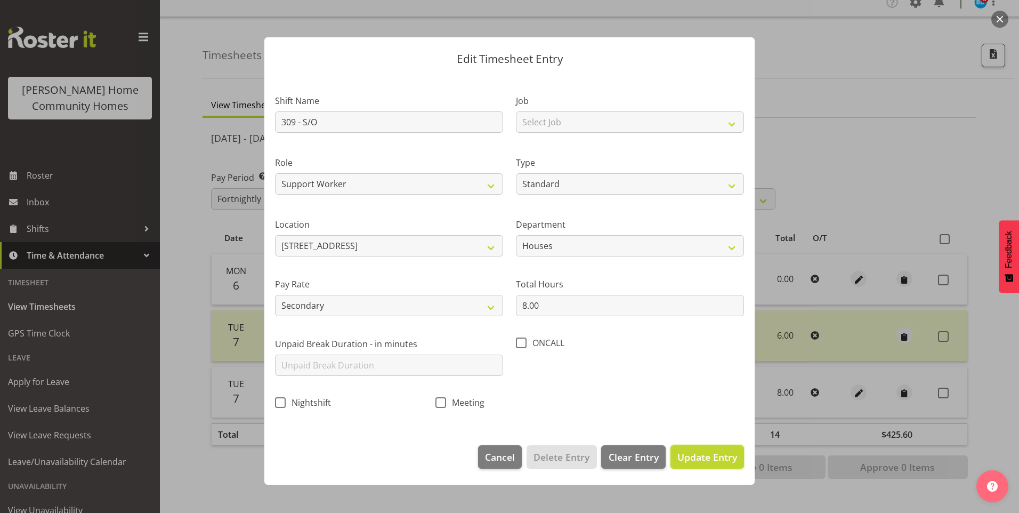
click at [702, 461] on span "Update Entry" at bounding box center [707, 456] width 60 height 13
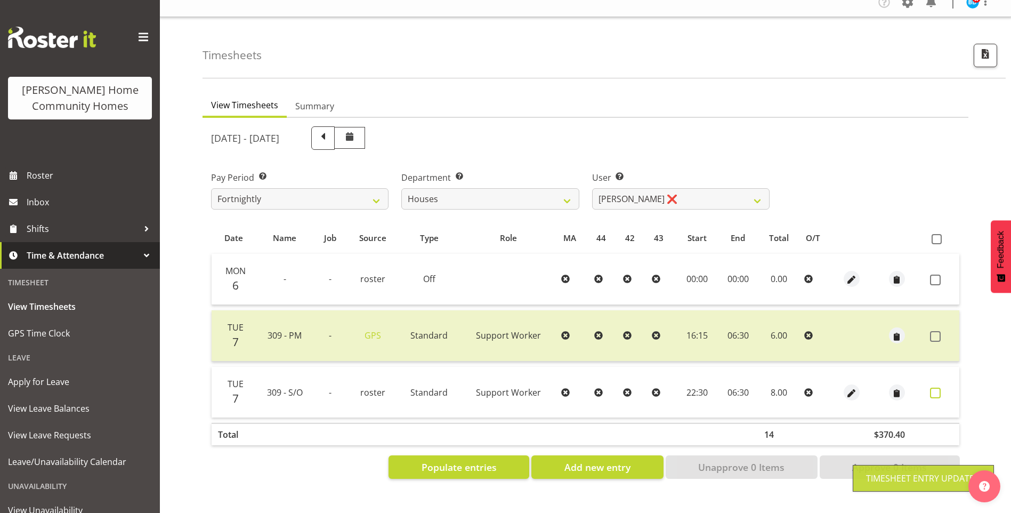
click at [938, 387] on span at bounding box center [935, 392] width 11 height 11
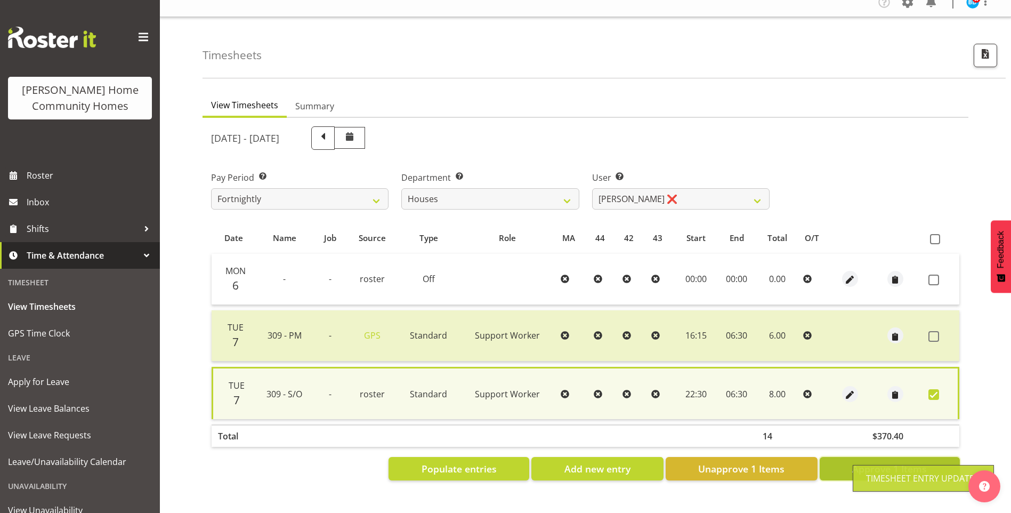
click at [891, 457] on button "Approve 1 Items" at bounding box center [889, 468] width 140 height 23
checkbox input "false"
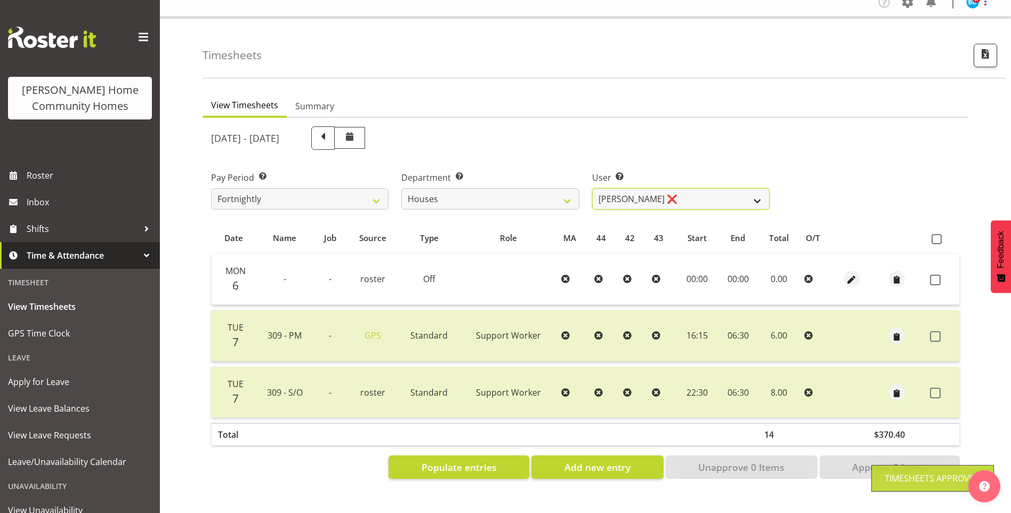
click at [620, 190] on select "Billie Sothern ✔ Dipika Thapa ❌ Jess Aracan ❌ Katrina Shaw ❌ Liezl Sanchez ✔ Ma…" at bounding box center [680, 198] width 177 height 21
click at [592, 188] on select "Billie Sothern ✔ Dipika Thapa ❌ Jess Aracan ❌ Katrina Shaw ❌ Liezl Sanchez ✔ Ma…" at bounding box center [680, 198] width 177 height 21
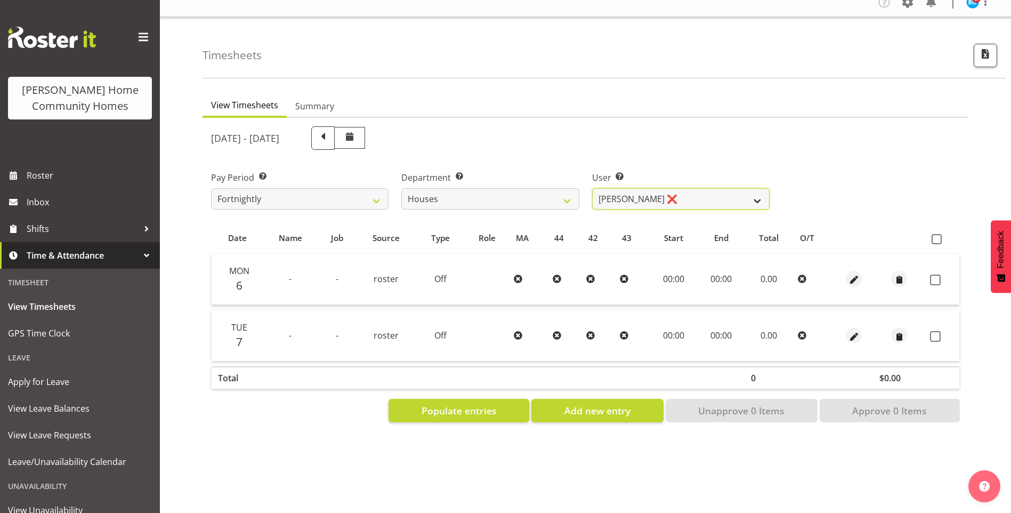
click at [607, 189] on select "Billie Sothern ✔ Dipika Thapa ❌ Jess Aracan ❌ Katrina Shaw ❌ Liezl Sanchez ✔ Ma…" at bounding box center [680, 198] width 177 height 21
select select "8524"
click at [592, 188] on select "Billie Sothern ✔ Dipika Thapa ❌ Jess Aracan ❌ Katrina Shaw ❌ Liezl Sanchez ✔ Ma…" at bounding box center [680, 198] width 177 height 21
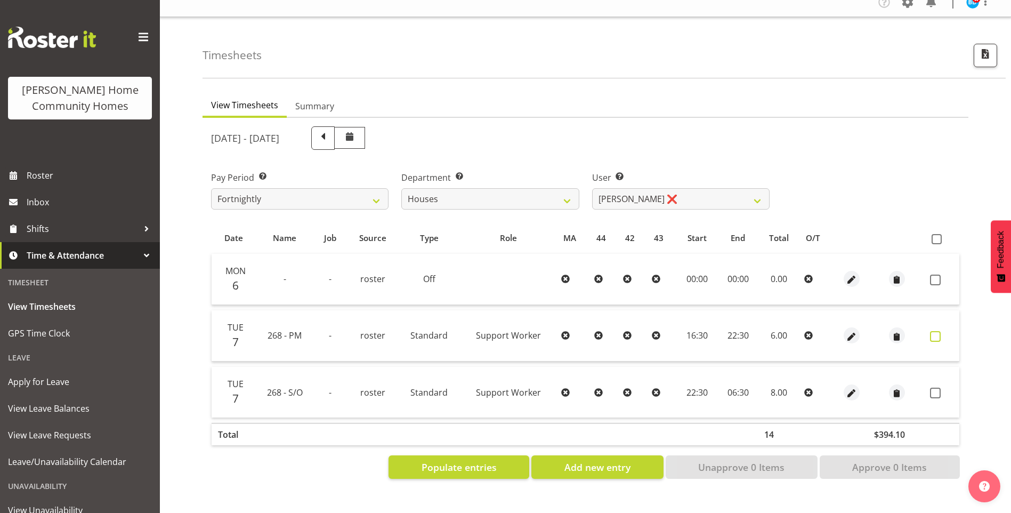
click at [939, 331] on span at bounding box center [935, 336] width 11 height 11
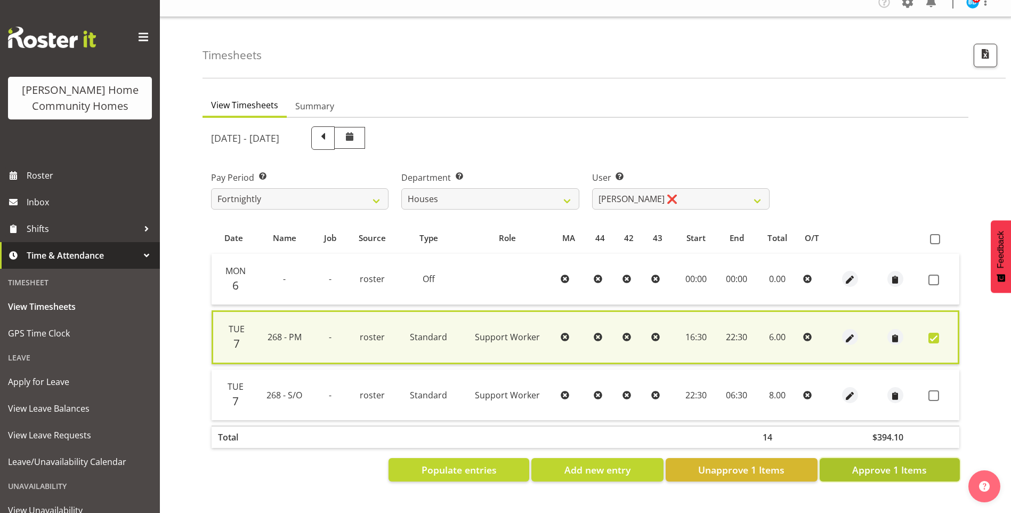
click at [939, 458] on button "Approve 1 Items" at bounding box center [889, 469] width 140 height 23
checkbox input "false"
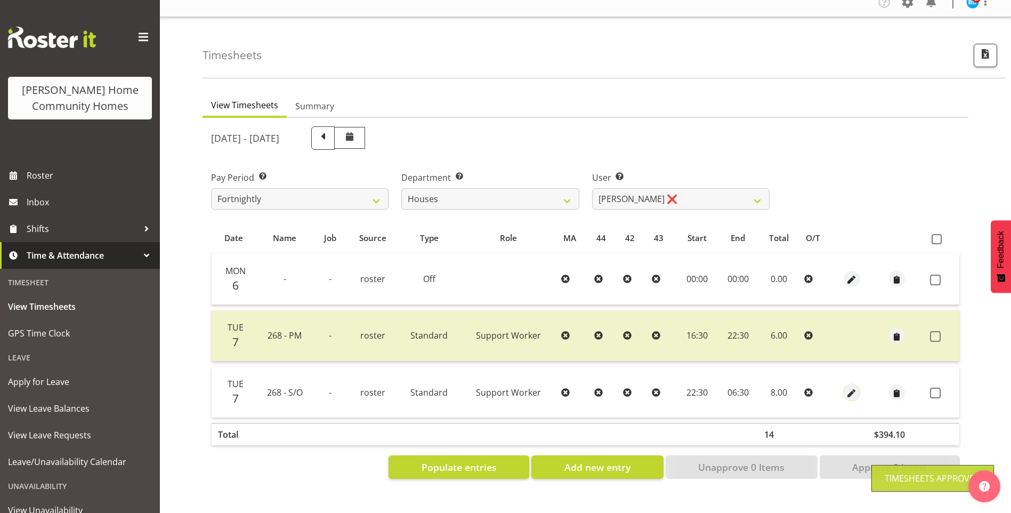
click at [848, 387] on span "button" at bounding box center [851, 393] width 12 height 12
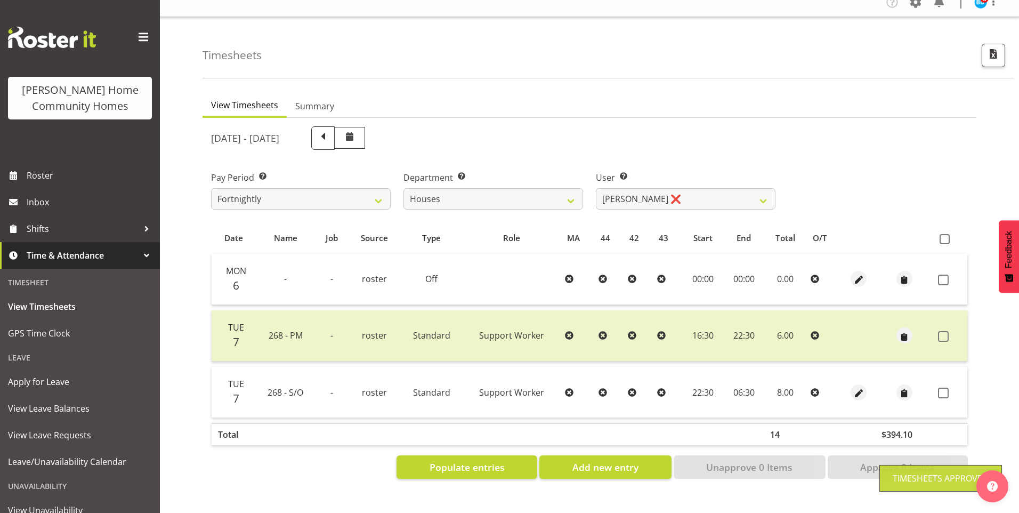
select select "Standard"
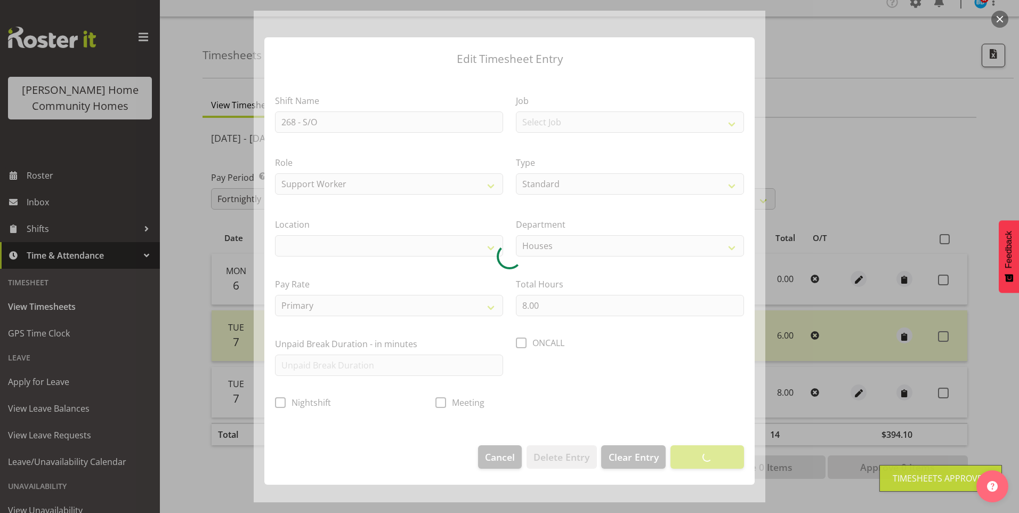
select select "1069"
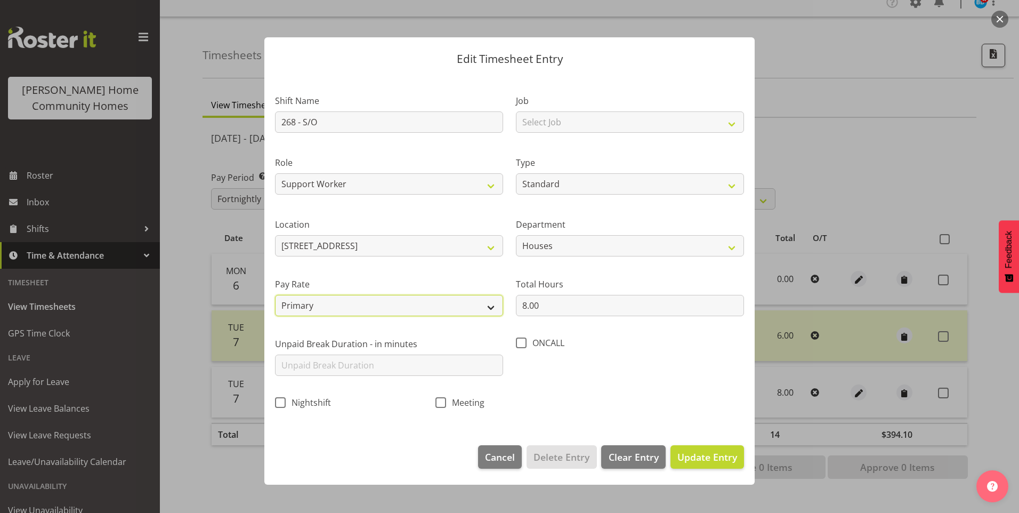
drag, startPoint x: 289, startPoint y: 302, endPoint x: 290, endPoint y: 311, distance: 8.7
click at [289, 302] on select "Primary Secondary Tertiary Fourth Fifth" at bounding box center [389, 305] width 228 height 21
select select "secondary"
click at [275, 295] on select "Primary Secondary Tertiary Fourth Fifth" at bounding box center [389, 305] width 228 height 21
click at [720, 461] on span "Update Entry" at bounding box center [707, 456] width 60 height 13
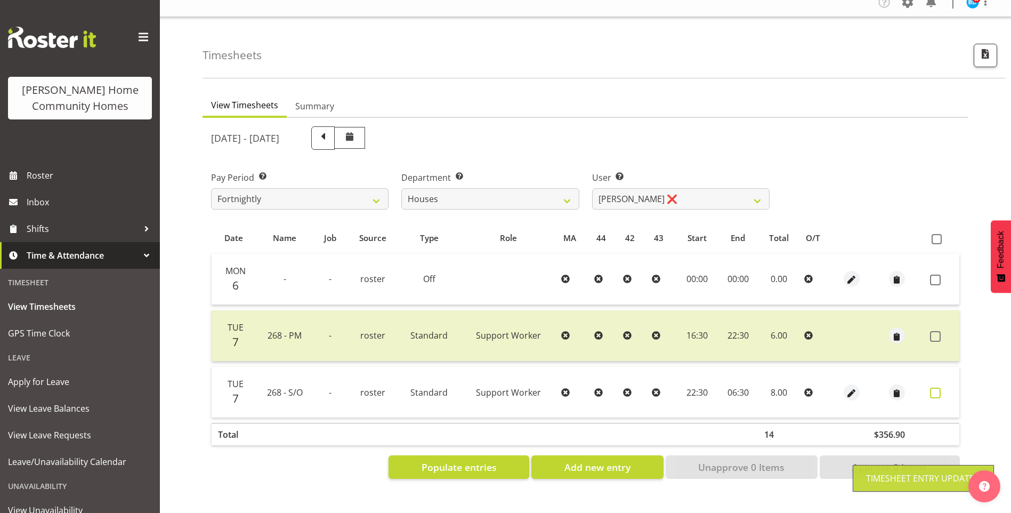
click at [932, 387] on span at bounding box center [935, 392] width 11 height 11
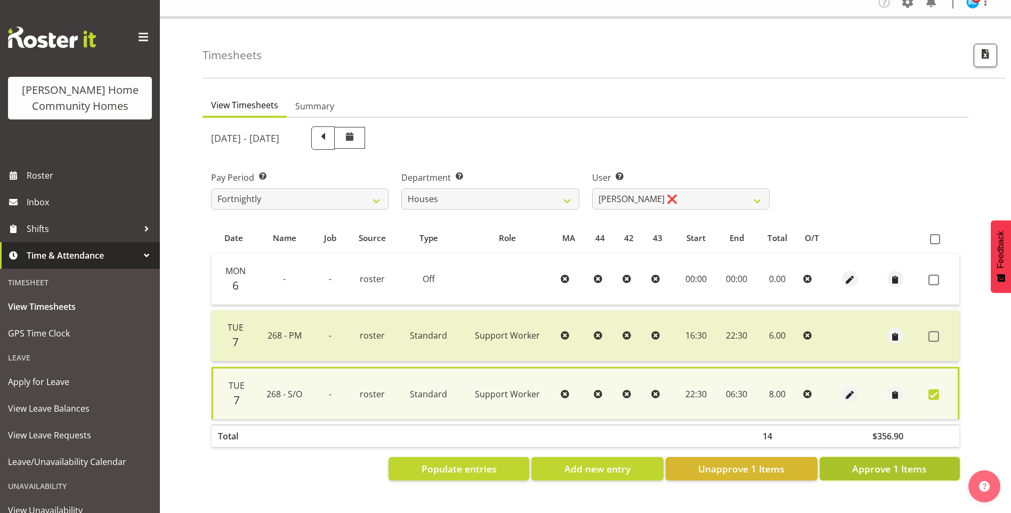
click at [887, 461] on span "Approve 1 Items" at bounding box center [889, 468] width 75 height 14
checkbox input "false"
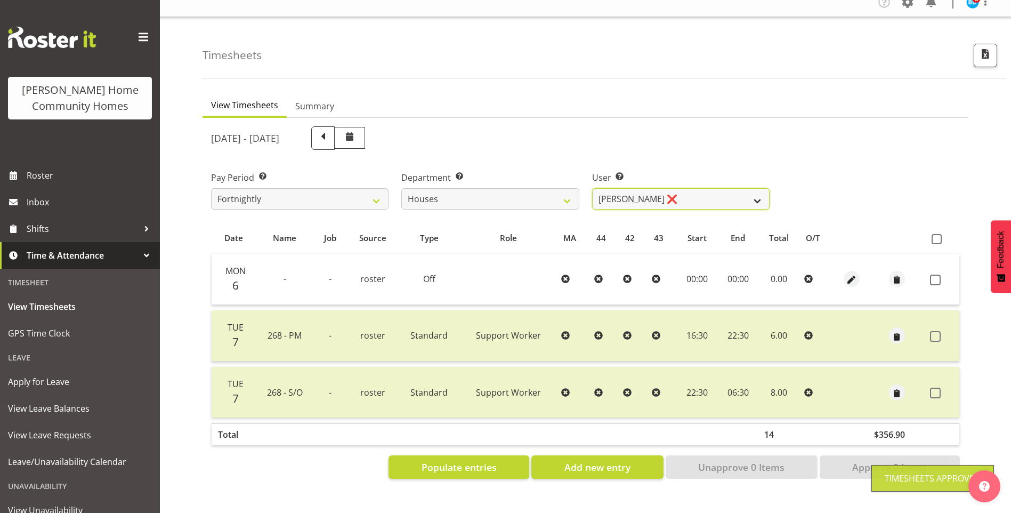
click at [630, 188] on select "Billie Sothern ✔ Dipika Thapa ❌ Jess Aracan ❌ Katrina Shaw ❌ Liezl Sanchez ✔ Ma…" at bounding box center [680, 198] width 177 height 21
click at [592, 188] on select "Billie Sothern ✔ Dipika Thapa ❌ Jess Aracan ❌ Katrina Shaw ❌ Liezl Sanchez ✔ Ma…" at bounding box center [680, 198] width 177 height 21
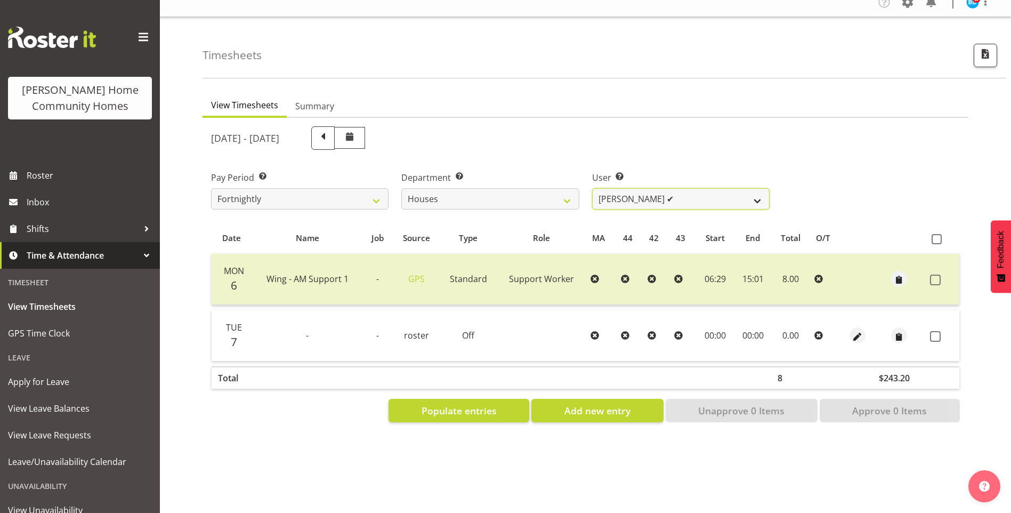
click at [622, 188] on select "Billie Sothern ✔ Dipika Thapa ❌ Jess Aracan ❌ Katrina Shaw ❌ Liezl Sanchez ✔ Ma…" at bounding box center [680, 198] width 177 height 21
select select "8518"
click at [592, 188] on select "Billie Sothern ✔ Dipika Thapa ❌ Jess Aracan ❌ Katrina Shaw ❌ Liezl Sanchez ✔ Ma…" at bounding box center [680, 198] width 177 height 21
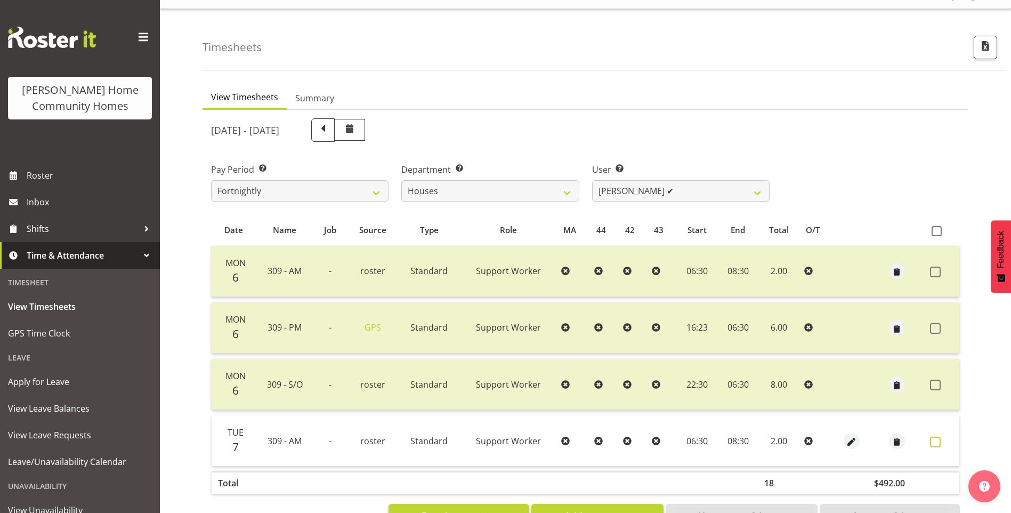
click at [930, 441] on span at bounding box center [935, 441] width 11 height 11
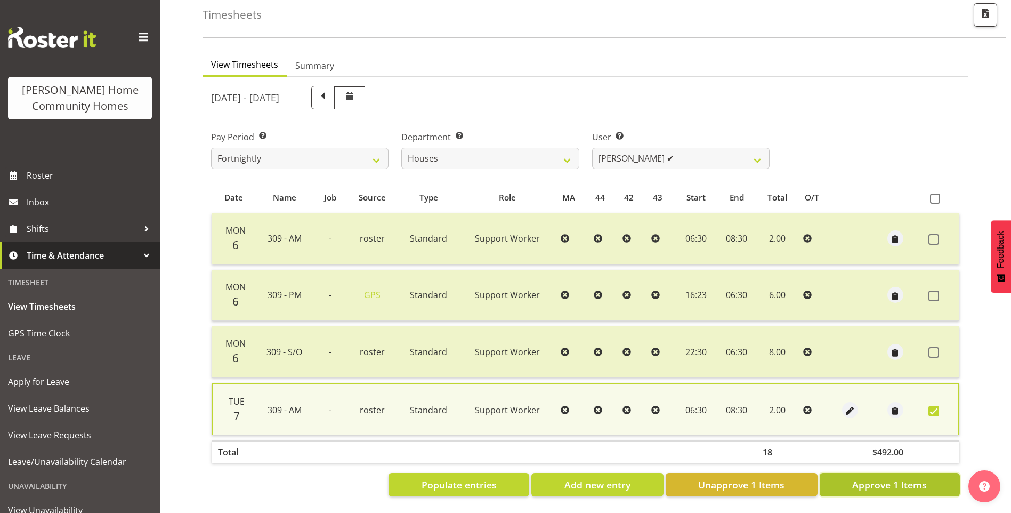
click at [906, 477] on span "Approve 1 Items" at bounding box center [889, 484] width 75 height 14
checkbox input "false"
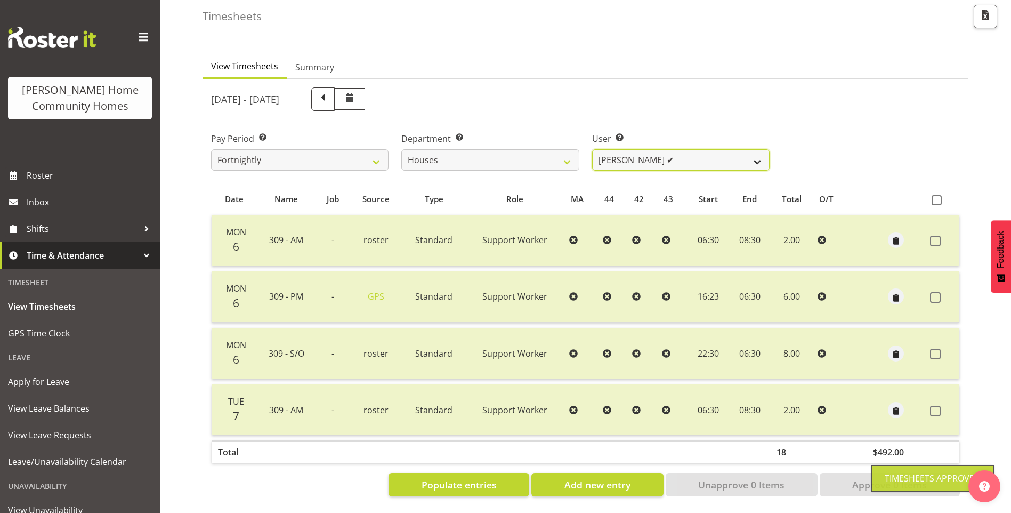
click at [615, 156] on select "Billie Sothern ✔ Dipika Thapa ❌ Jess Aracan ❌ Katrina Shaw ❌ Liezl Sanchez ❌ Ma…" at bounding box center [680, 159] width 177 height 21
select select "11455"
click at [592, 149] on select "Billie Sothern ✔ Dipika Thapa ❌ Jess Aracan ❌ Katrina Shaw ❌ Liezl Sanchez ❌ Ma…" at bounding box center [680, 159] width 177 height 21
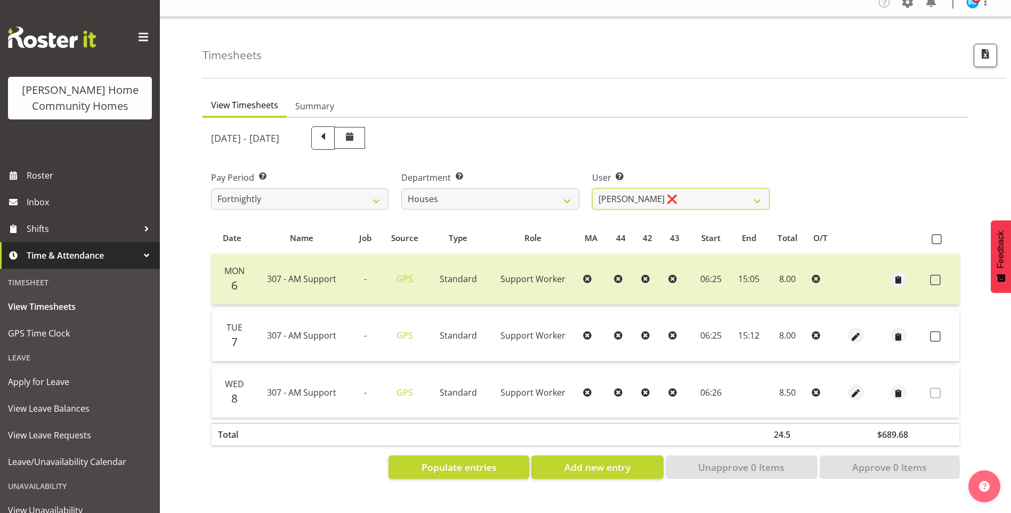
scroll to position [20, 0]
click at [939, 331] on span at bounding box center [935, 336] width 11 height 11
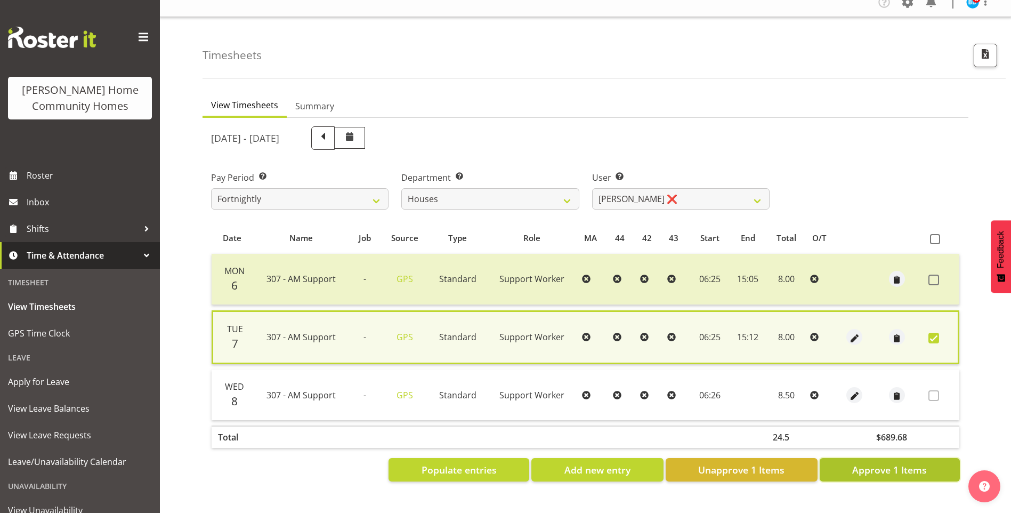
click at [904, 462] on span "Approve 1 Items" at bounding box center [889, 469] width 75 height 14
checkbox input "false"
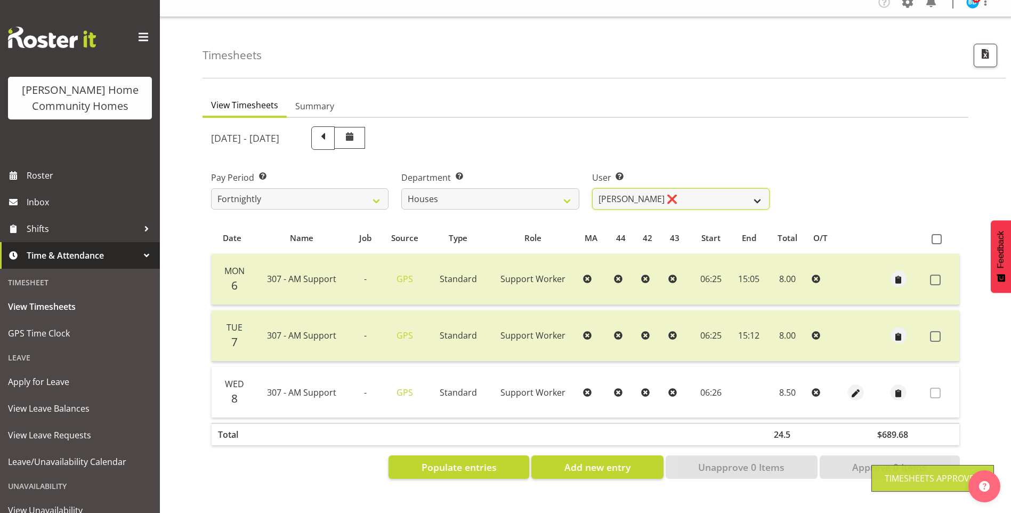
click at [624, 190] on select "Billie Sothern ✔ Dipika Thapa ❌ Jess Aracan ❌ Katrina Shaw ❌ Liezl Sanchez ❌ Ma…" at bounding box center [680, 198] width 177 height 21
select select "10375"
click at [592, 188] on select "Billie Sothern ✔ Dipika Thapa ❌ Jess Aracan ❌ Katrina Shaw ❌ Liezl Sanchez ❌ Ma…" at bounding box center [680, 198] width 177 height 21
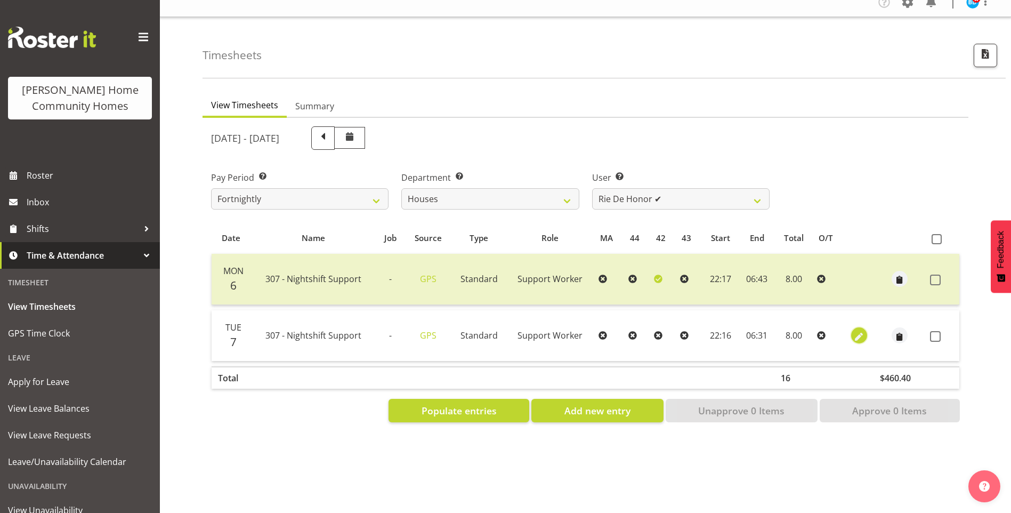
click at [858, 330] on span "button" at bounding box center [858, 336] width 12 height 12
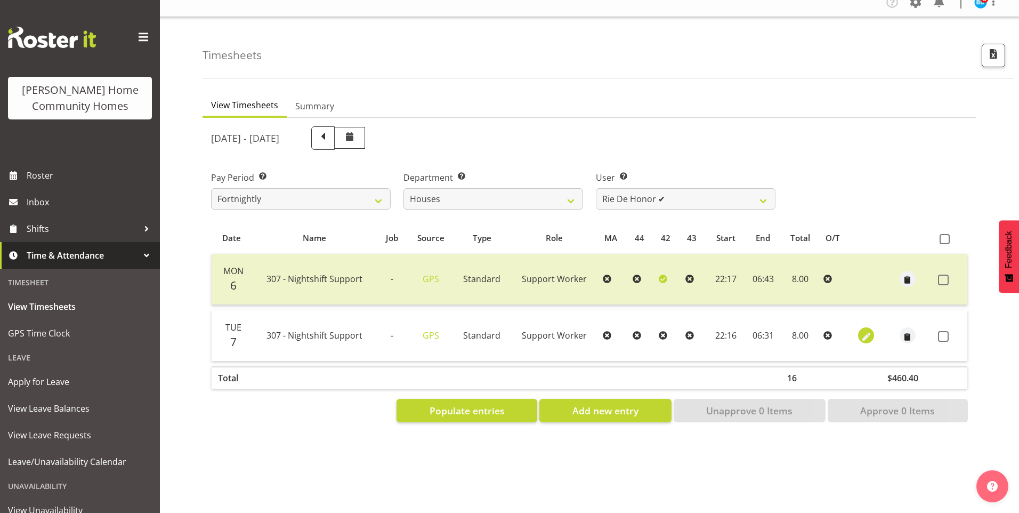
select select "Standard"
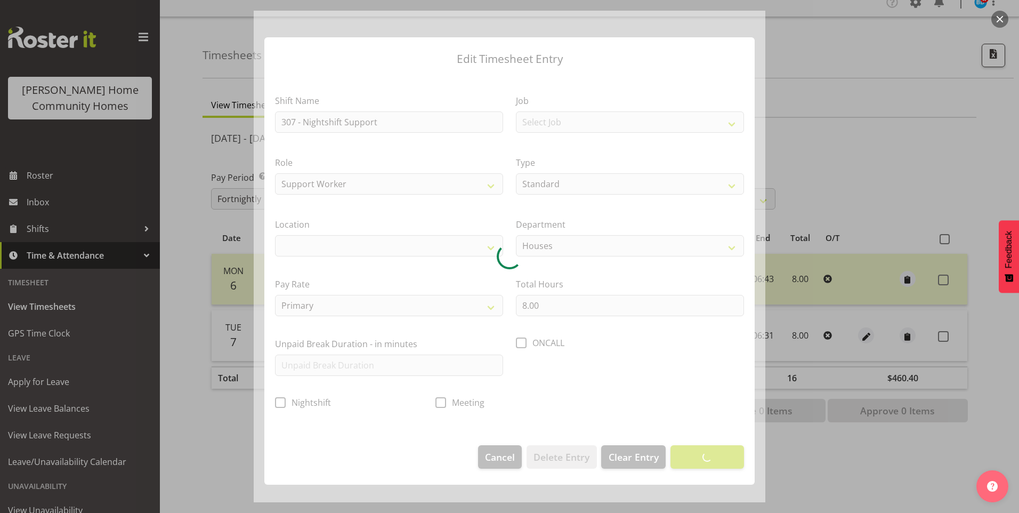
select select "1076"
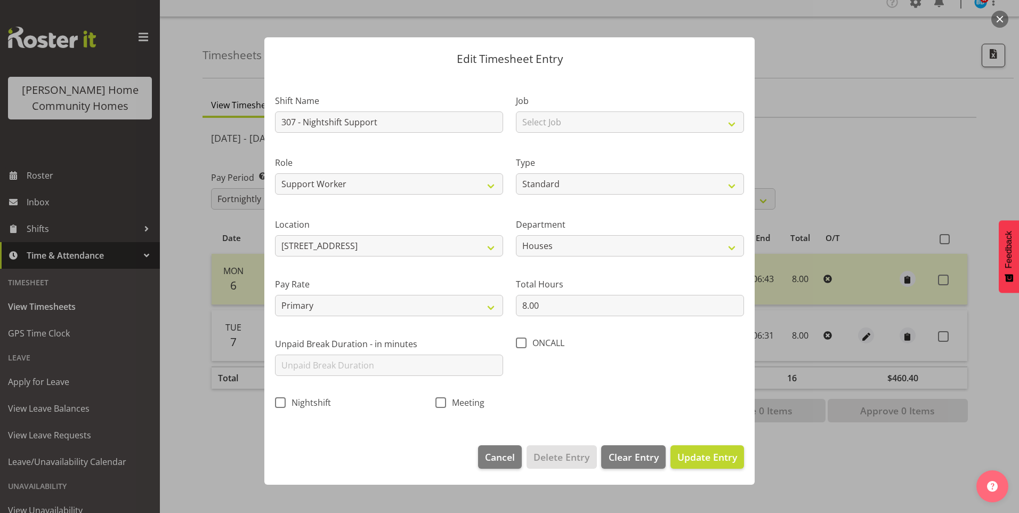
drag, startPoint x: 283, startPoint y: 402, endPoint x: 337, endPoint y: 401, distance: 53.8
click at [284, 402] on span at bounding box center [280, 402] width 11 height 11
click at [282, 402] on input "Nightshift" at bounding box center [278, 402] width 7 height 7
checkbox input "true"
click at [697, 451] on span "Update Entry" at bounding box center [707, 456] width 60 height 13
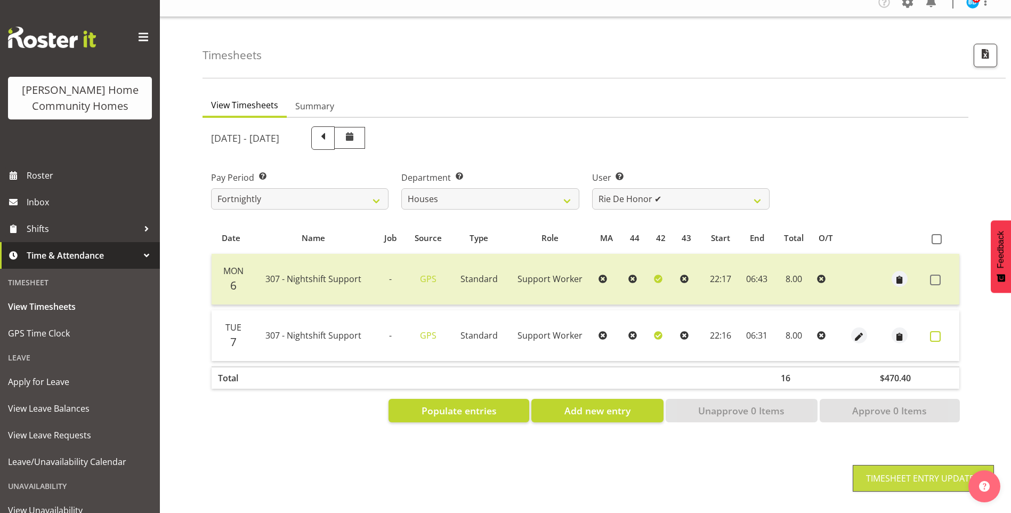
click at [932, 331] on span at bounding box center [935, 336] width 11 height 11
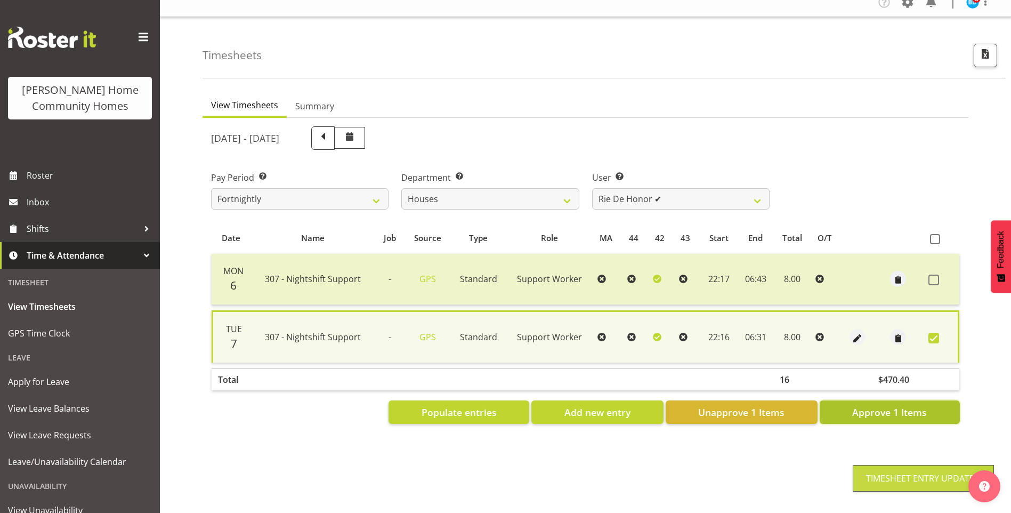
click at [889, 406] on span "Approve 1 Items" at bounding box center [889, 412] width 75 height 14
checkbox input "false"
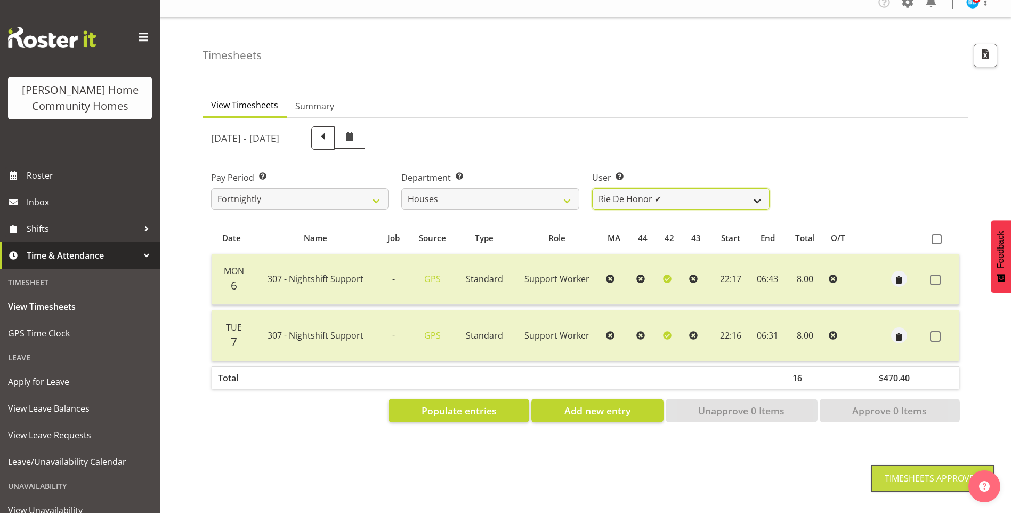
click at [627, 188] on select "Billie Sothern ✔ Dipika Thapa ❌ Jess Aracan ❌ Katrina Shaw ❌ Liezl Sanchez ❌ Ma…" at bounding box center [680, 198] width 177 height 21
select select "11787"
click at [592, 188] on select "Billie Sothern ✔ Dipika Thapa ❌ Jess Aracan ❌ Katrina Shaw ❌ Liezl Sanchez ❌ Ma…" at bounding box center [680, 198] width 177 height 21
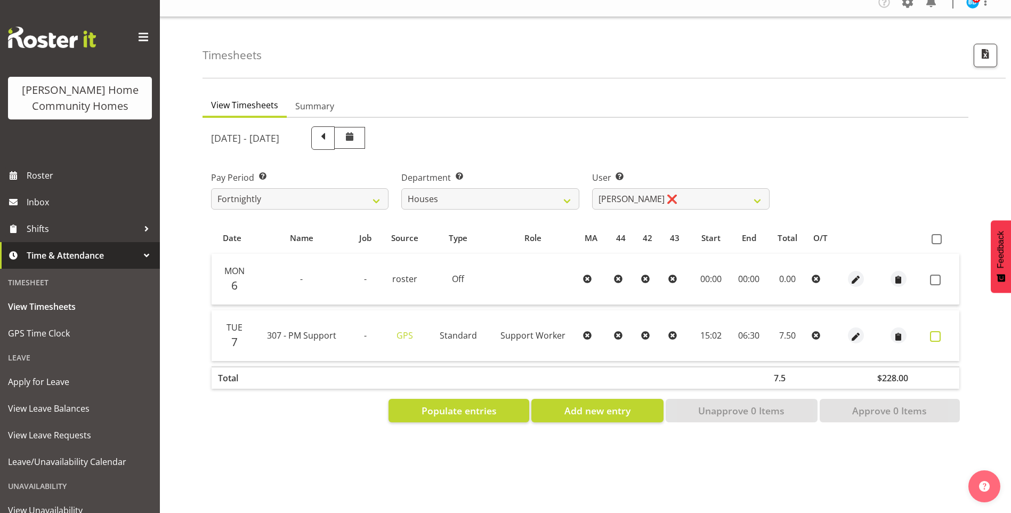
click at [931, 331] on span at bounding box center [935, 336] width 11 height 11
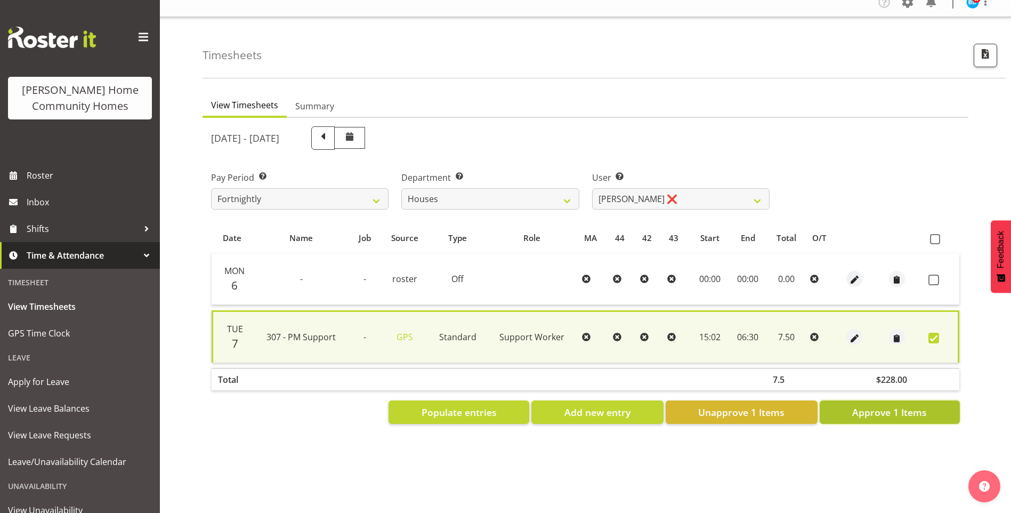
click at [899, 405] on span "Approve 1 Items" at bounding box center [889, 412] width 75 height 14
checkbox input "false"
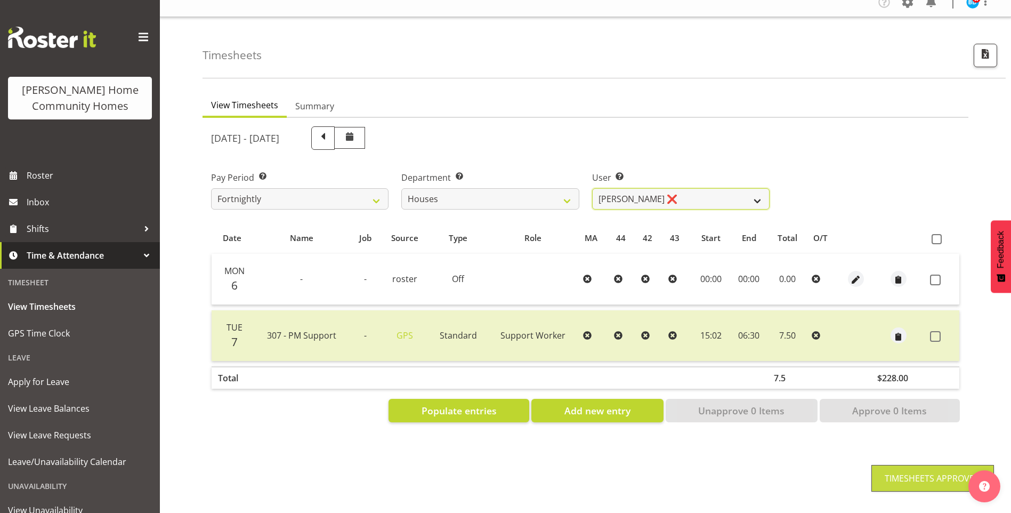
click at [619, 188] on select "Billie Sothern ✔ Dipika Thapa ❌ Jess Aracan ❌ Katrina Shaw ❌ Liezl Sanchez ❌ Ma…" at bounding box center [680, 198] width 177 height 21
drag, startPoint x: 466, startPoint y: 188, endPoint x: 468, endPoint y: 201, distance: 14.0
click at [465, 188] on select "Admin Homeside Houses Wingside" at bounding box center [489, 198] width 177 height 21
select select "749"
click at [401, 188] on select "Admin Homeside Houses Wingside" at bounding box center [489, 198] width 177 height 21
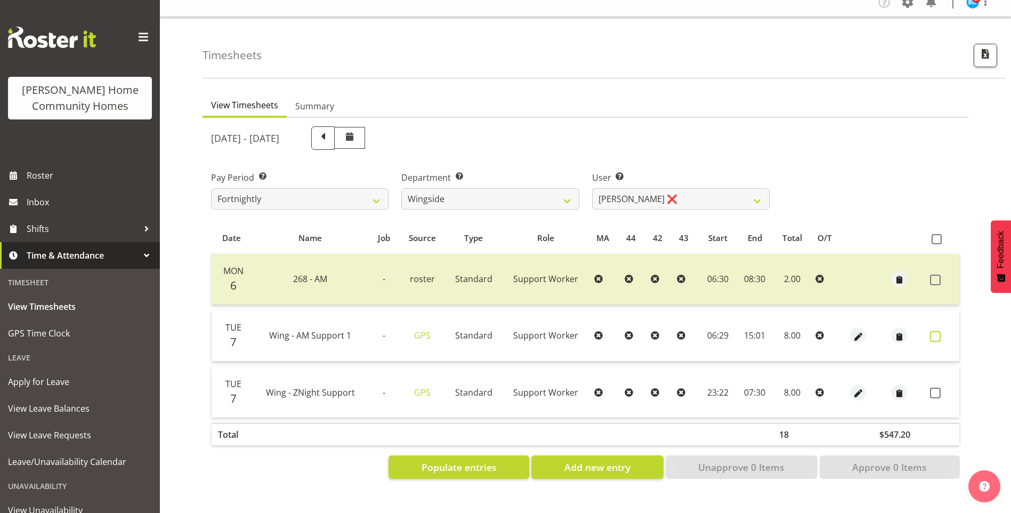
click at [934, 331] on span at bounding box center [935, 336] width 11 height 11
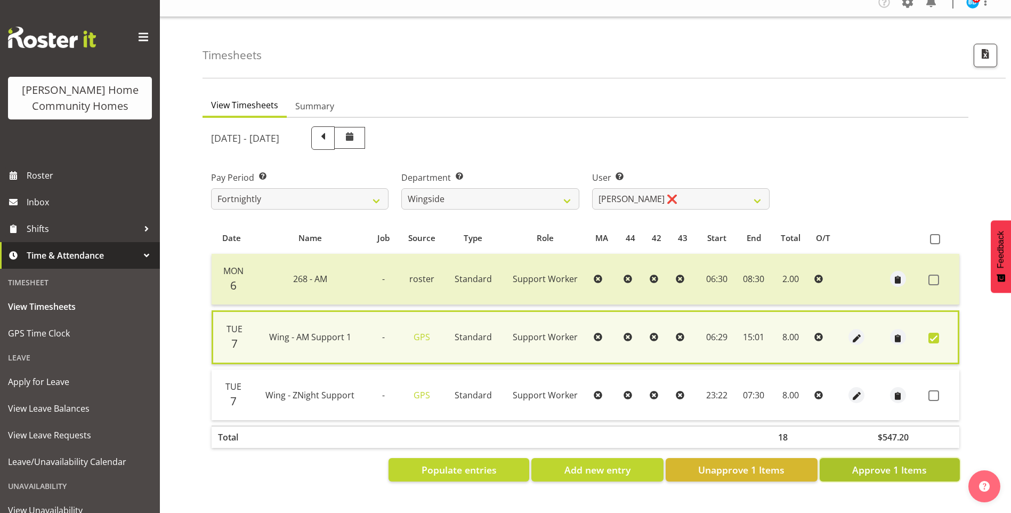
click at [913, 464] on span "Approve 1 Items" at bounding box center [889, 469] width 75 height 14
checkbox input "false"
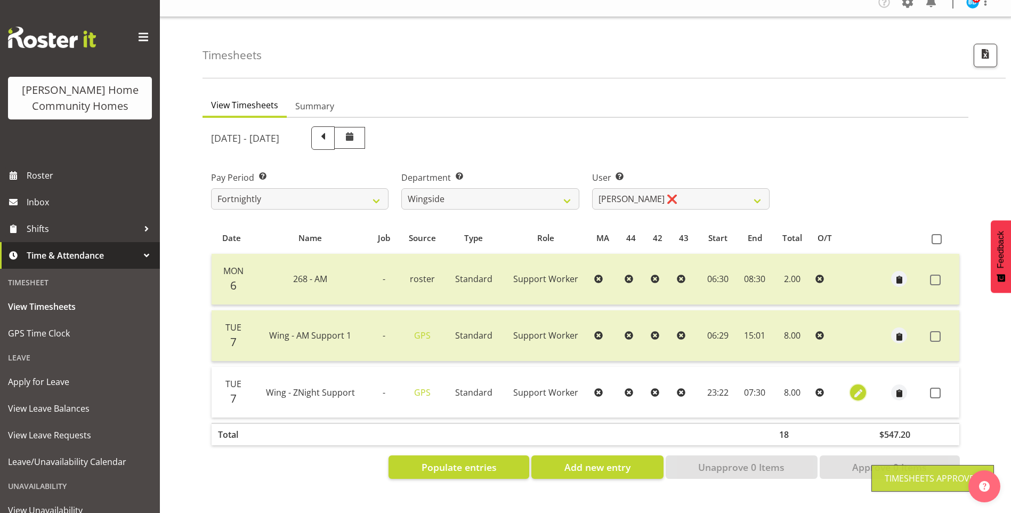
drag, startPoint x: 856, startPoint y: 383, endPoint x: 850, endPoint y: 383, distance: 5.9
click at [852, 387] on span "button" at bounding box center [858, 393] width 12 height 12
select select "Standard"
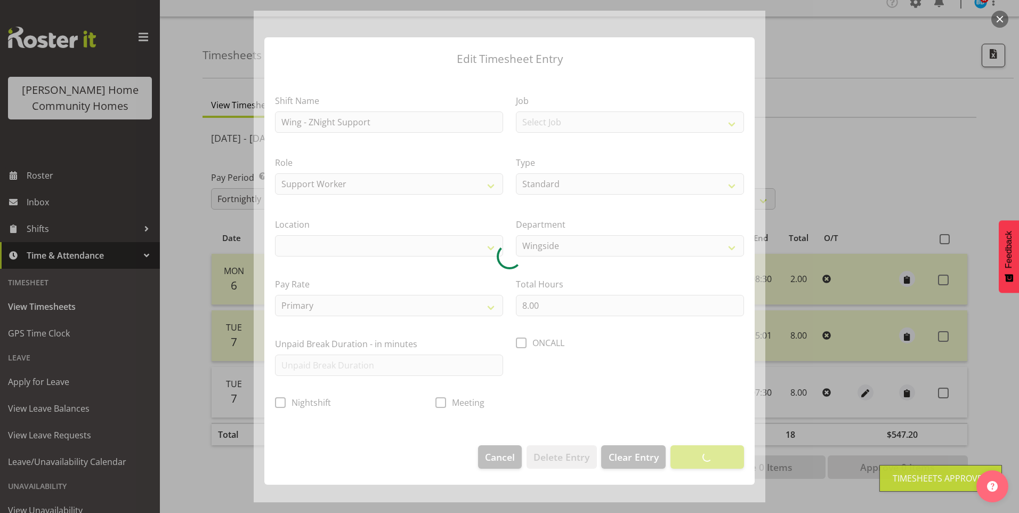
select select "1071"
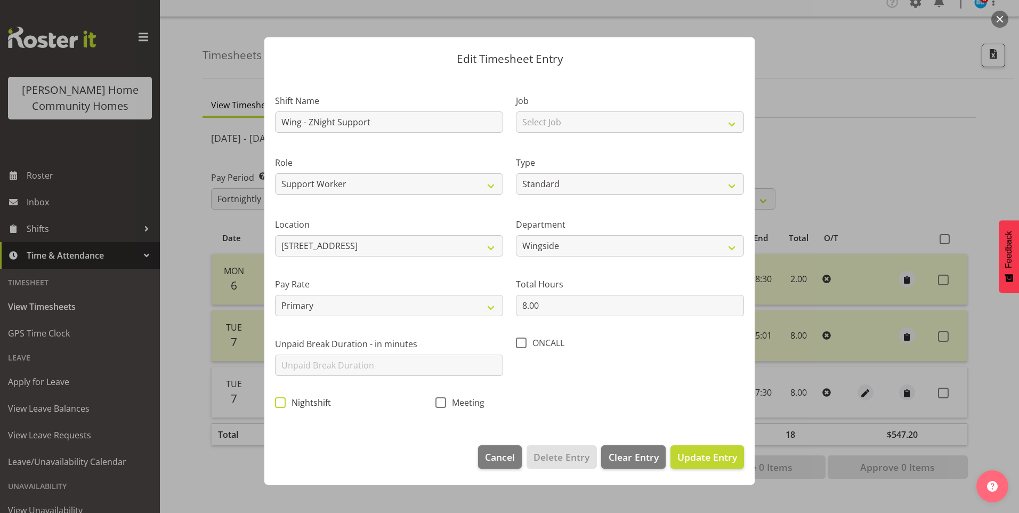
click at [278, 403] on span at bounding box center [280, 402] width 11 height 11
click at [278, 403] on input "Nightshift" at bounding box center [278, 402] width 7 height 7
checkbox input "true"
drag, startPoint x: 709, startPoint y: 456, endPoint x: 891, endPoint y: 419, distance: 186.0
click at [709, 456] on span "Update Entry" at bounding box center [707, 456] width 60 height 13
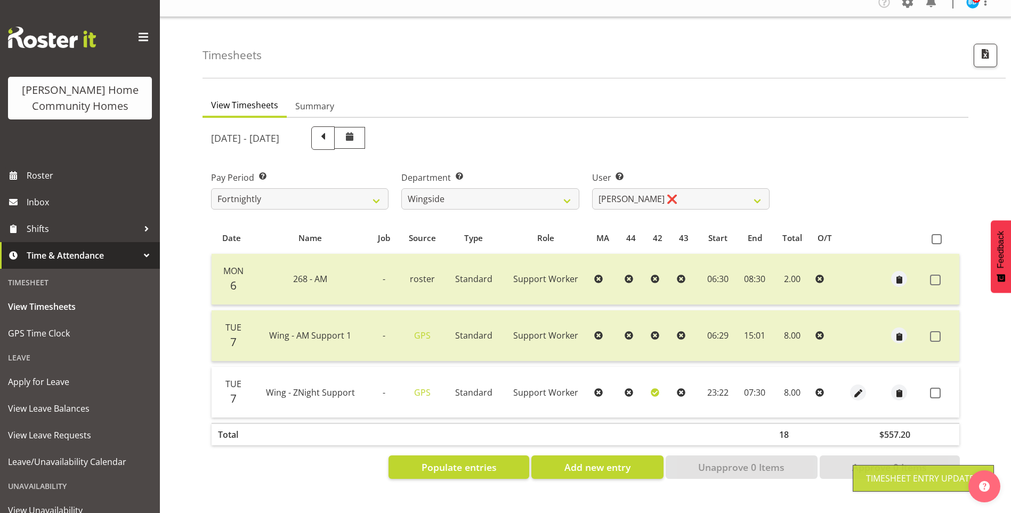
click at [937, 387] on span at bounding box center [935, 392] width 11 height 11
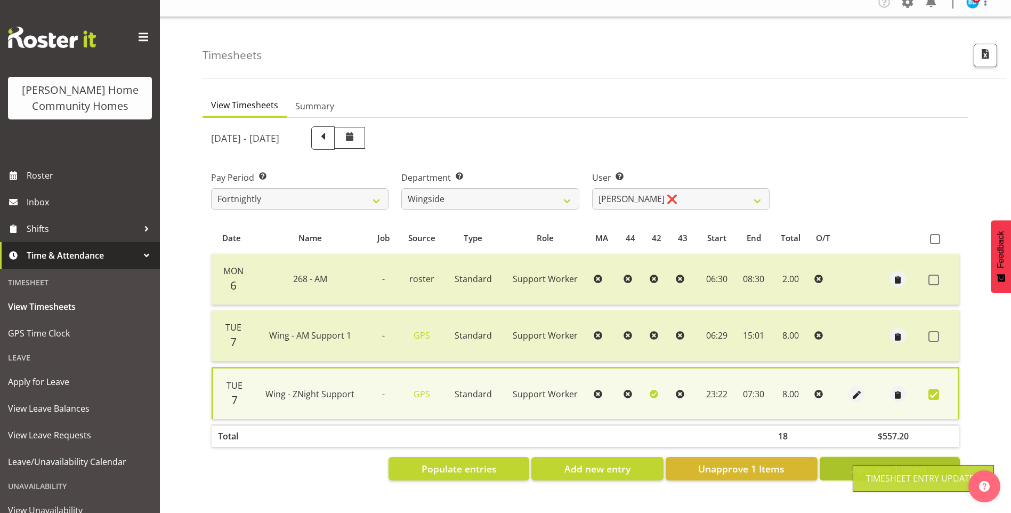
click at [899, 461] on span "Approve 1 Items" at bounding box center [889, 468] width 75 height 14
checkbox input "false"
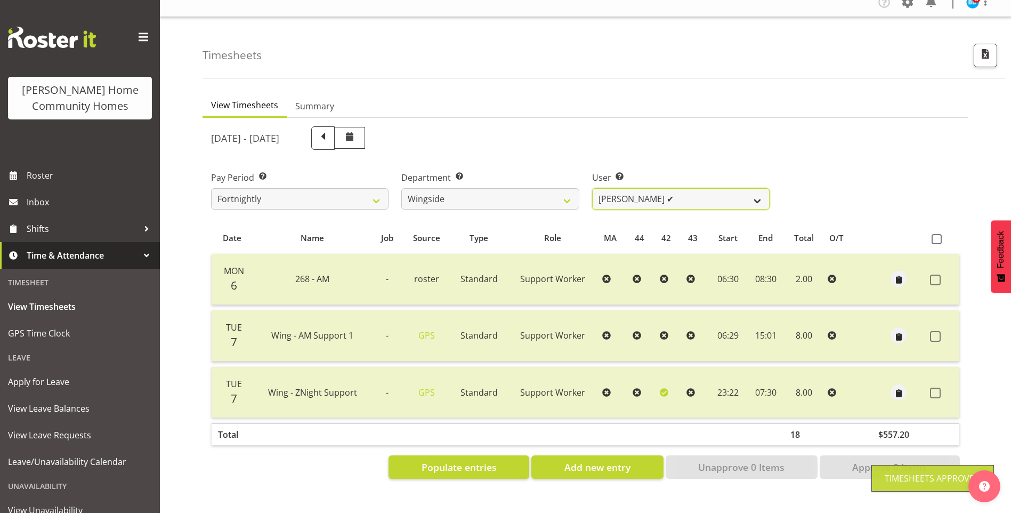
click at [620, 191] on select "Arshdeep Singh ✔ Daljeet Prasad ✔ Daniel Marticio ✔ Janeth Sison ✔" at bounding box center [680, 198] width 177 height 21
select select "8522"
click at [592, 188] on select "Arshdeep Singh ✔ Daljeet Prasad ✔ Daniel Marticio ✔ Janeth Sison ✔" at bounding box center [680, 198] width 177 height 21
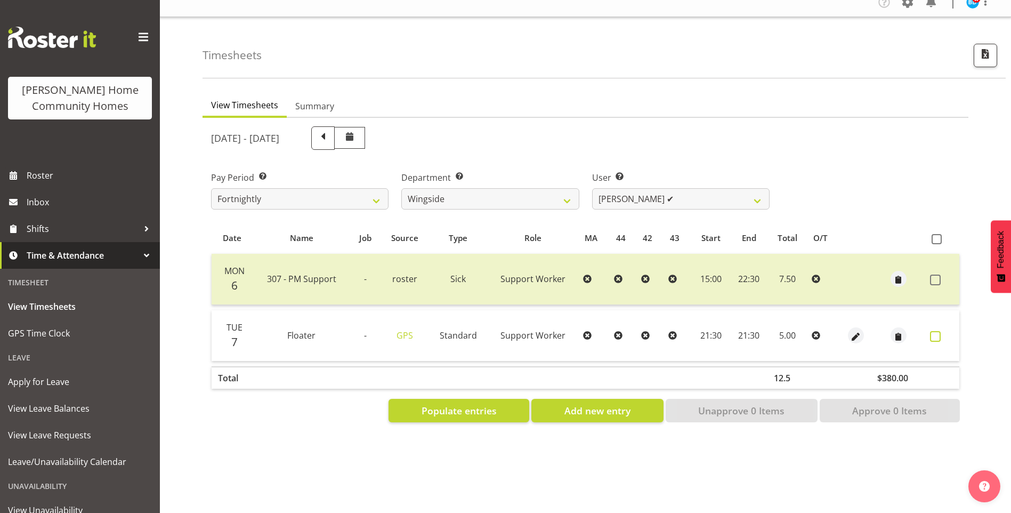
click at [938, 331] on span at bounding box center [935, 336] width 11 height 11
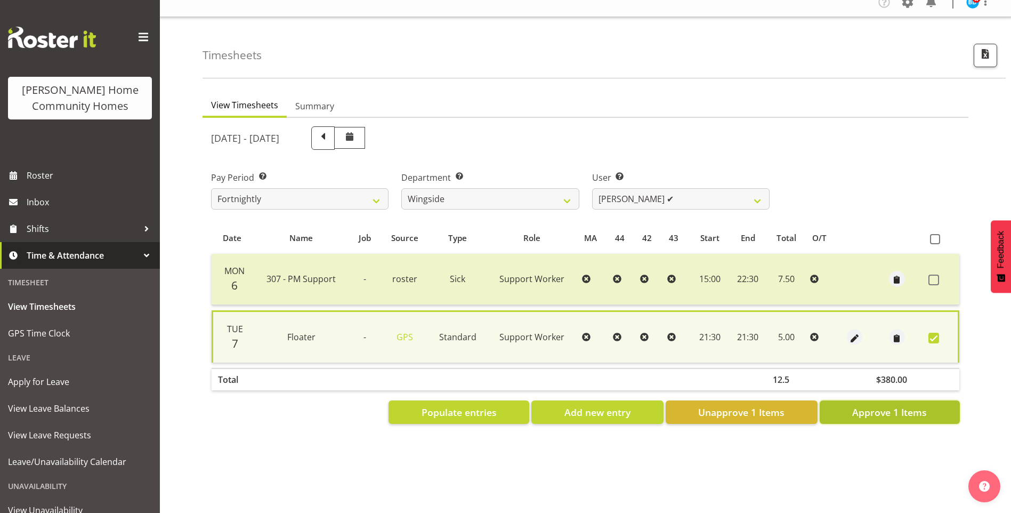
click at [910, 405] on span "Approve 1 Items" at bounding box center [889, 412] width 75 height 14
checkbox input "false"
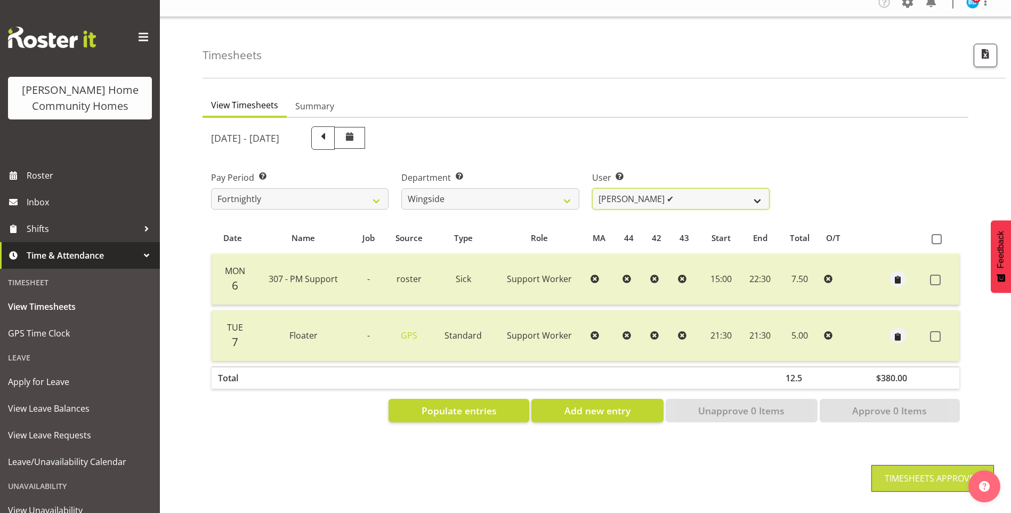
click at [630, 192] on select "Arshdeep Singh ✔ Daljeet Prasad ✔ Daniel Marticio ✔ Janeth Sison ✔" at bounding box center [680, 198] width 177 height 21
click at [592, 188] on select "Arshdeep Singh ✔ Daljeet Prasad ✔ Daniel Marticio ✔ Janeth Sison ✔" at bounding box center [680, 198] width 177 height 21
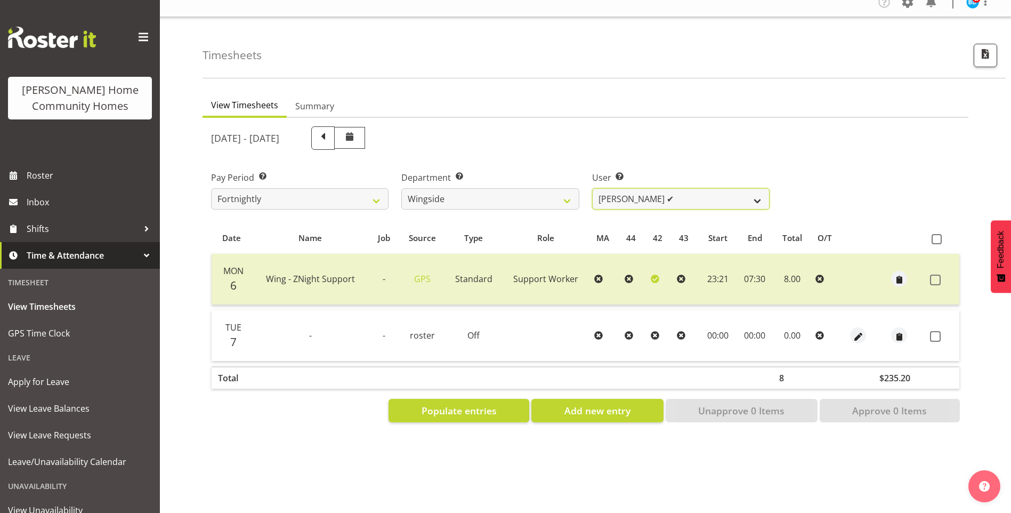
drag, startPoint x: 639, startPoint y: 193, endPoint x: 643, endPoint y: 200, distance: 8.6
click at [639, 193] on select "Arshdeep Singh ✔ Daljeet Prasad ✔ Daniel Marticio ✔ Janeth Sison ✔" at bounding box center [680, 198] width 177 height 21
select select "8531"
click at [592, 188] on select "Arshdeep Singh ✔ Daljeet Prasad ✔ Daniel Marticio ✔ Janeth Sison ✔" at bounding box center [680, 198] width 177 height 21
click at [939, 331] on span at bounding box center [935, 336] width 11 height 11
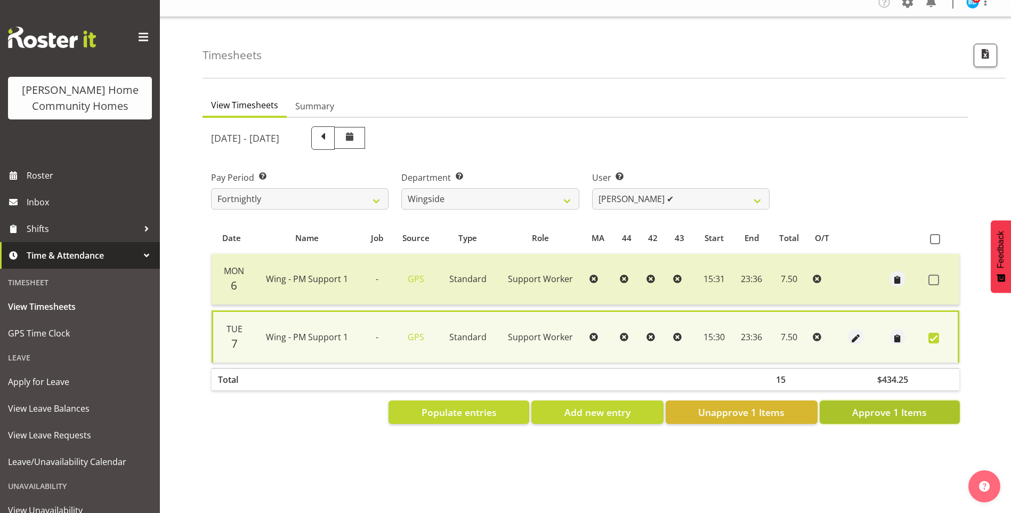
click at [904, 405] on span "Approve 1 Items" at bounding box center [889, 412] width 75 height 14
checkbox input "false"
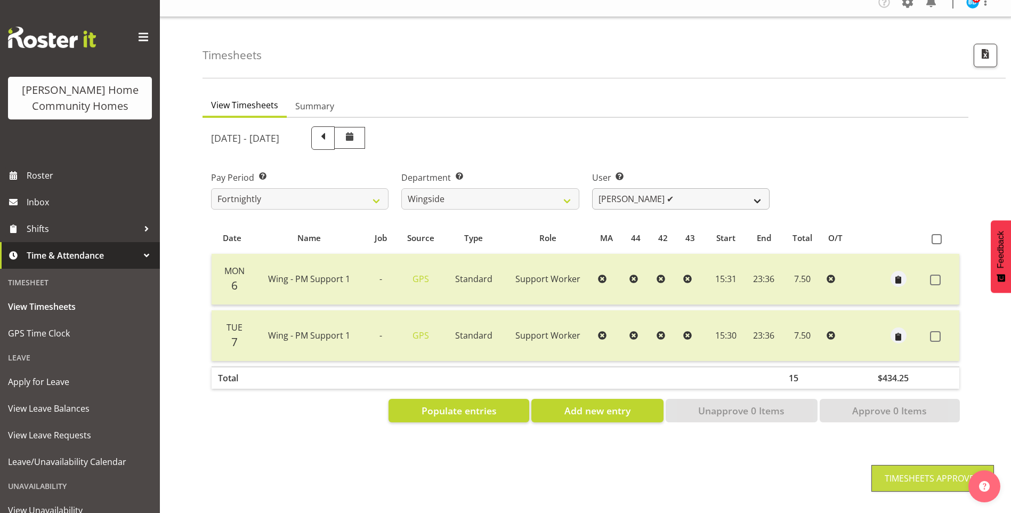
scroll to position [0, 0]
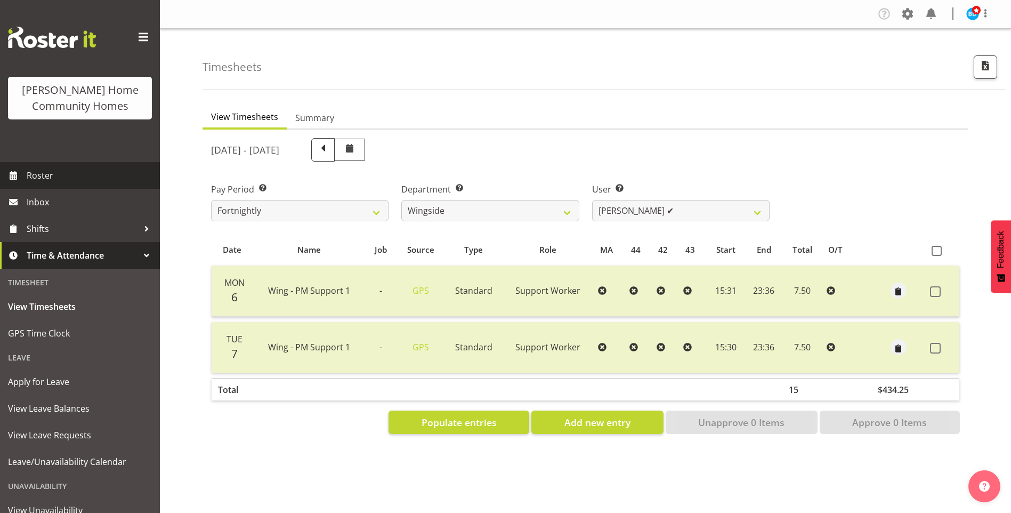
click at [79, 174] on span "Roster" at bounding box center [91, 175] width 128 height 16
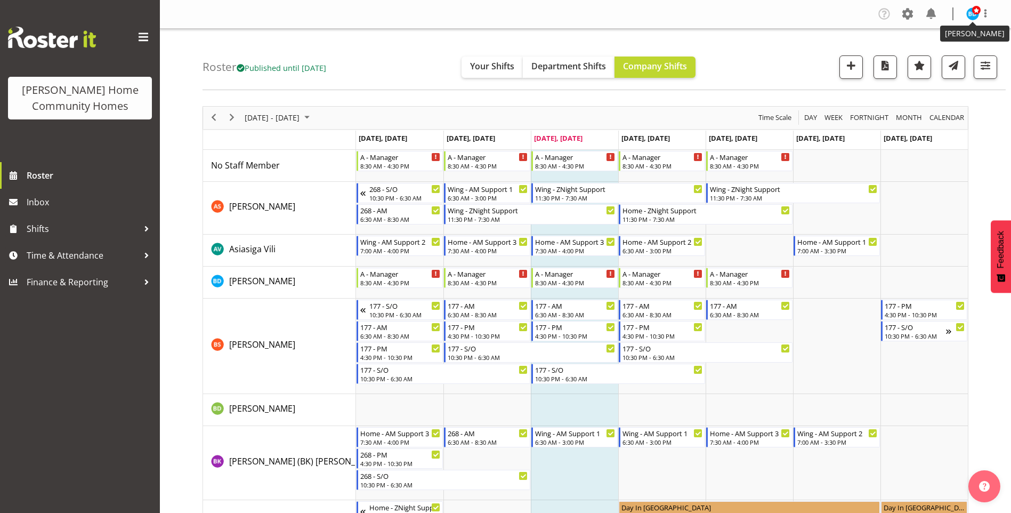
click at [978, 15] on img at bounding box center [972, 13] width 13 height 13
click at [946, 63] on link "Log Out" at bounding box center [940, 55] width 102 height 19
